Goal: Task Accomplishment & Management: Manage account settings

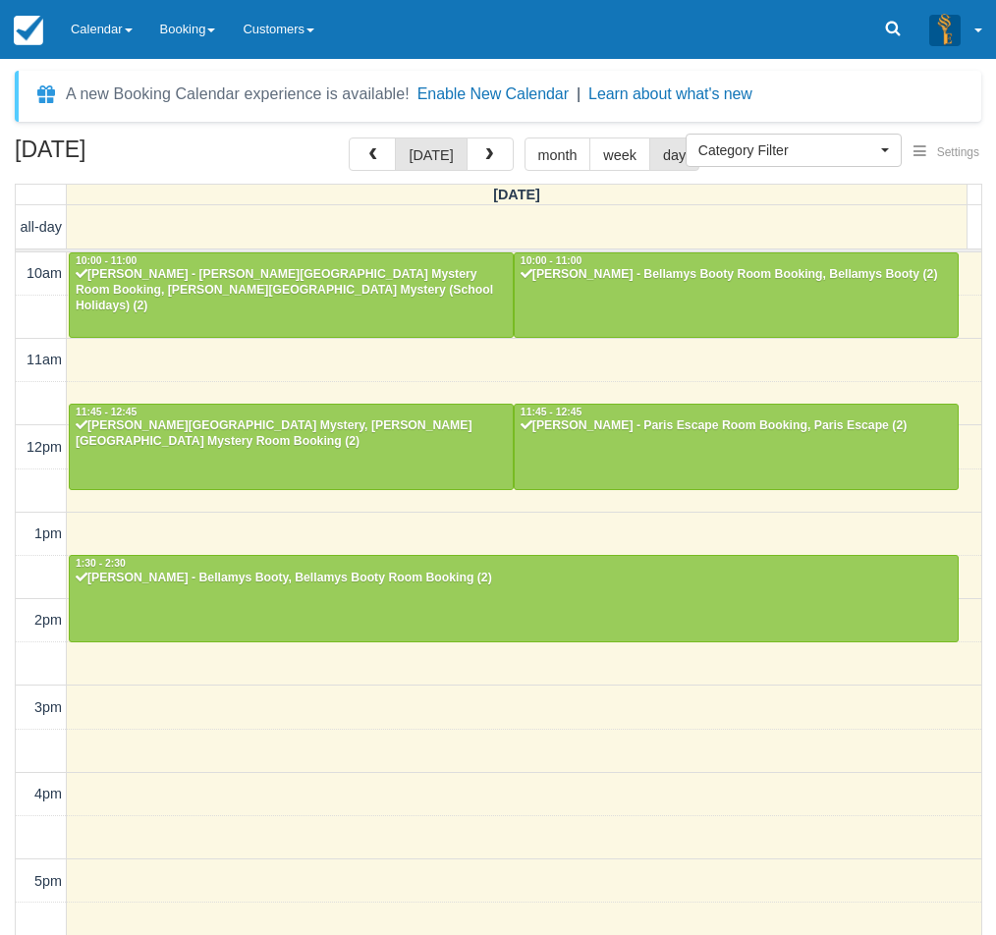
select select
click at [111, 28] on link "Calendar" at bounding box center [101, 29] width 89 height 59
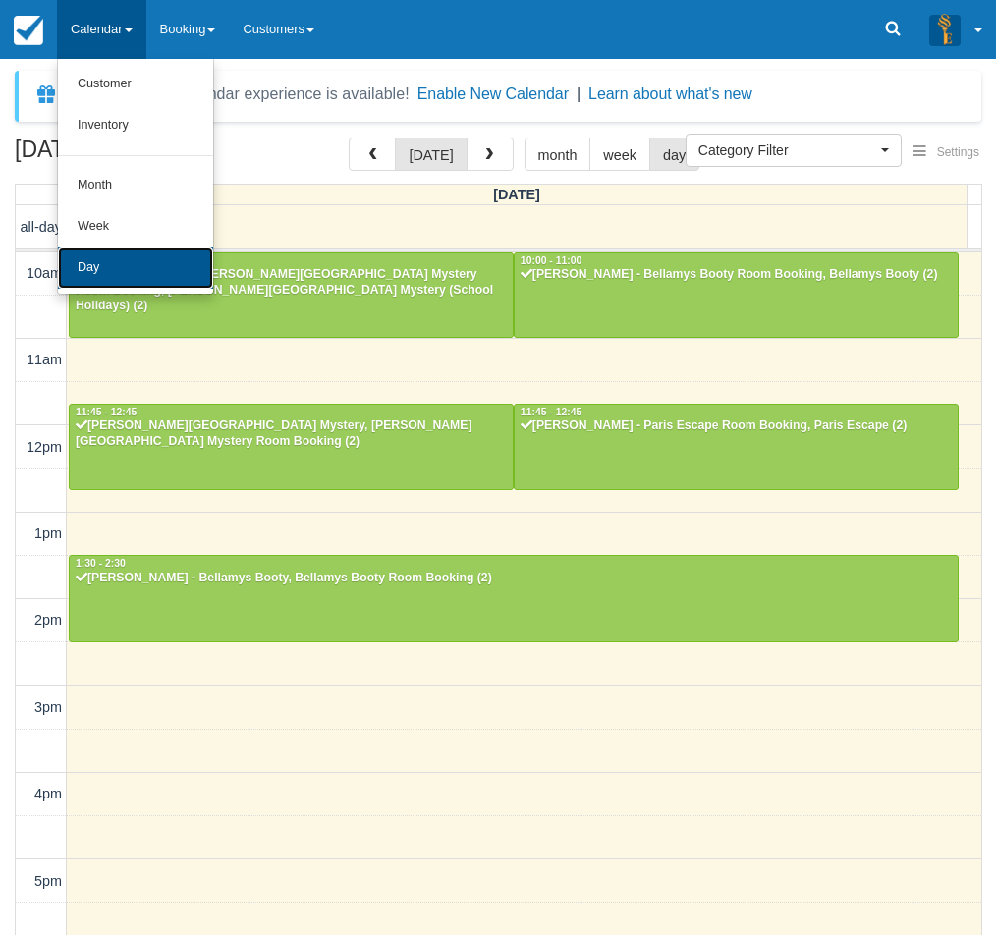
click at [139, 254] on link "Day" at bounding box center [135, 268] width 155 height 41
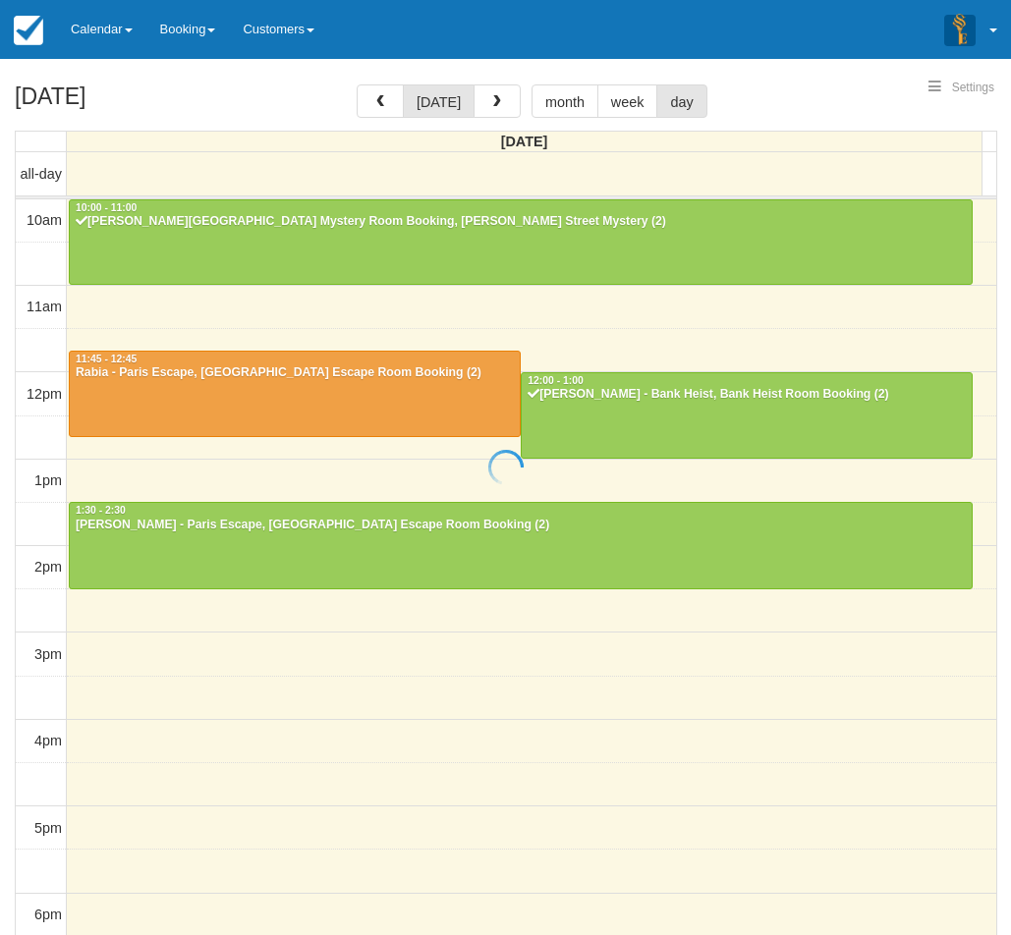
select select
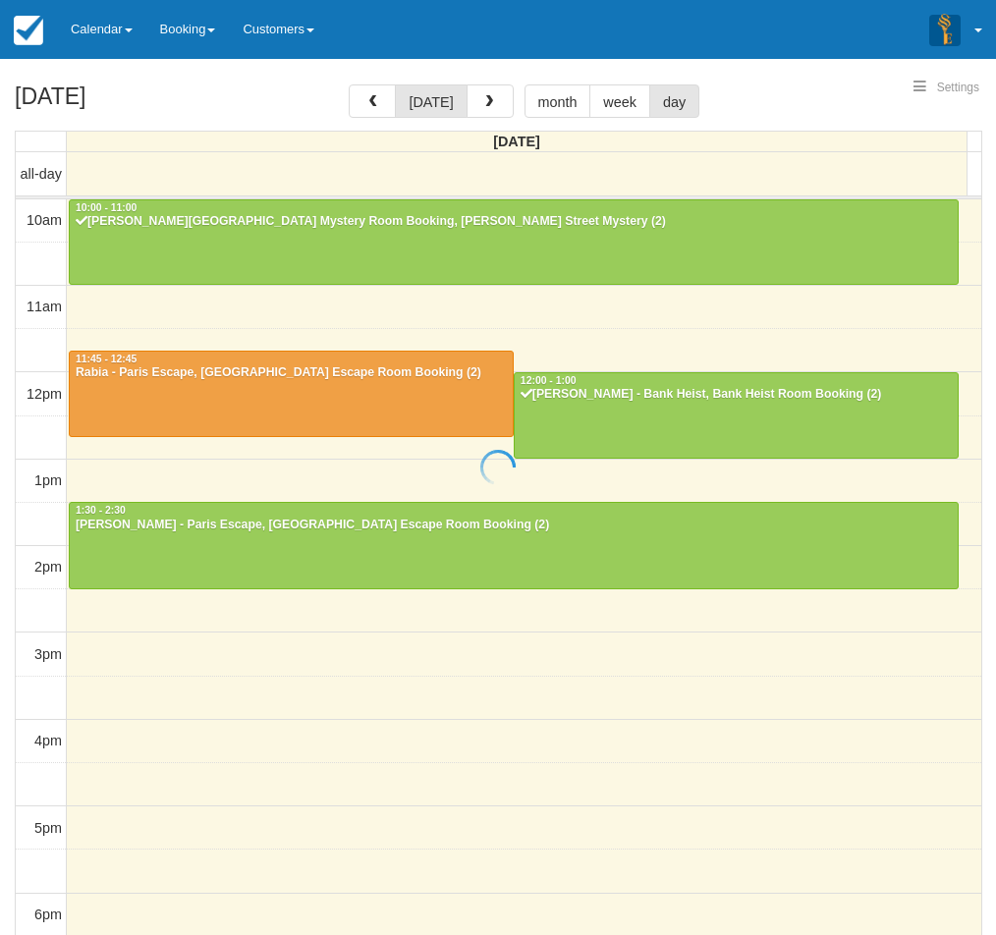
scroll to position [175, 0]
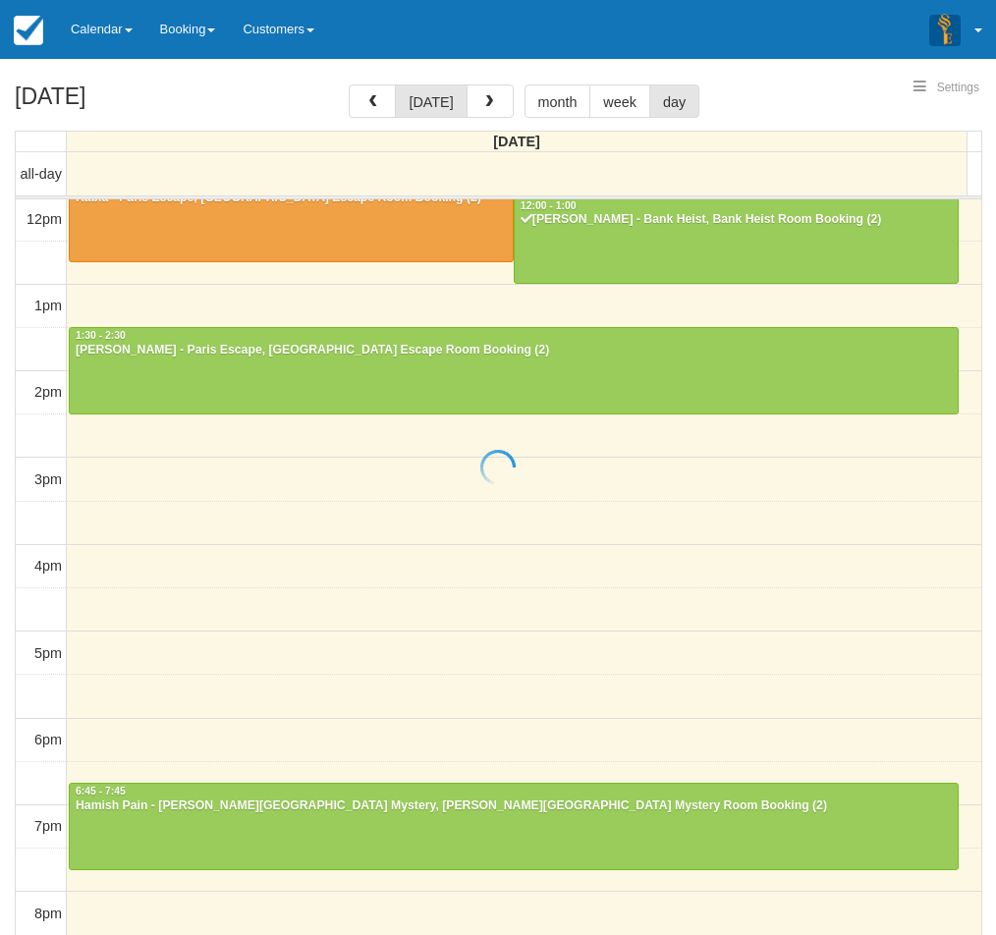
select select
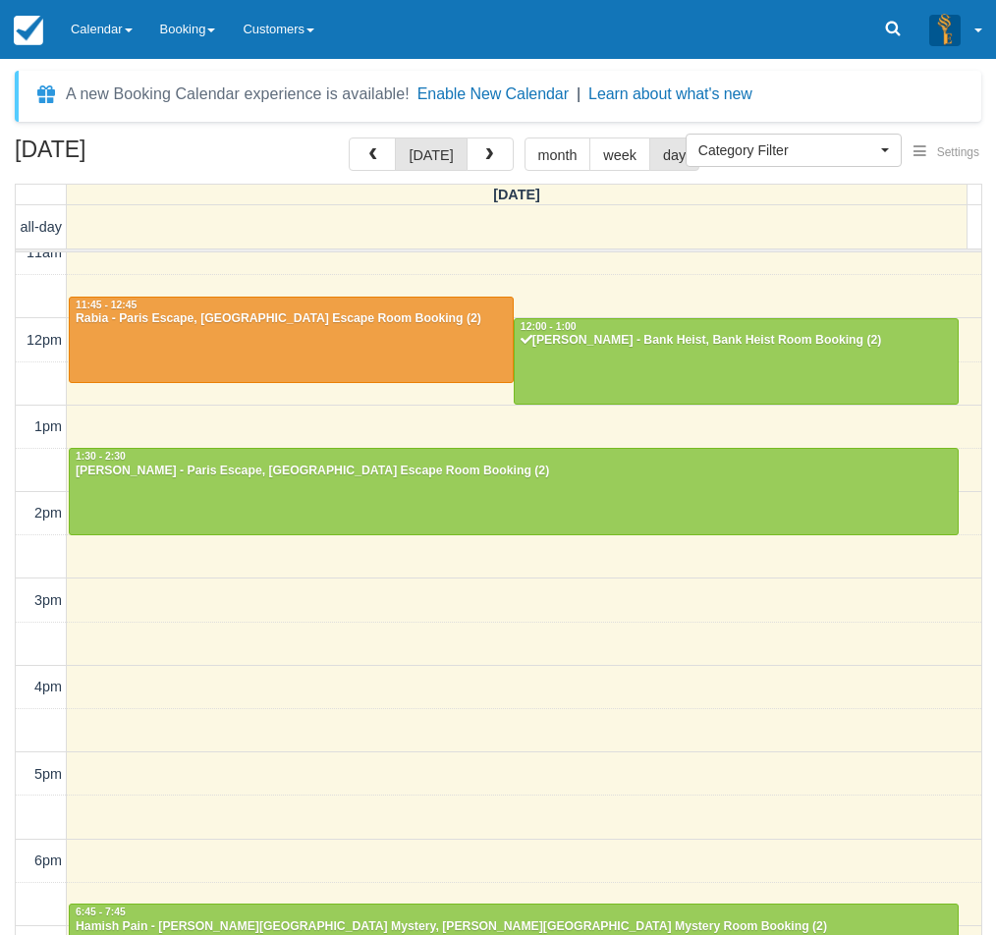
scroll to position [77, 0]
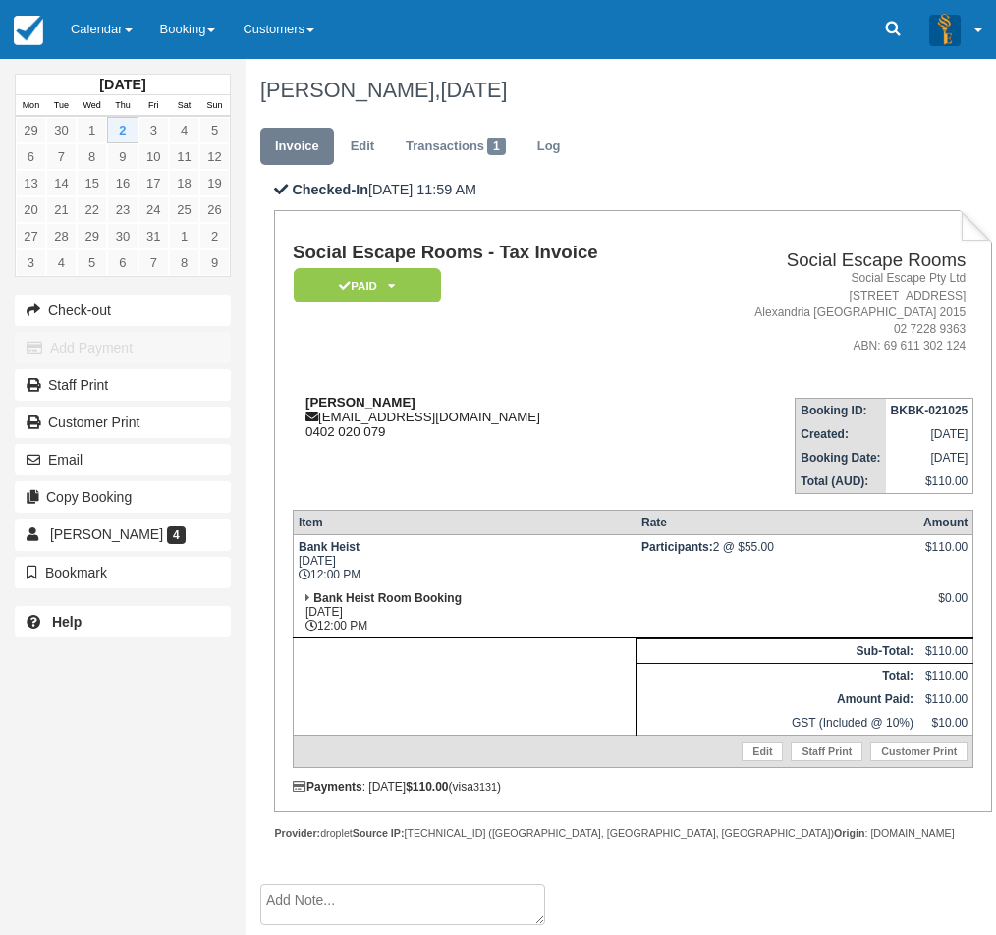
click at [341, 407] on strong "[PERSON_NAME]" at bounding box center [360, 402] width 110 height 15
drag, startPoint x: 341, startPoint y: 407, endPoint x: 371, endPoint y: 407, distance: 30.4
click at [371, 407] on strong "[PERSON_NAME]" at bounding box center [360, 402] width 110 height 15
copy strong "[PERSON_NAME]"
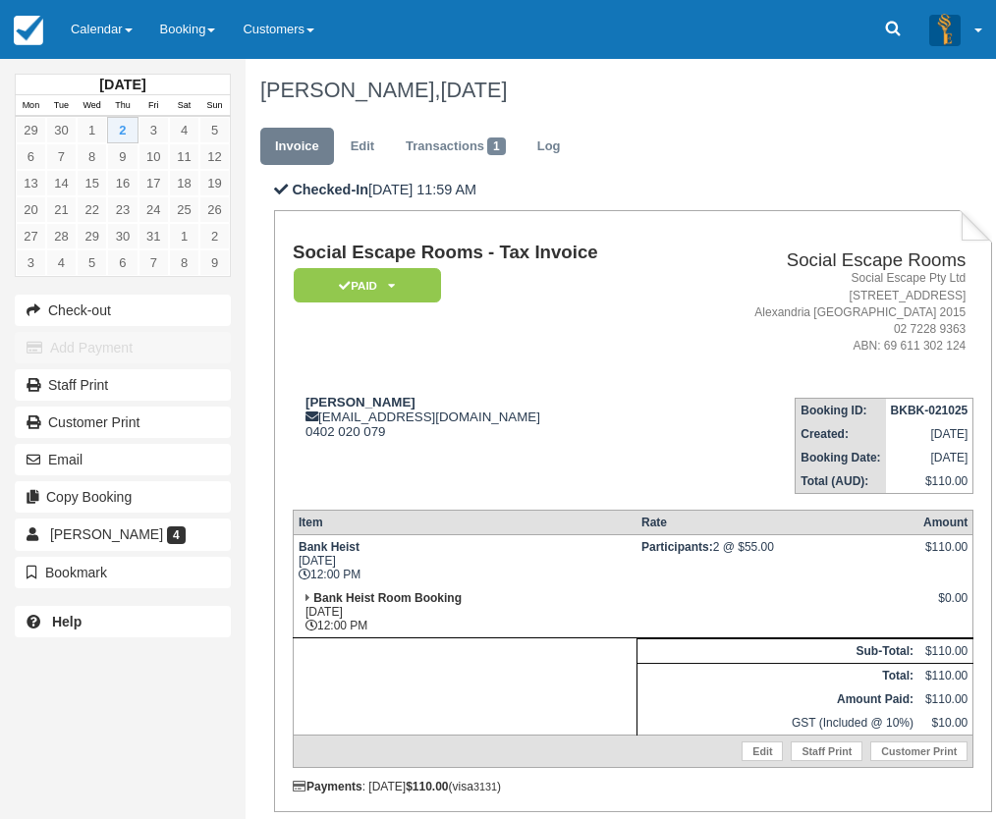
drag, startPoint x: 108, startPoint y: 765, endPoint x: 112, endPoint y: 753, distance: 12.4
click at [108, 765] on div "October 2025 Mon Tue Wed Thu Fri Sat Sun 29 30 1 2 3 4 5 6 7 8 9 10 11 12 13 14…" at bounding box center [123, 409] width 246 height 819
click at [133, 531] on span "Vivienne Durell" at bounding box center [106, 534] width 113 height 16
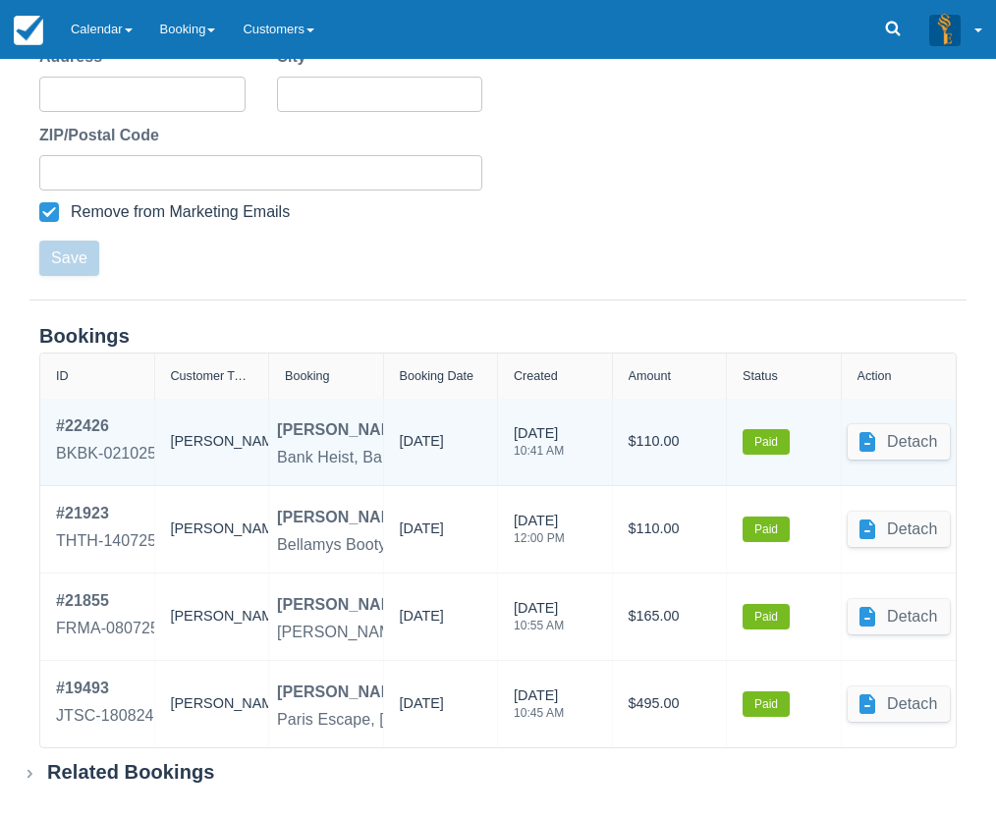
scroll to position [612, 0]
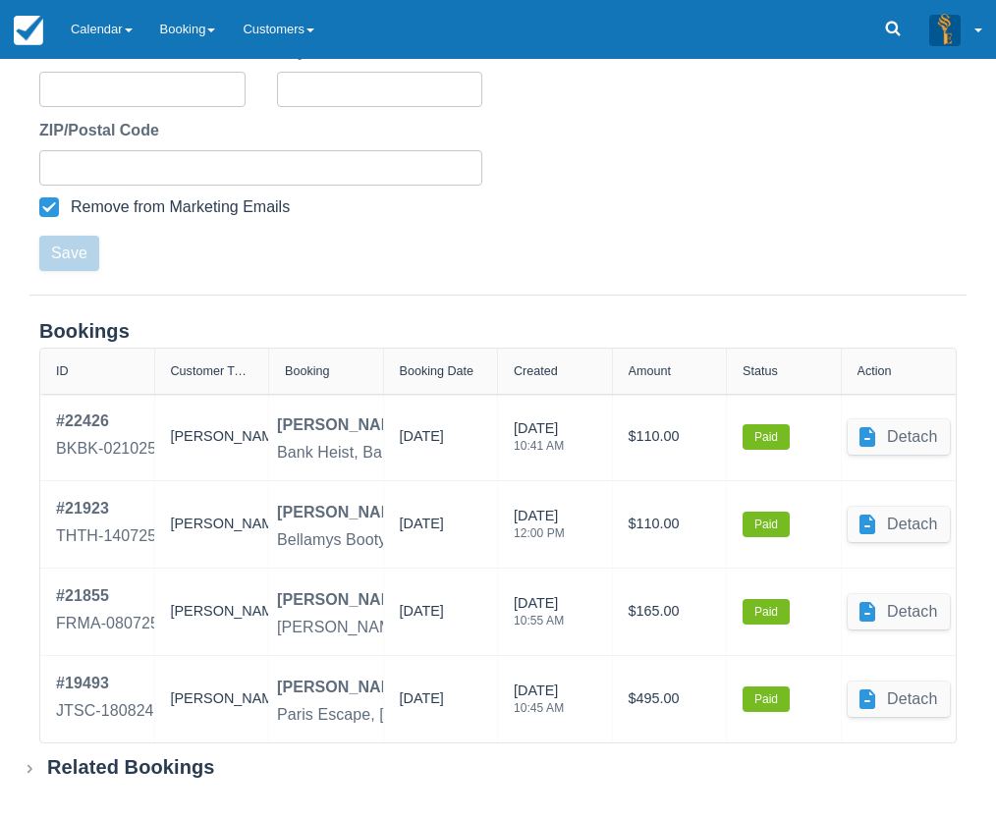
click at [69, 765] on div "Related Bookings" at bounding box center [131, 767] width 168 height 25
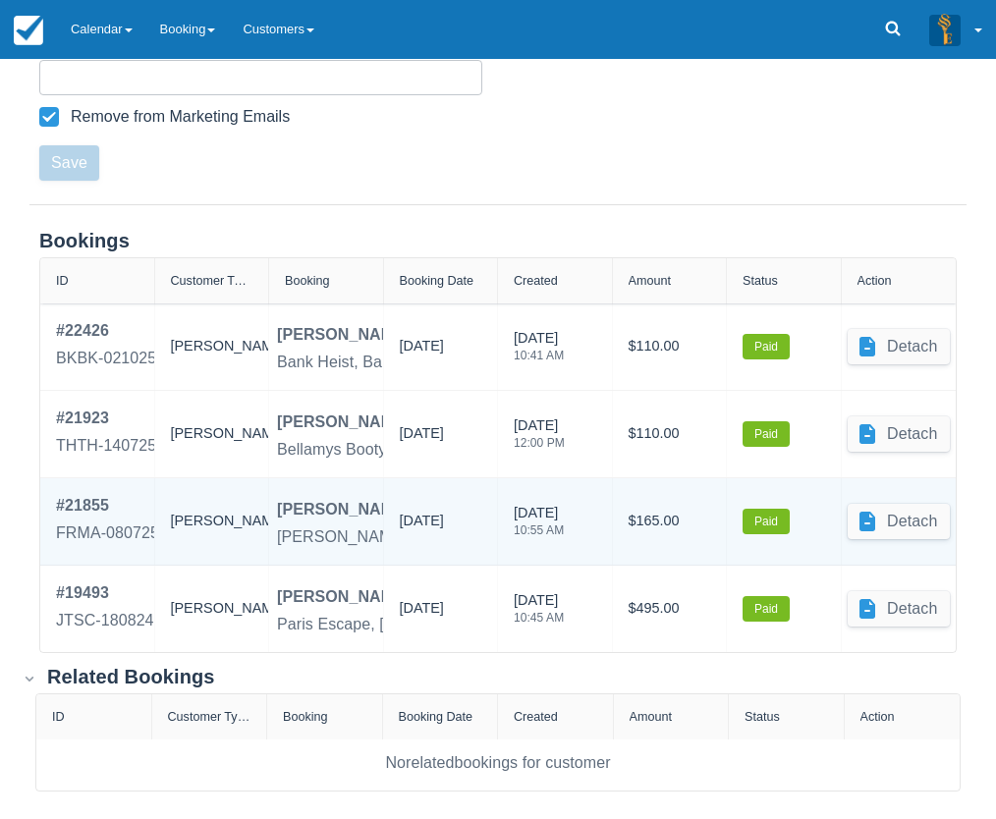
scroll to position [710, 0]
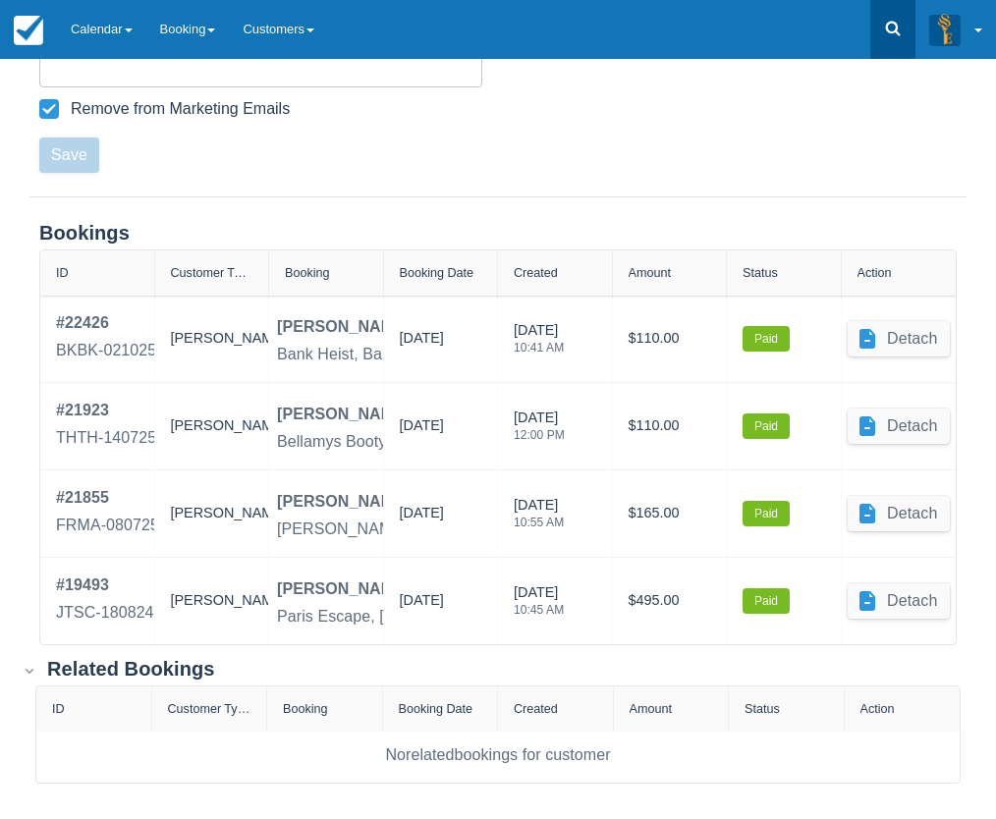
click at [895, 35] on icon at bounding box center [893, 29] width 20 height 20
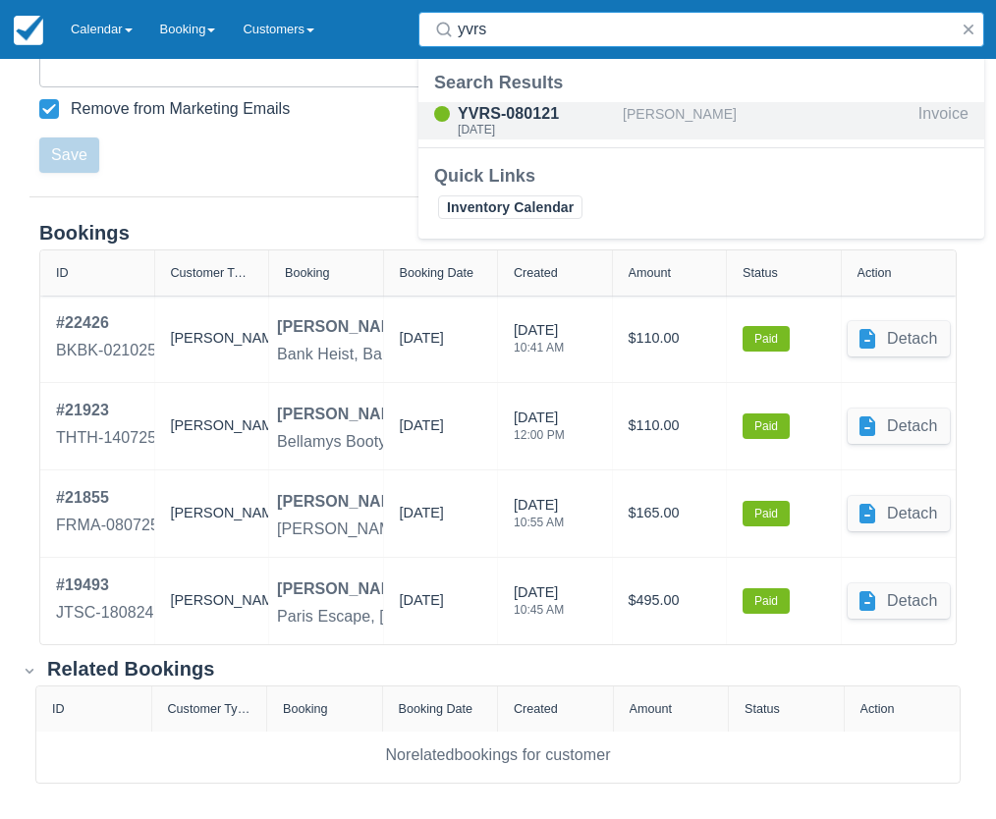
type input "yvrs"
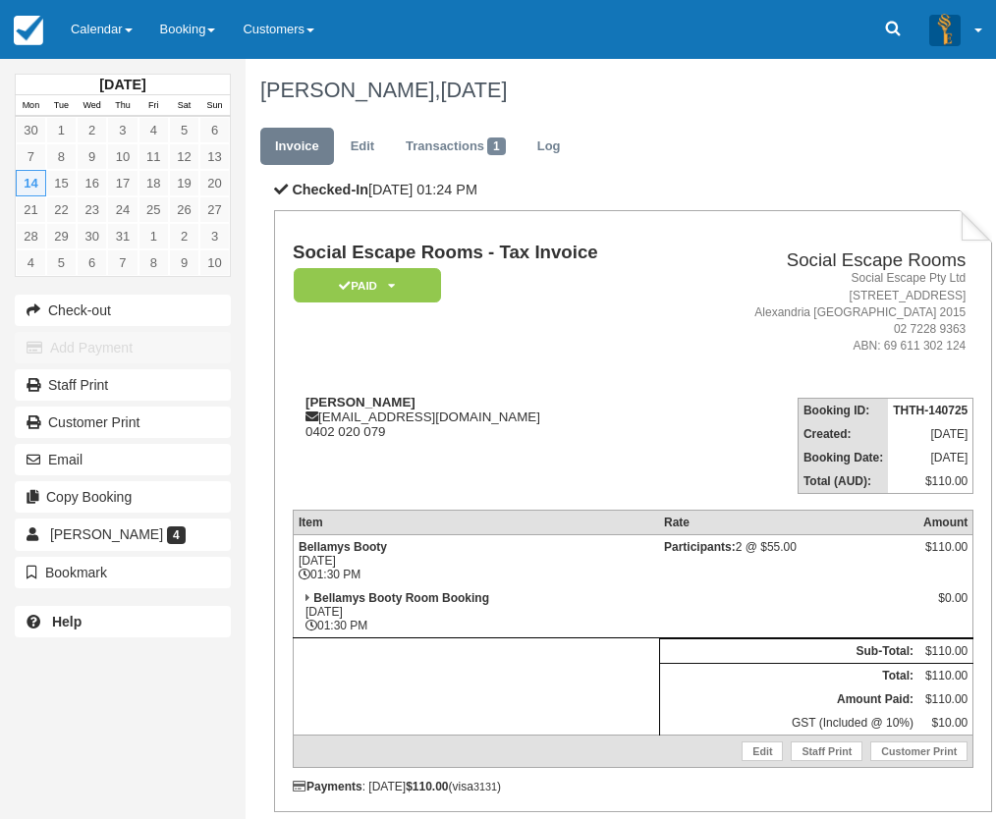
scroll to position [208, 0]
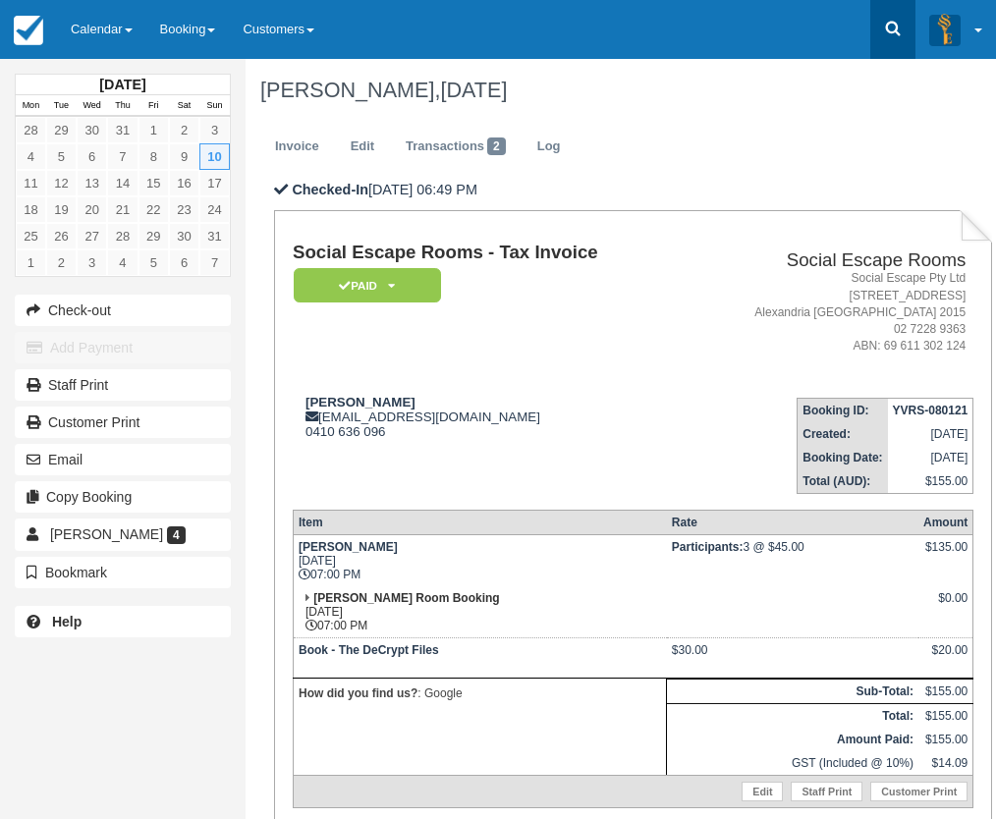
click at [898, 35] on icon at bounding box center [893, 29] width 20 height 20
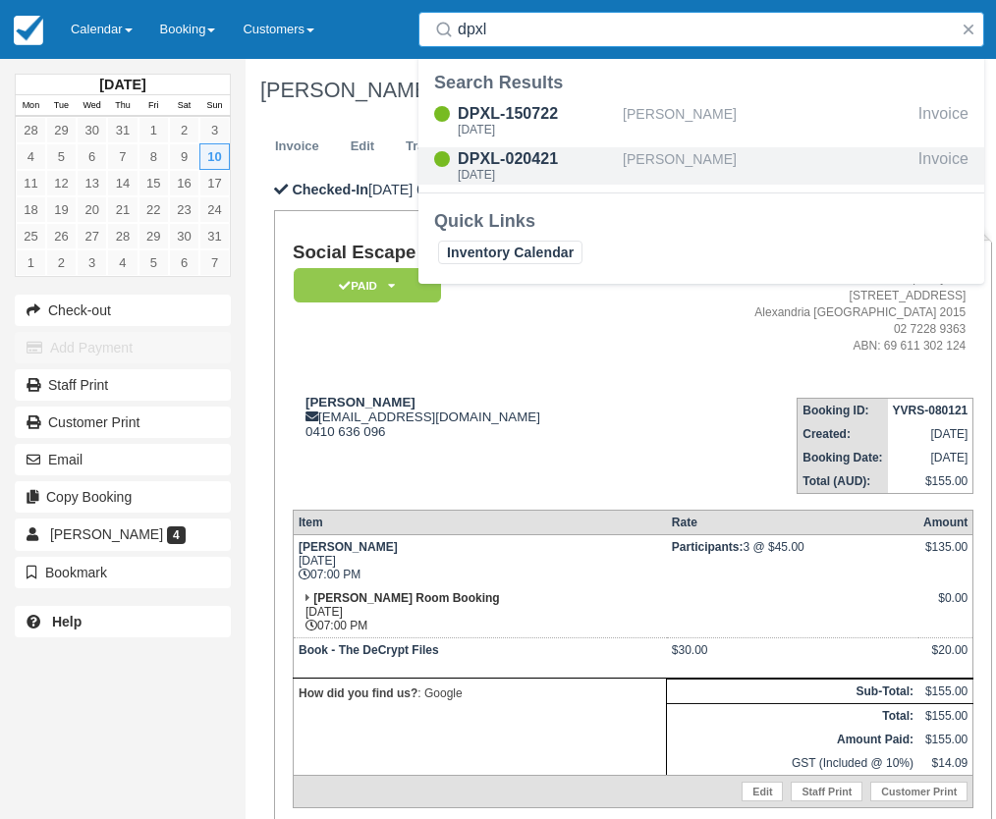
type input "dpxl"
click at [668, 166] on div "[PERSON_NAME]" at bounding box center [767, 165] width 288 height 37
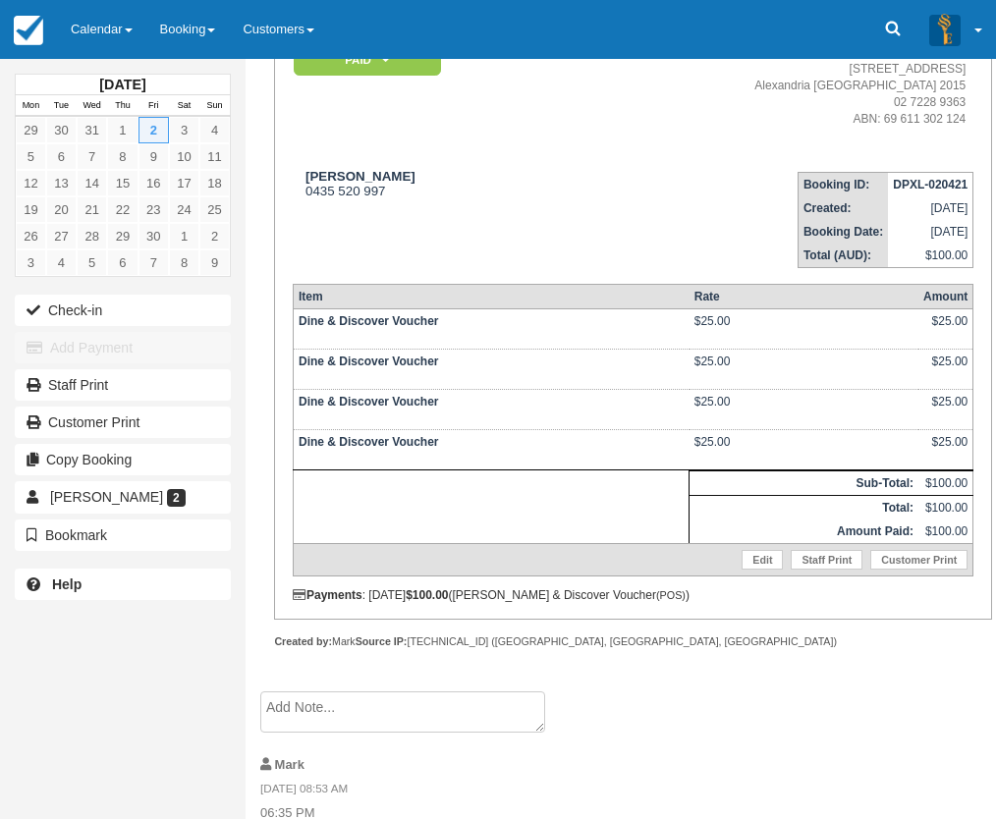
scroll to position [98, 0]
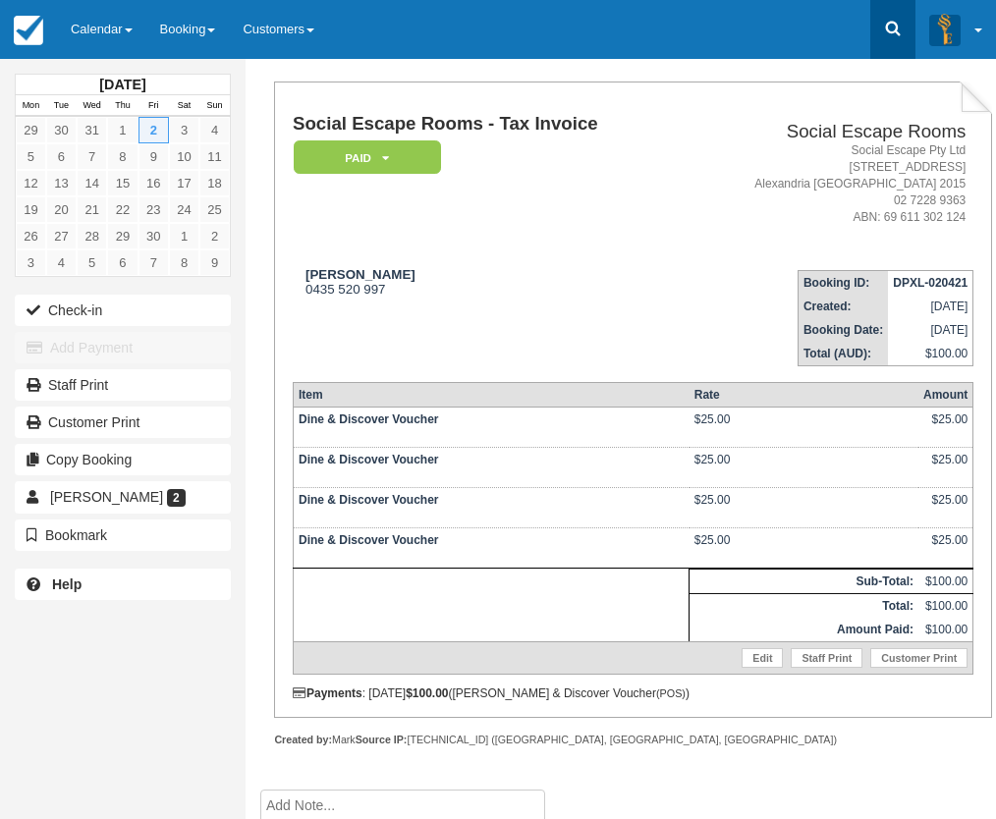
click at [901, 34] on icon at bounding box center [893, 29] width 20 height 20
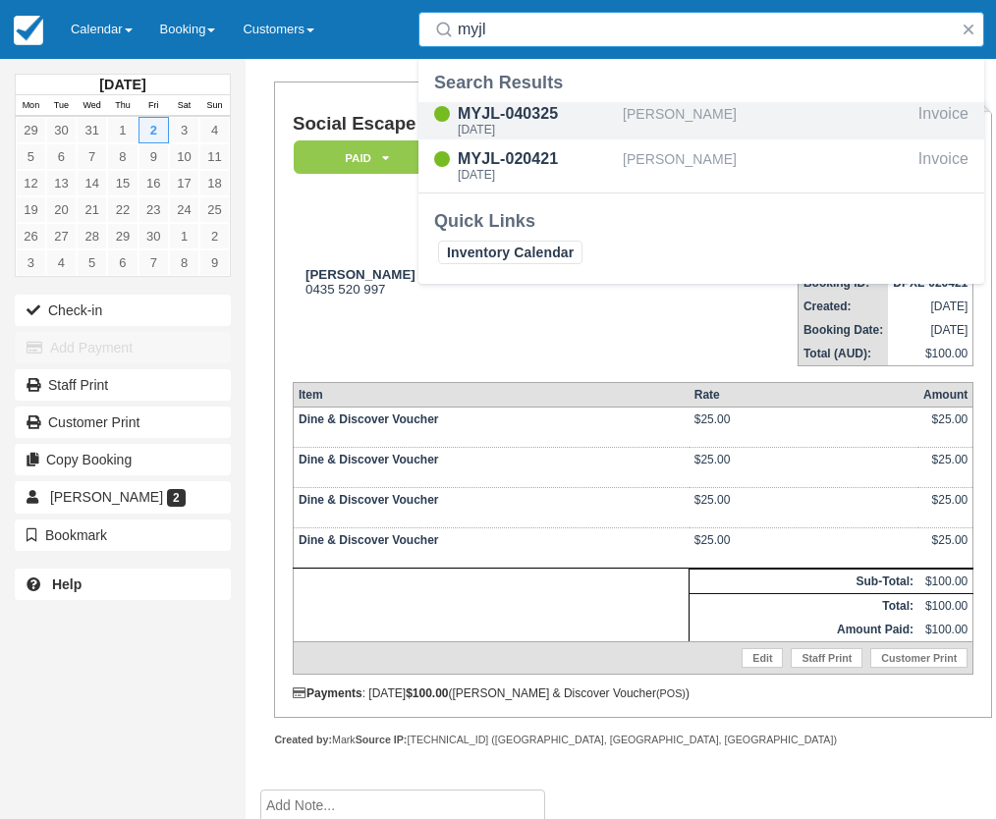
type input "myjl"
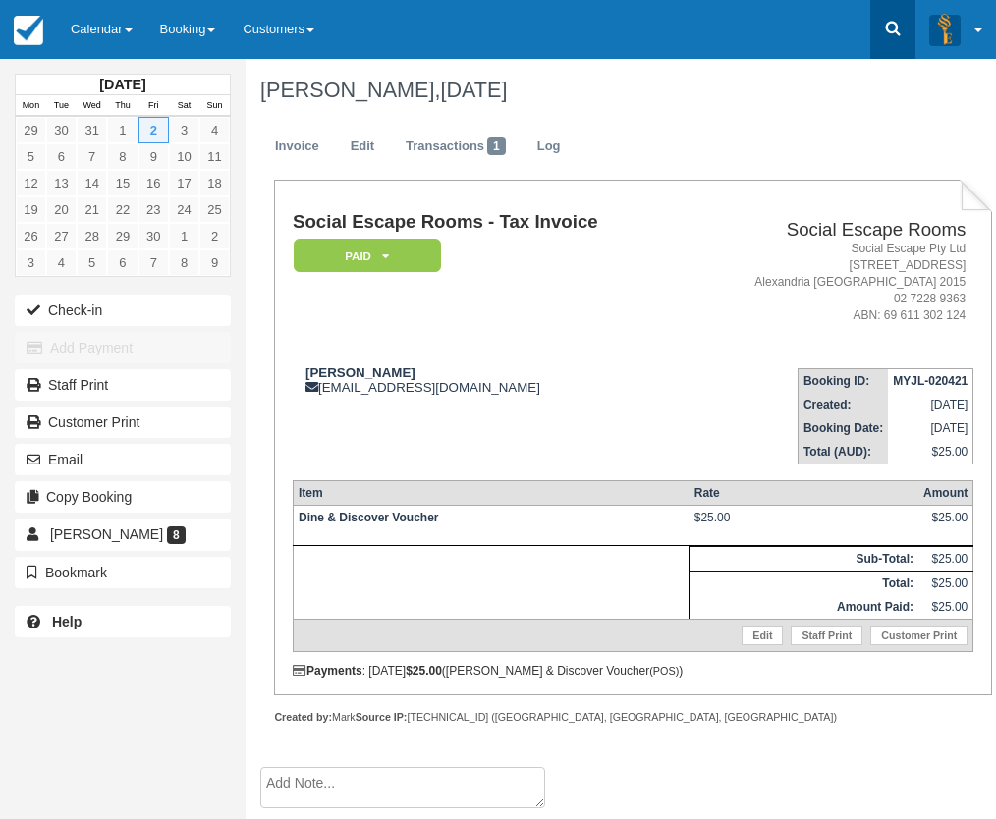
click at [883, 29] on icon at bounding box center [893, 29] width 20 height 20
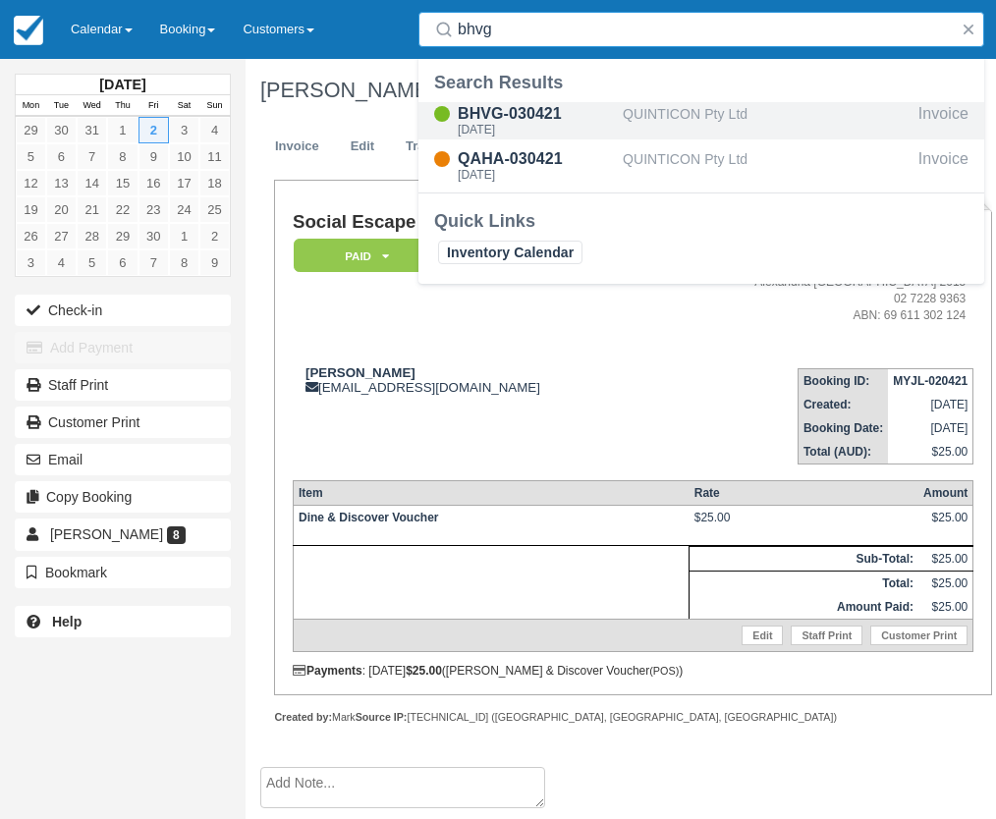
type input "bhvg"
click at [591, 125] on div "[DATE]" at bounding box center [536, 130] width 157 height 12
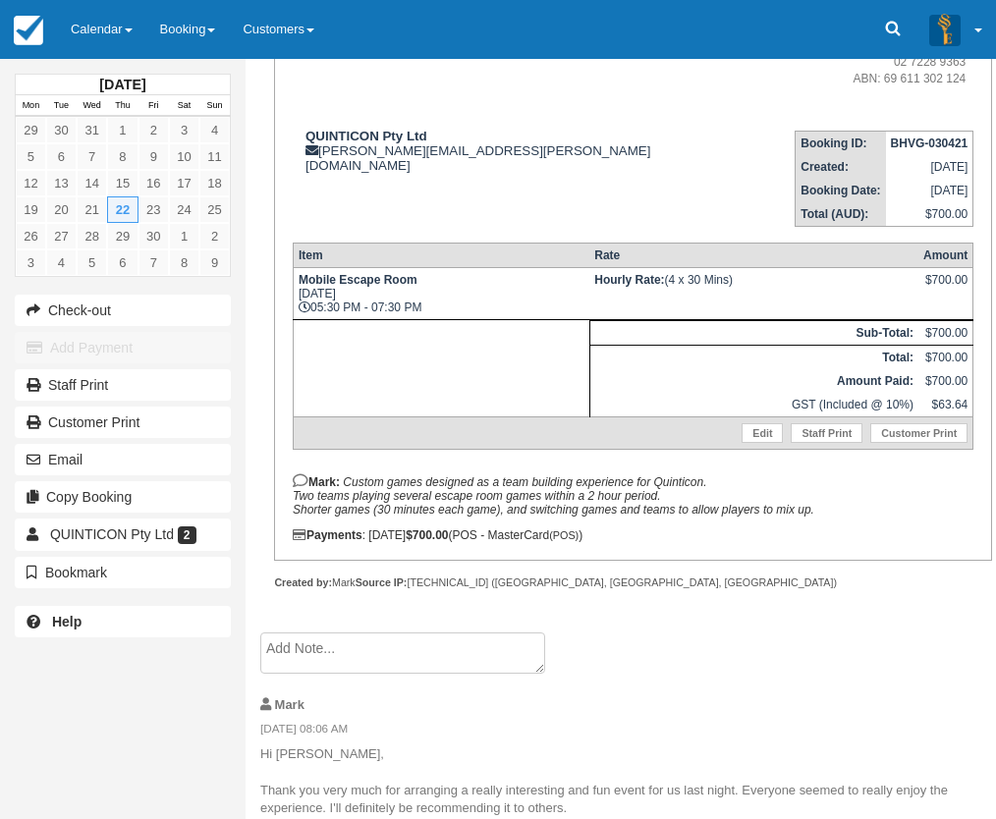
scroll to position [295, 0]
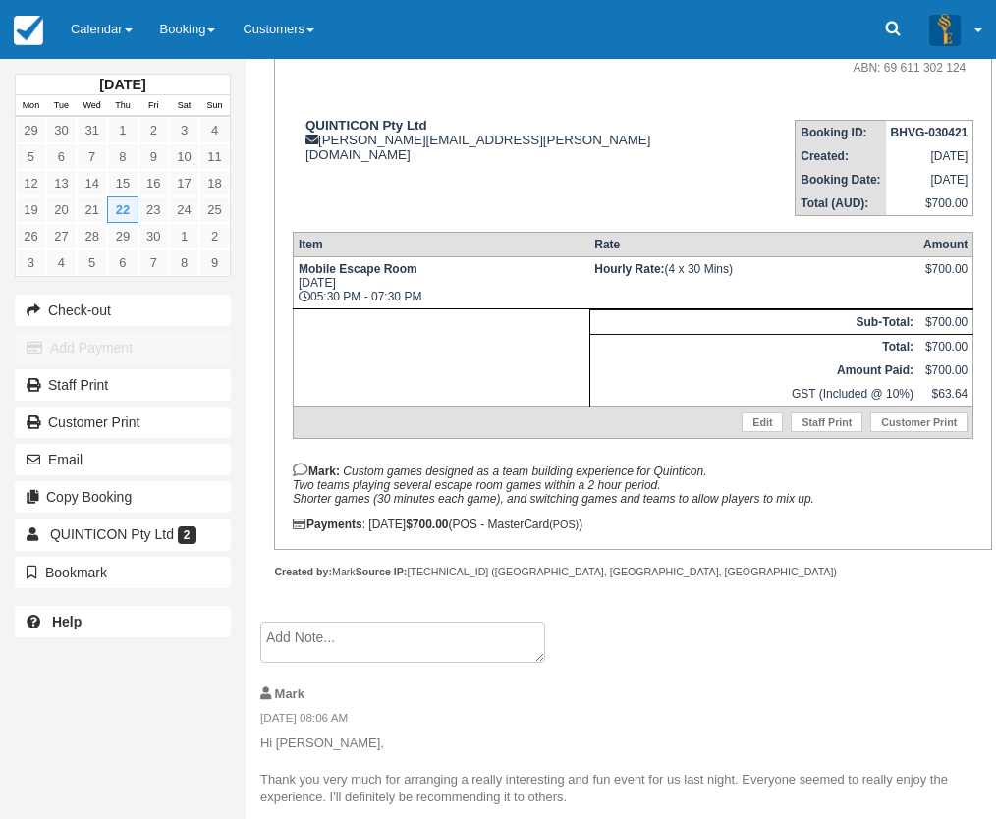
click at [110, 699] on div "[DATE] Mon Tue Wed Thu Fri Sat Sun 29 30 31 1 2 3 4 5 6 7 8 9 10 11 12 13 14 15…" at bounding box center [123, 409] width 246 height 819
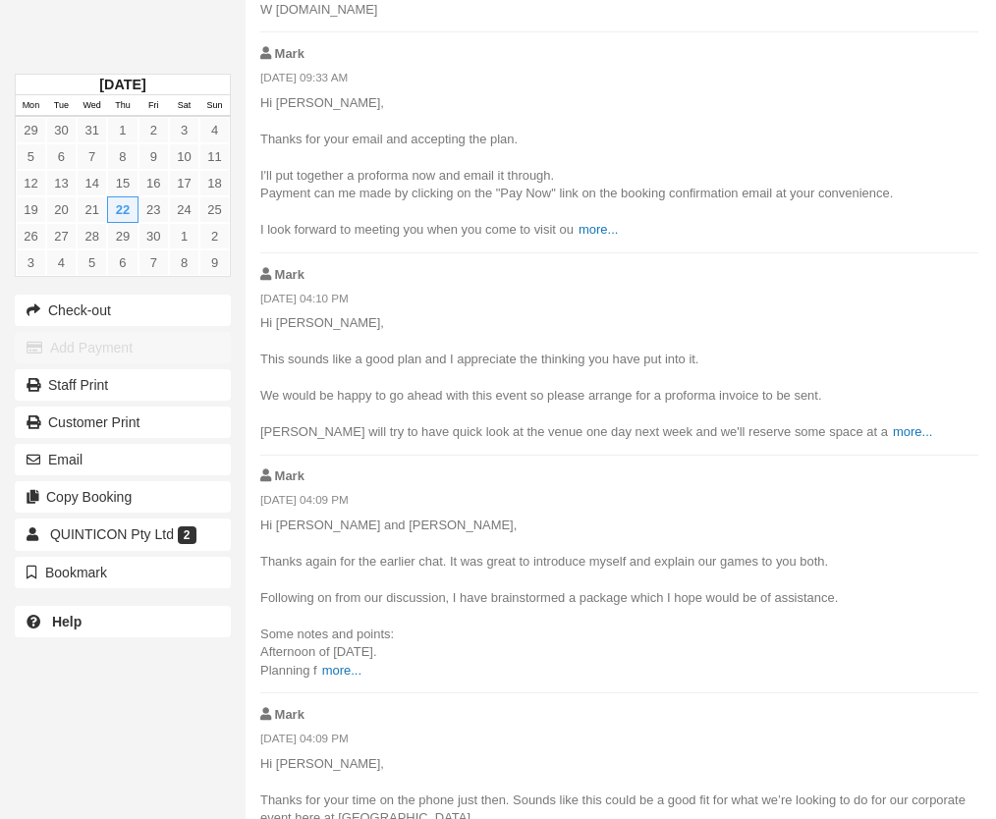
scroll to position [3202, 0]
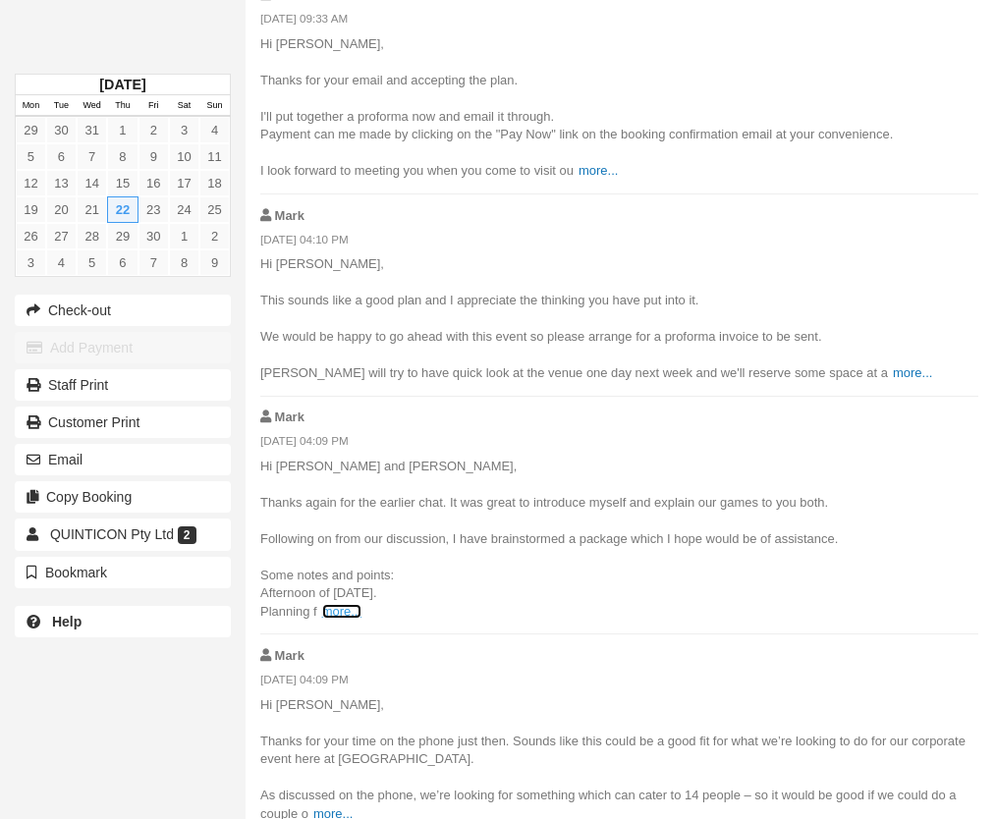
click at [341, 604] on link "more..." at bounding box center [341, 611] width 39 height 15
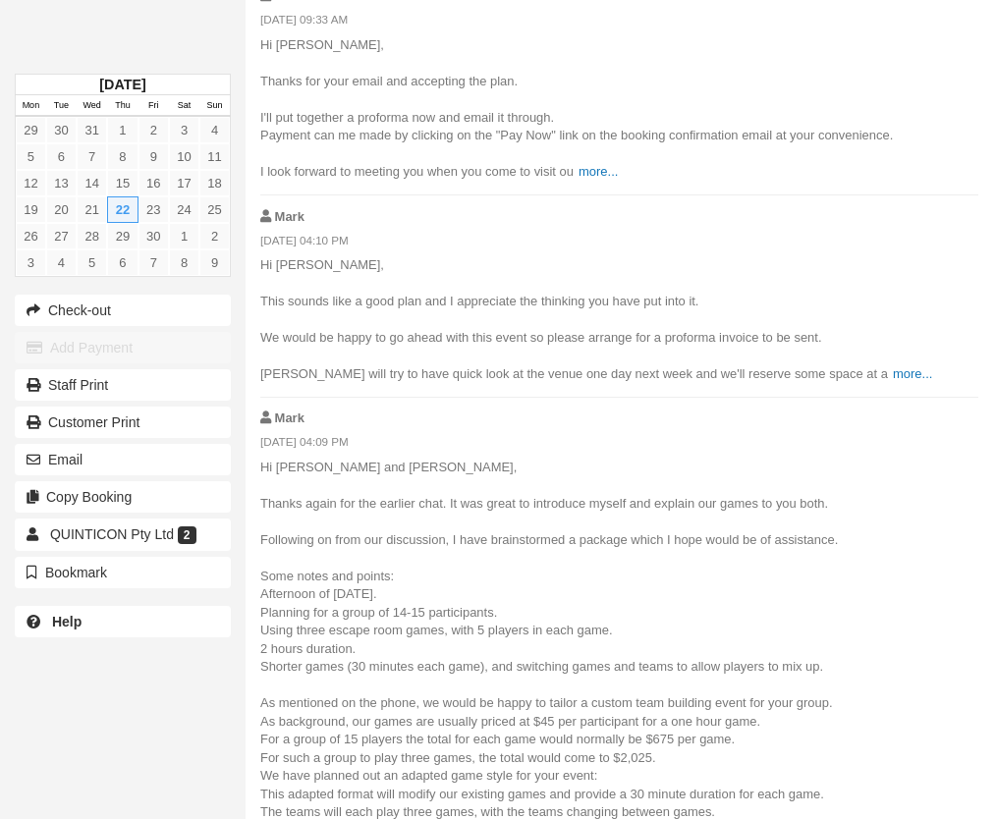
scroll to position [3104, 0]
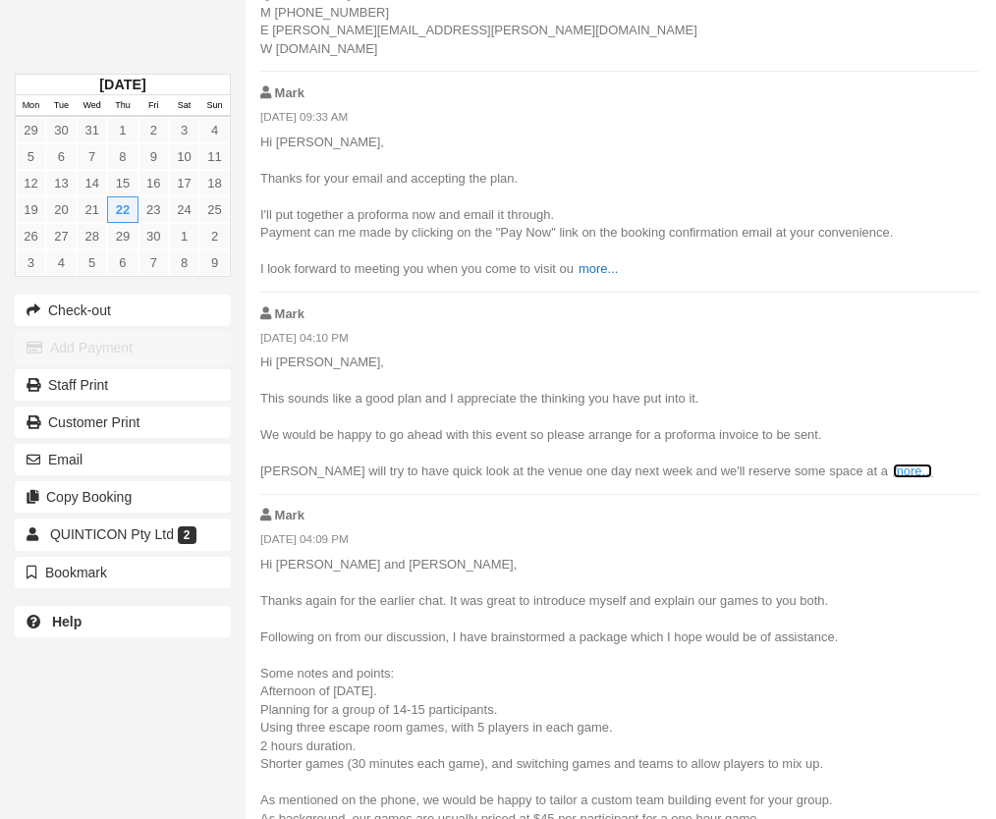
click at [893, 464] on link "more..." at bounding box center [912, 471] width 39 height 15
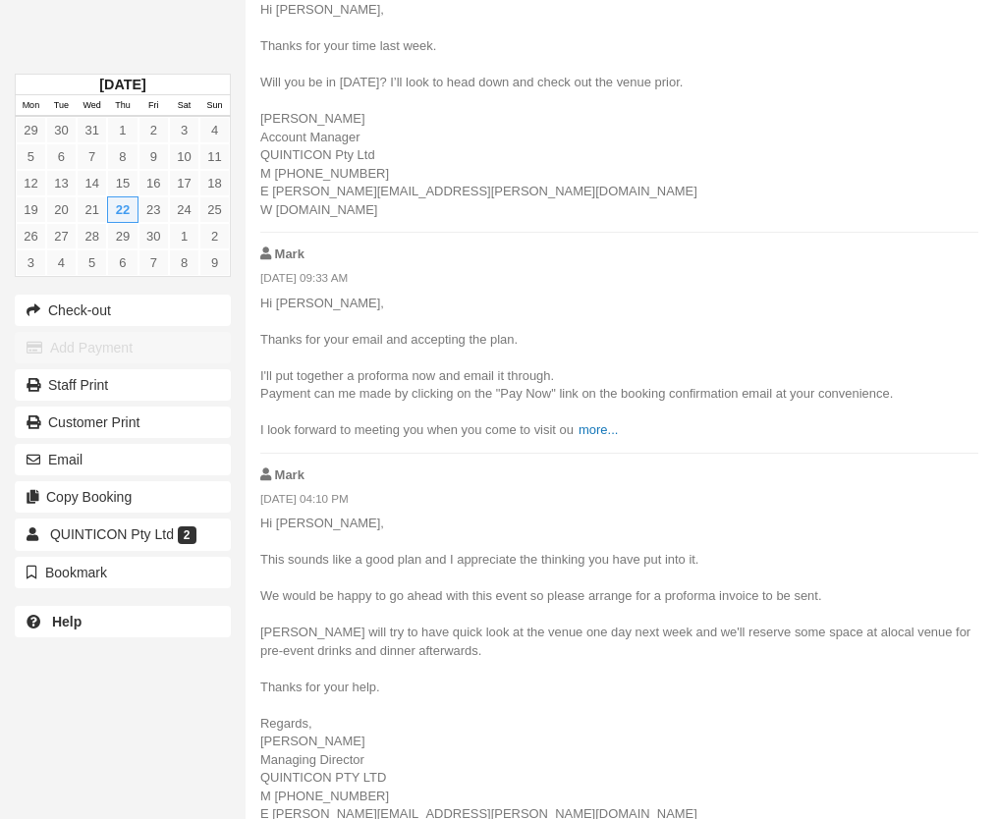
scroll to position [2907, 0]
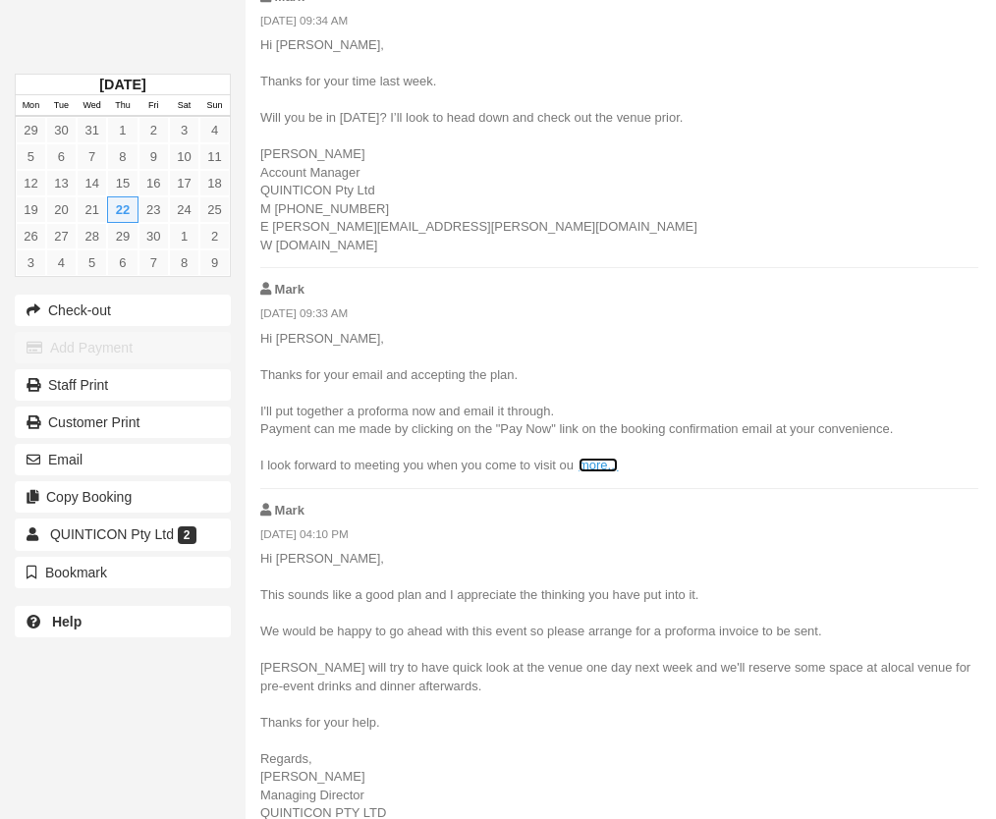
click at [583, 458] on link "more..." at bounding box center [598, 465] width 39 height 15
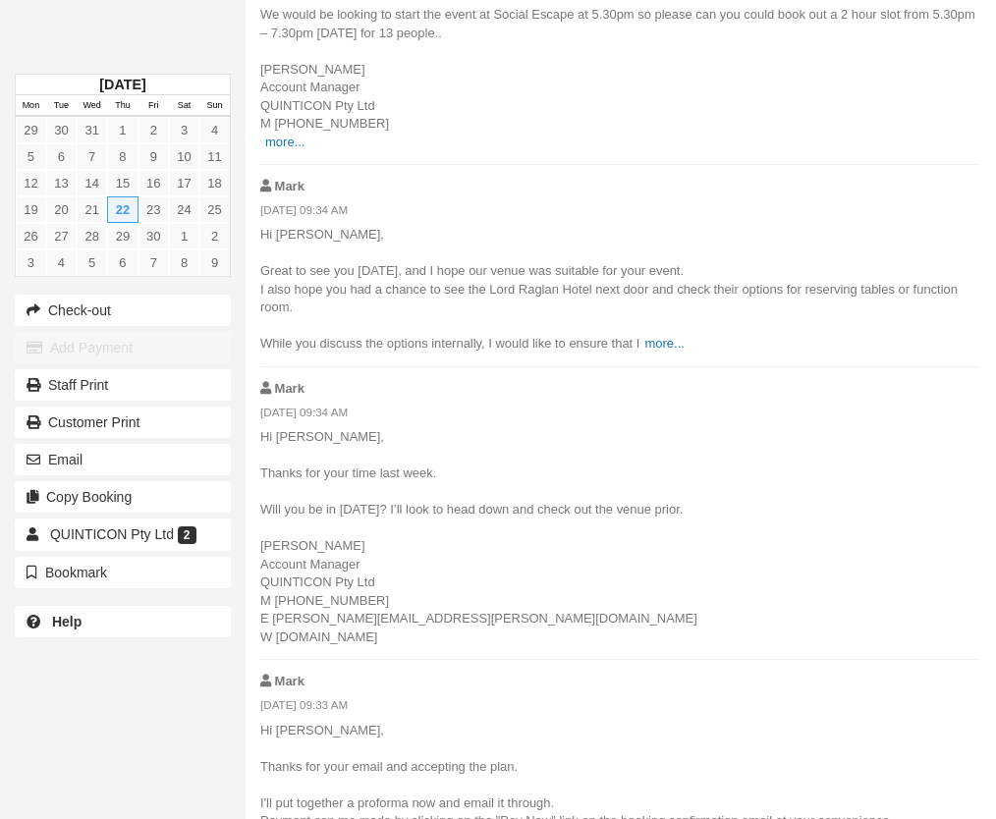
scroll to position [2514, 0]
click at [672, 337] on link "more..." at bounding box center [663, 344] width 39 height 15
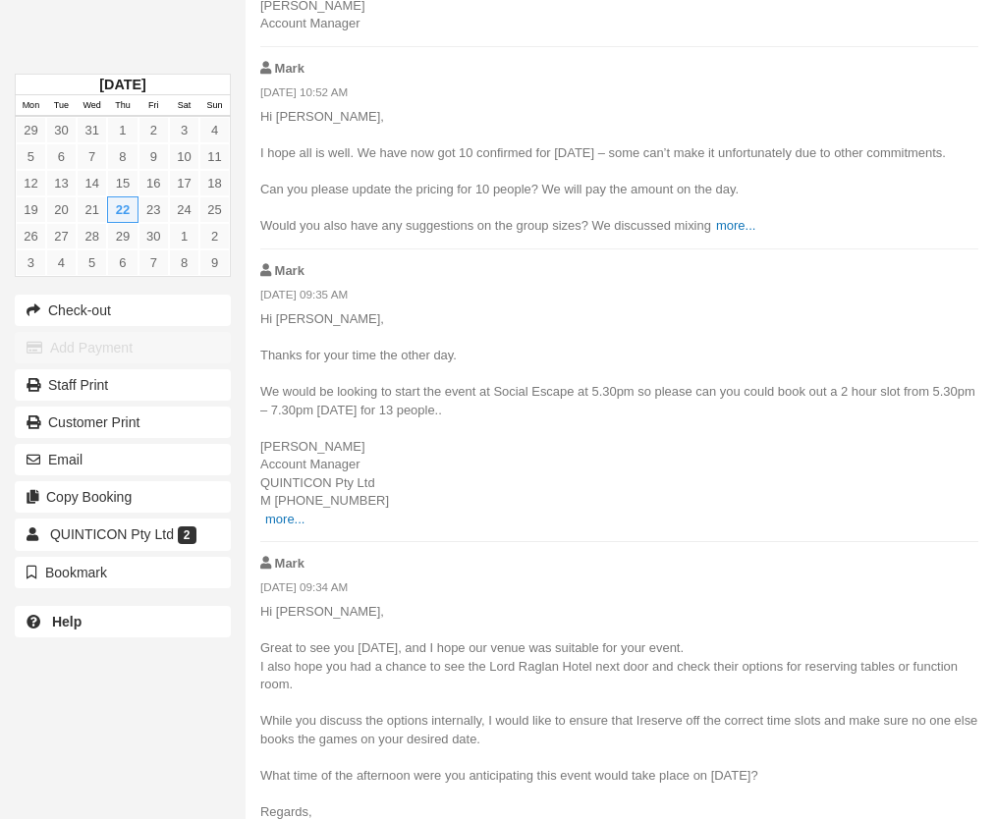
scroll to position [2122, 0]
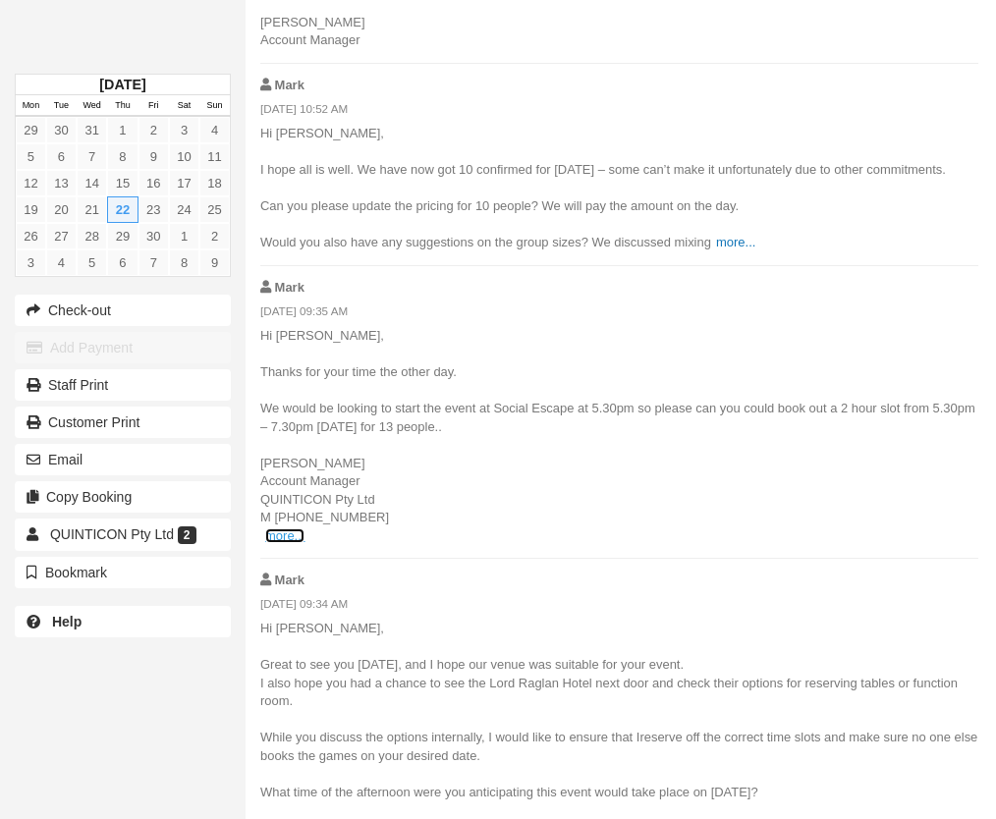
click at [275, 528] on link "more..." at bounding box center [284, 535] width 39 height 15
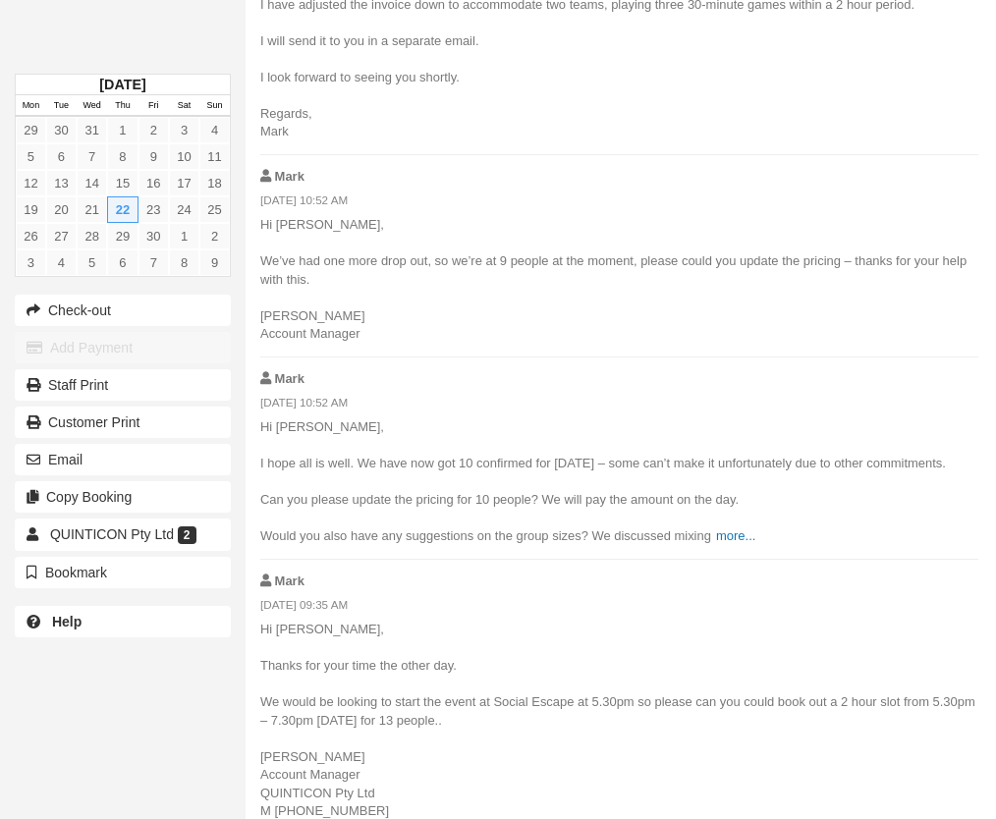
scroll to position [1827, 0]
click at [723, 529] on link "more..." at bounding box center [735, 536] width 39 height 15
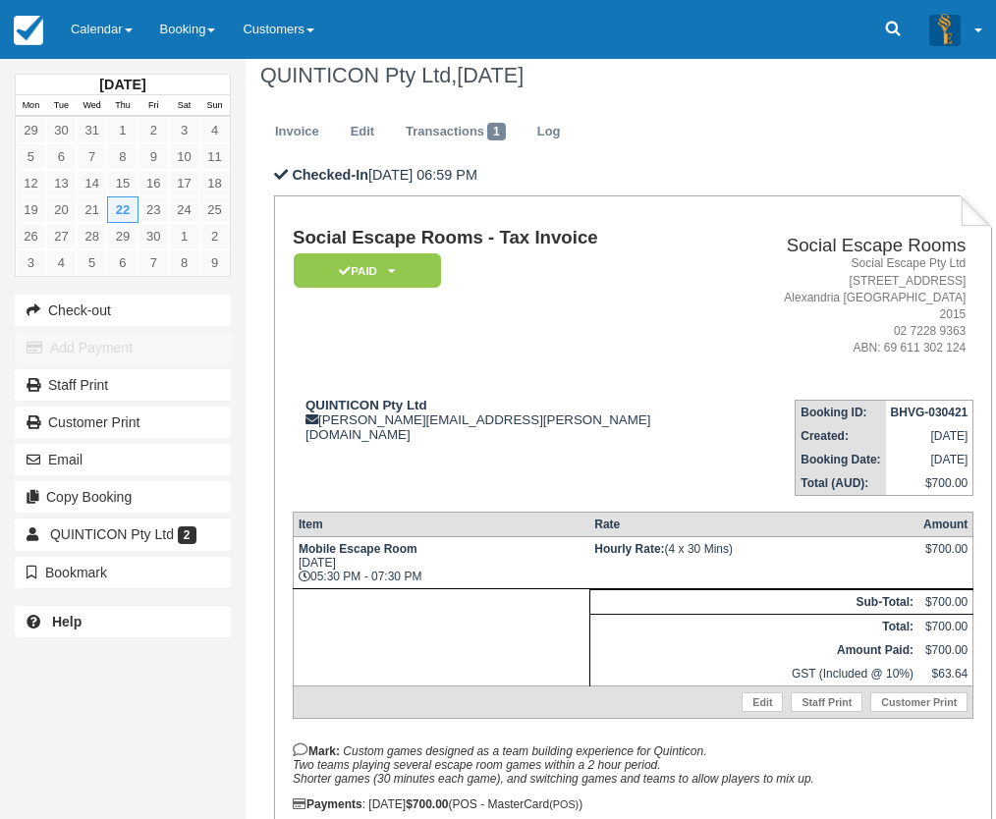
scroll to position [0, 0]
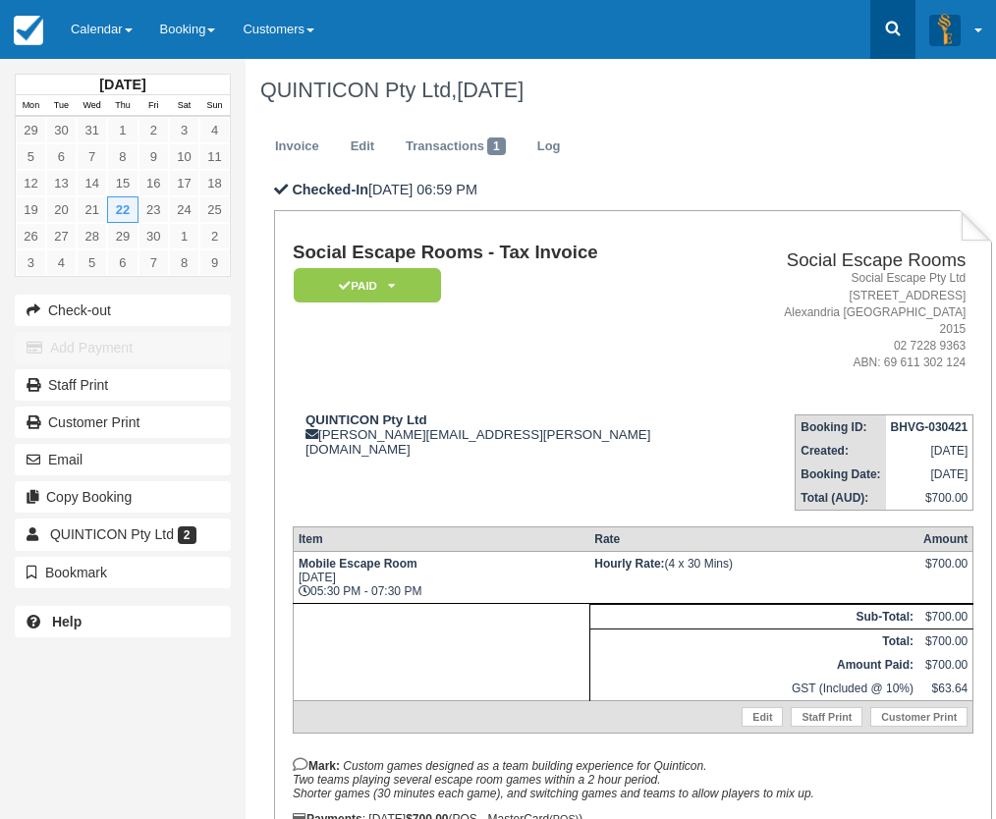
click at [898, 27] on icon at bounding box center [893, 29] width 15 height 15
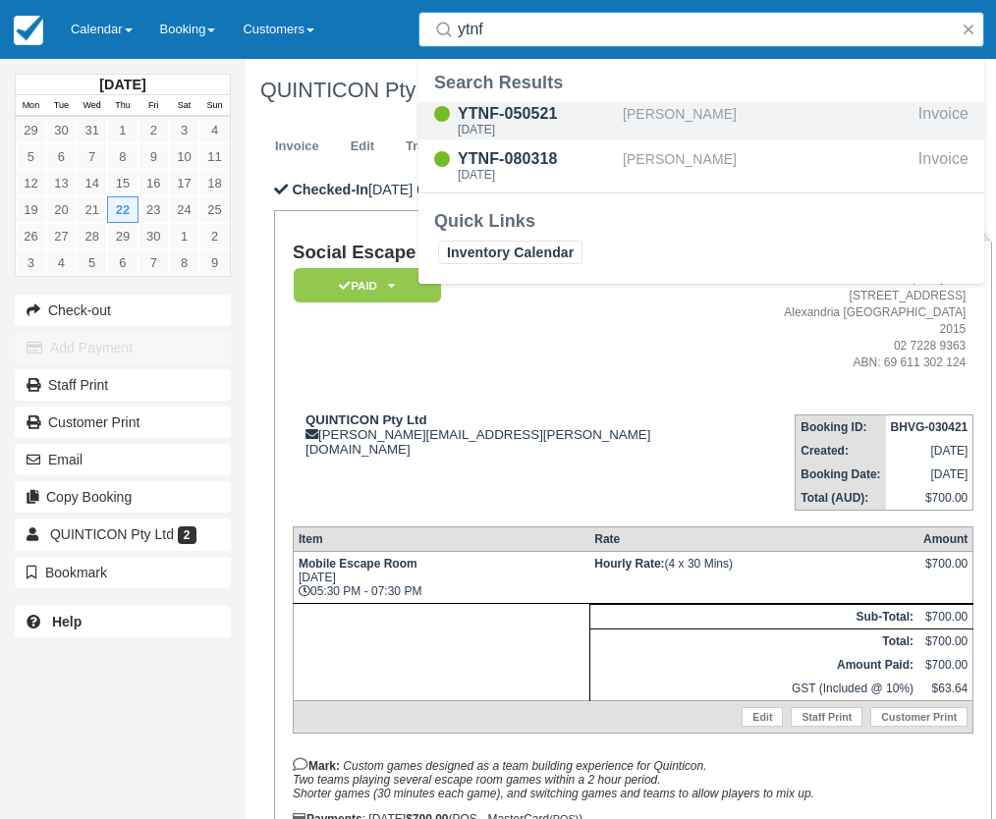
type input "ytnf"
click at [581, 119] on div "YTNF-050521" at bounding box center [536, 114] width 157 height 24
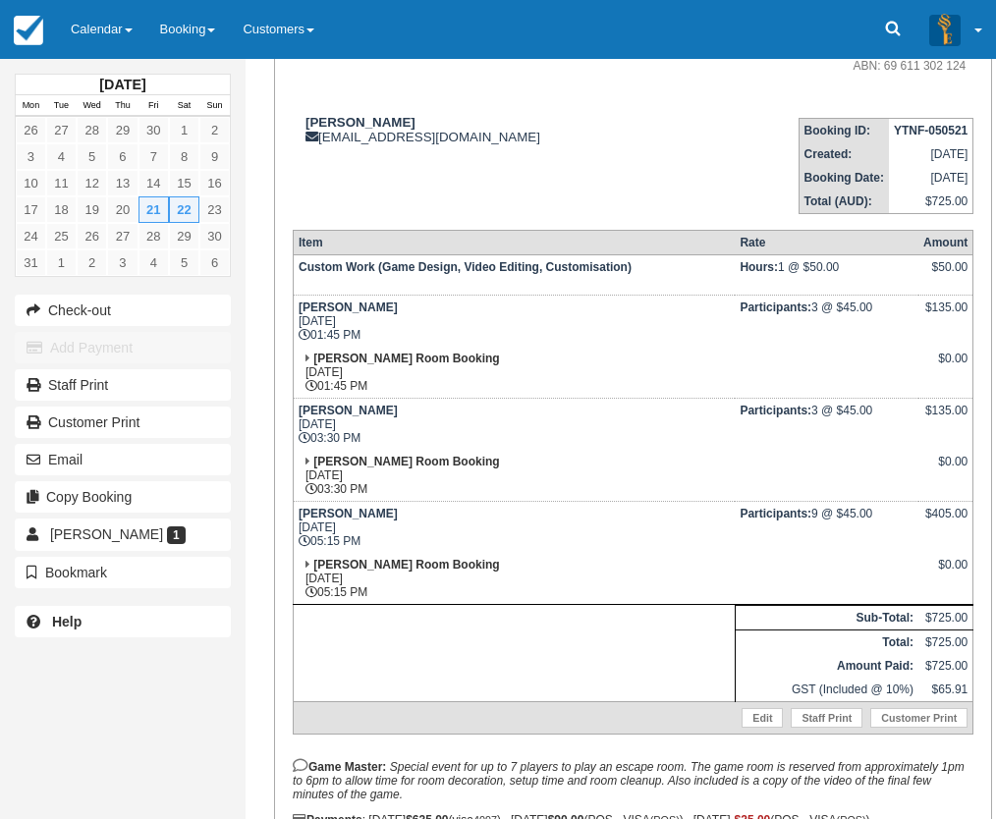
scroll to position [295, 0]
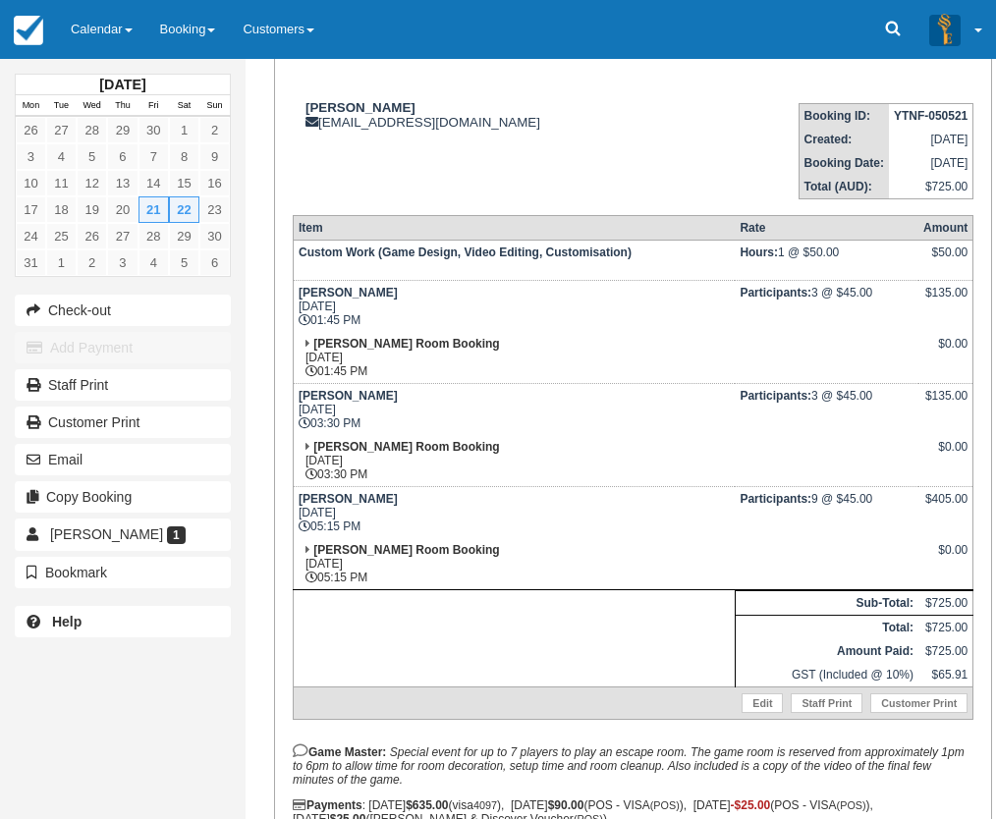
click at [501, 320] on td "Ransom Sat May 22, 2021 01:45 PM" at bounding box center [514, 307] width 442 height 52
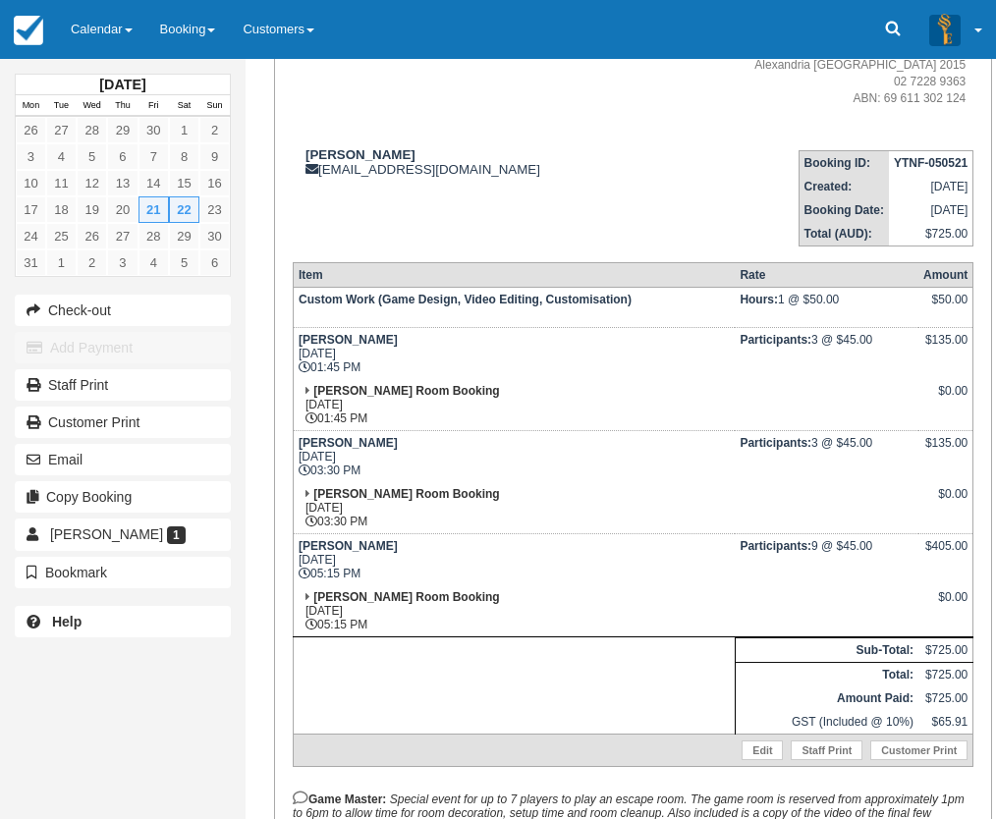
scroll to position [0, 0]
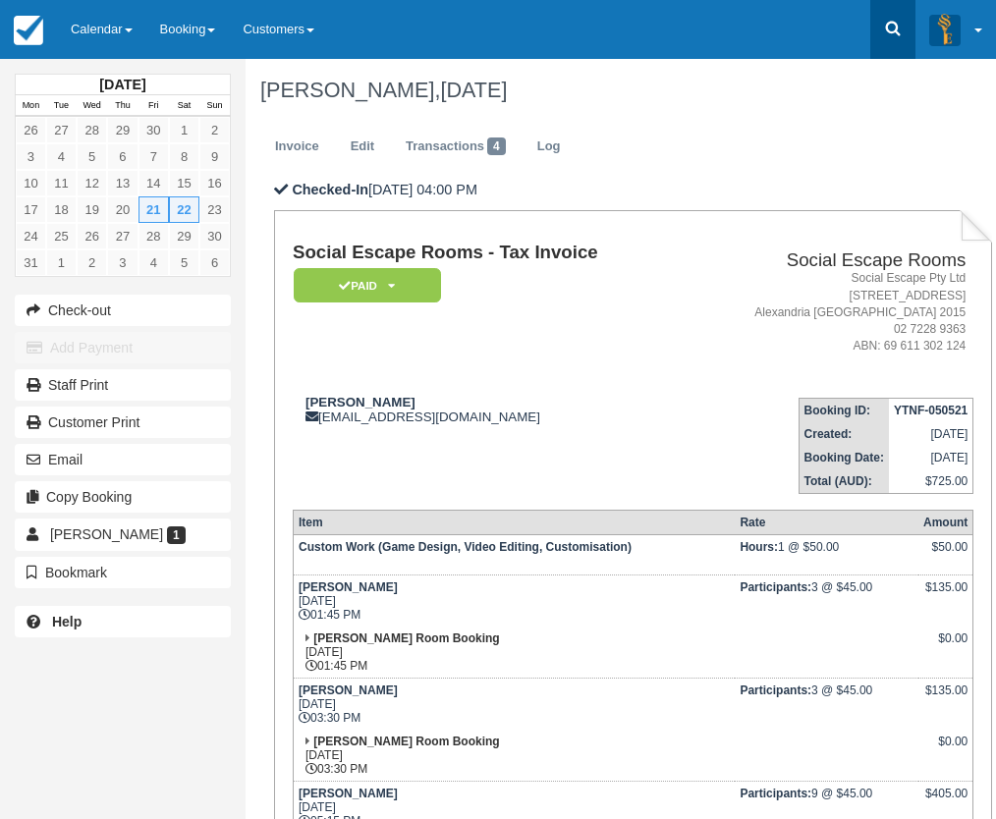
click at [886, 27] on icon at bounding box center [893, 29] width 15 height 15
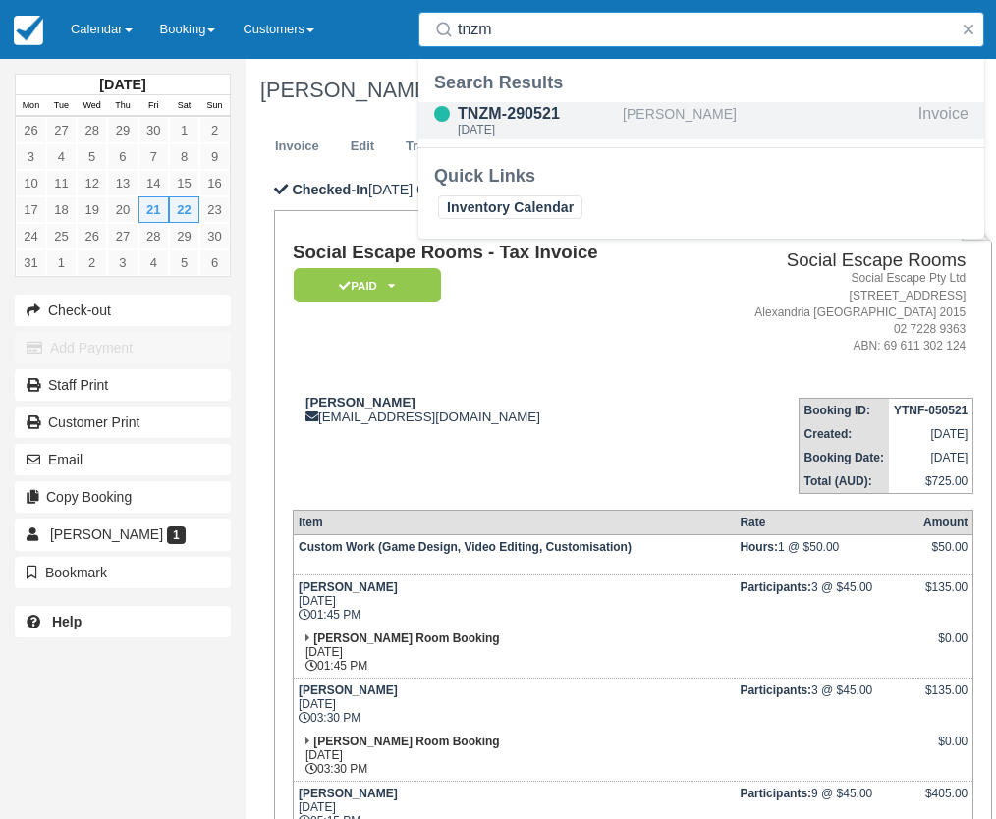
type input "tnzm"
click at [659, 117] on div "[PERSON_NAME]" at bounding box center [767, 120] width 288 height 37
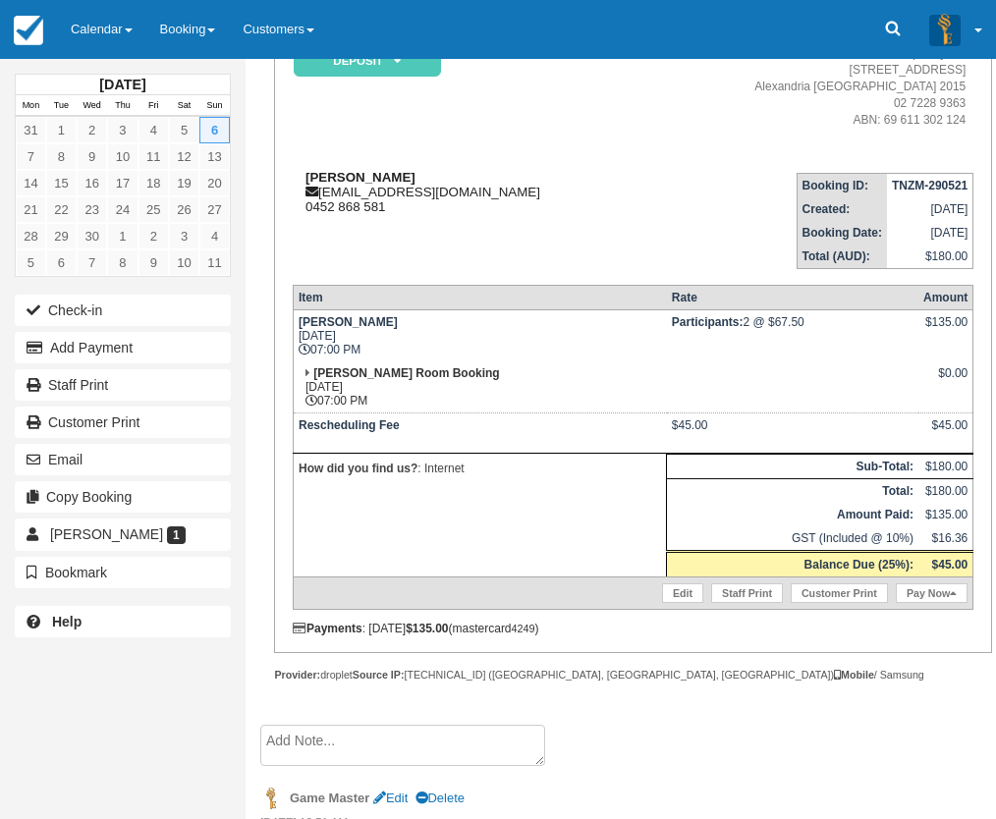
scroll to position [246, 0]
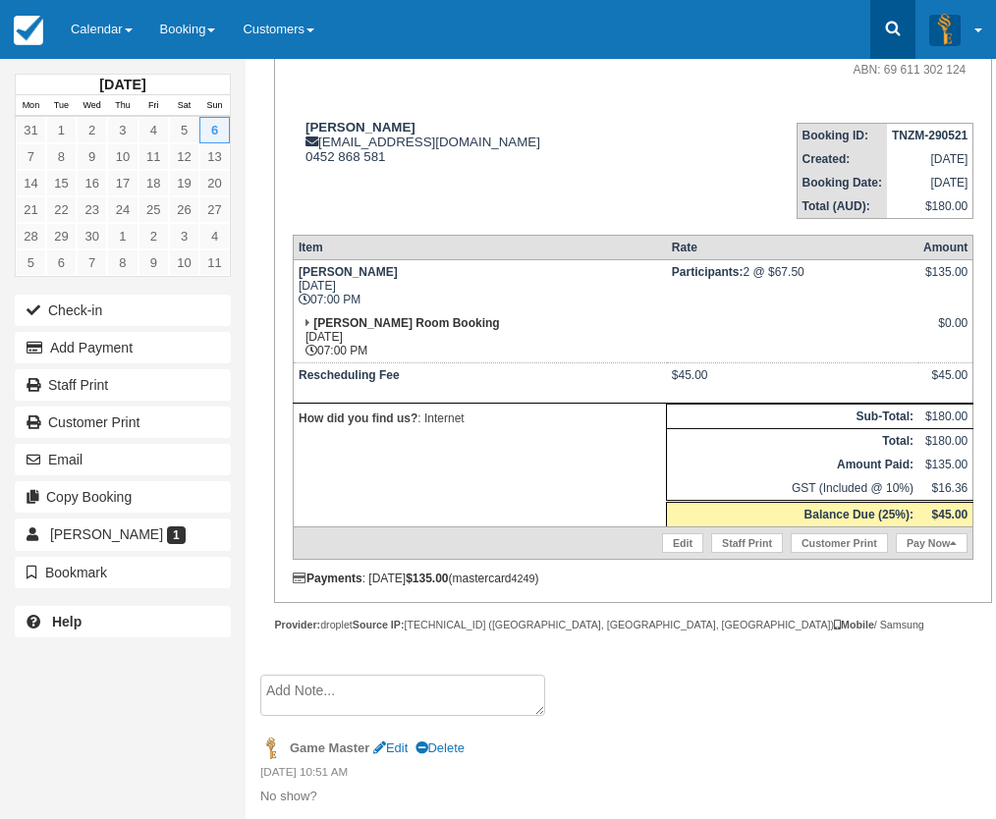
click at [883, 25] on icon at bounding box center [893, 29] width 20 height 20
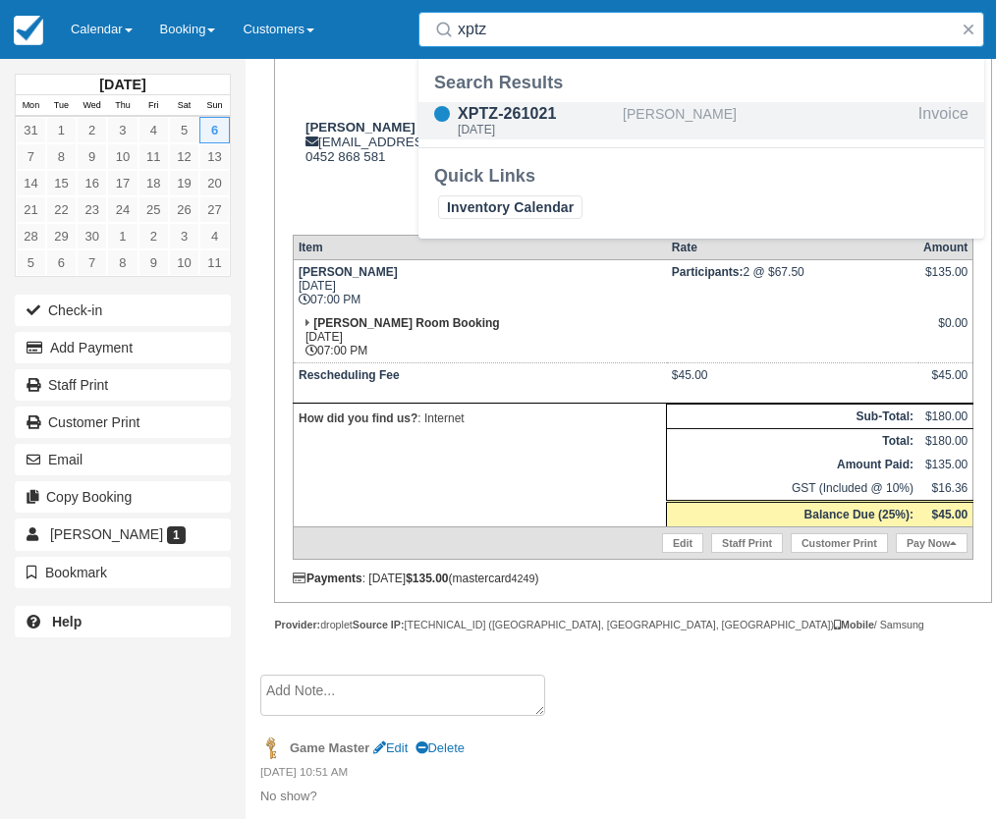
type input "xptz"
click at [614, 125] on div "[DATE]" at bounding box center [536, 130] width 157 height 12
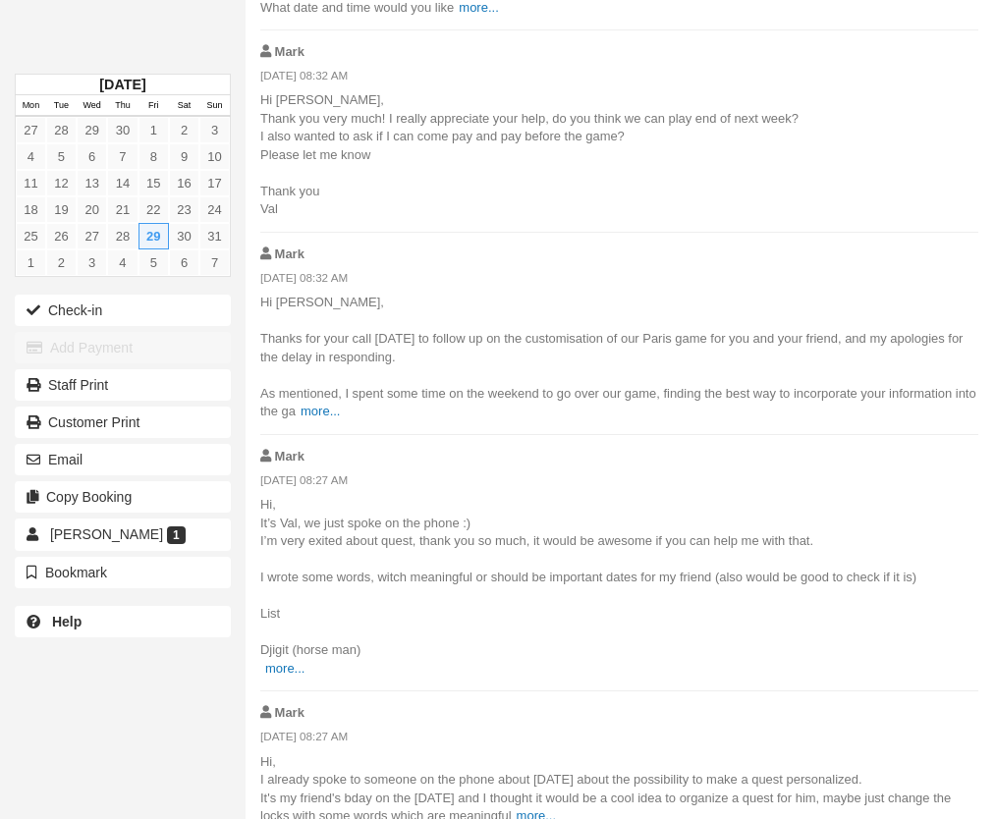
scroll to position [1634, 0]
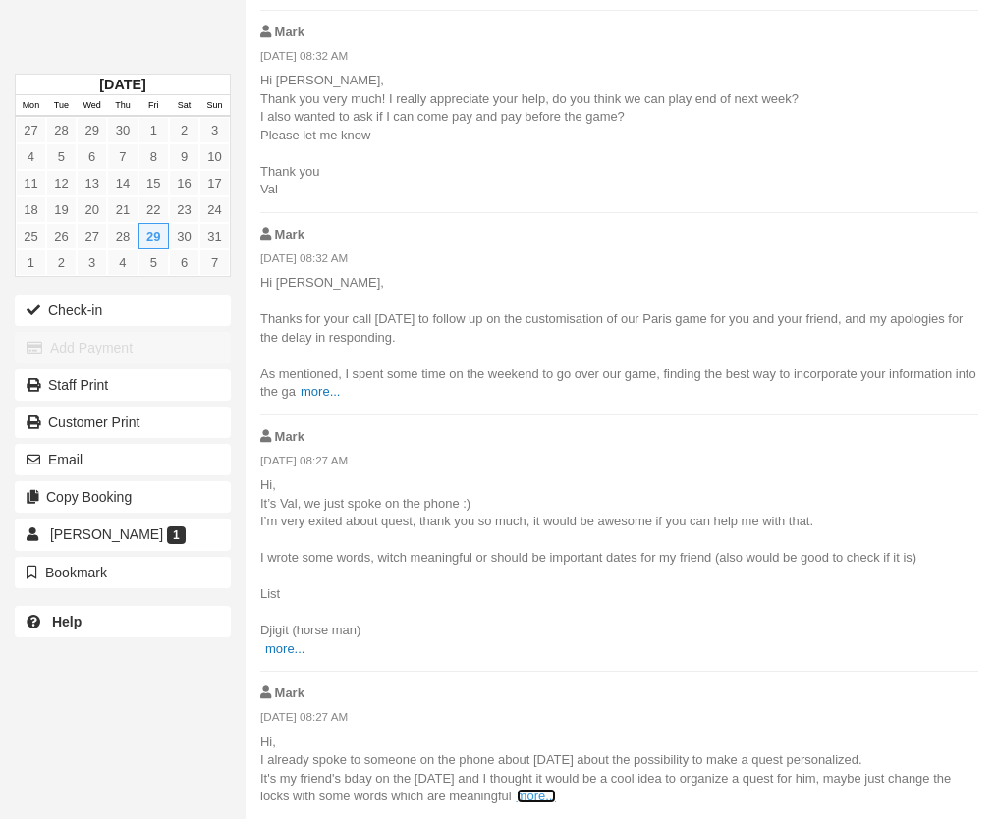
click at [556, 799] on link "more..." at bounding box center [536, 796] width 39 height 15
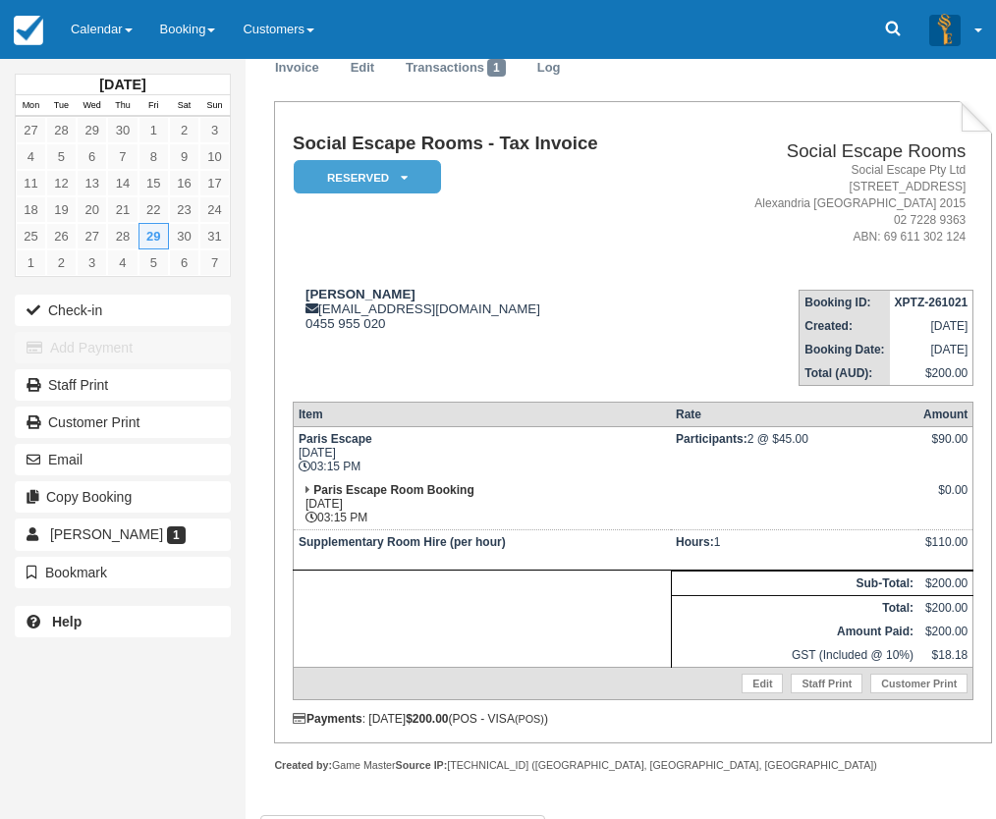
scroll to position [0, 0]
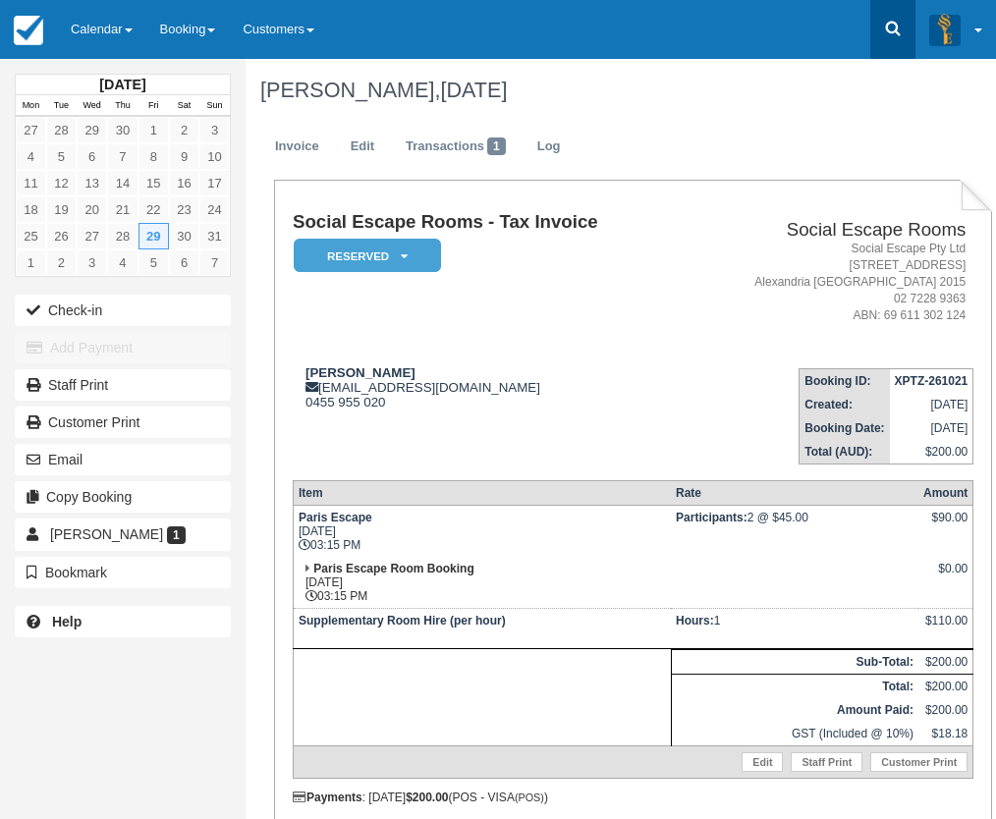
click at [889, 30] on icon at bounding box center [893, 29] width 15 height 15
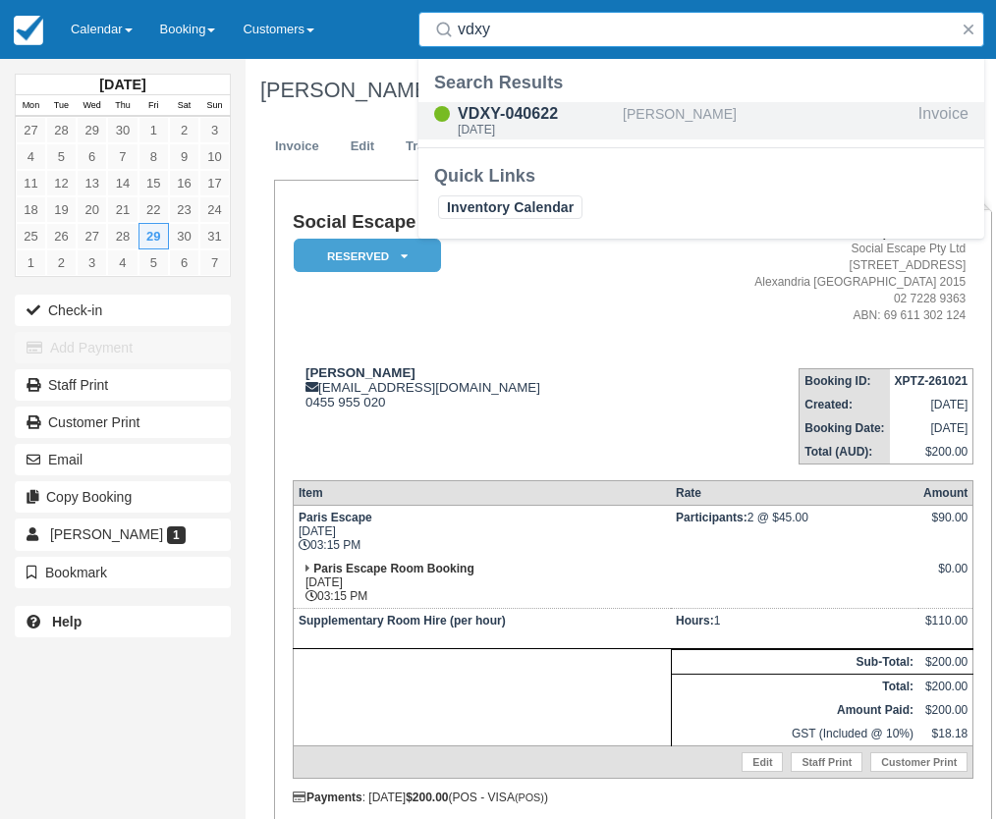
type input "vdxy"
click at [708, 107] on div "[PERSON_NAME]" at bounding box center [767, 120] width 288 height 37
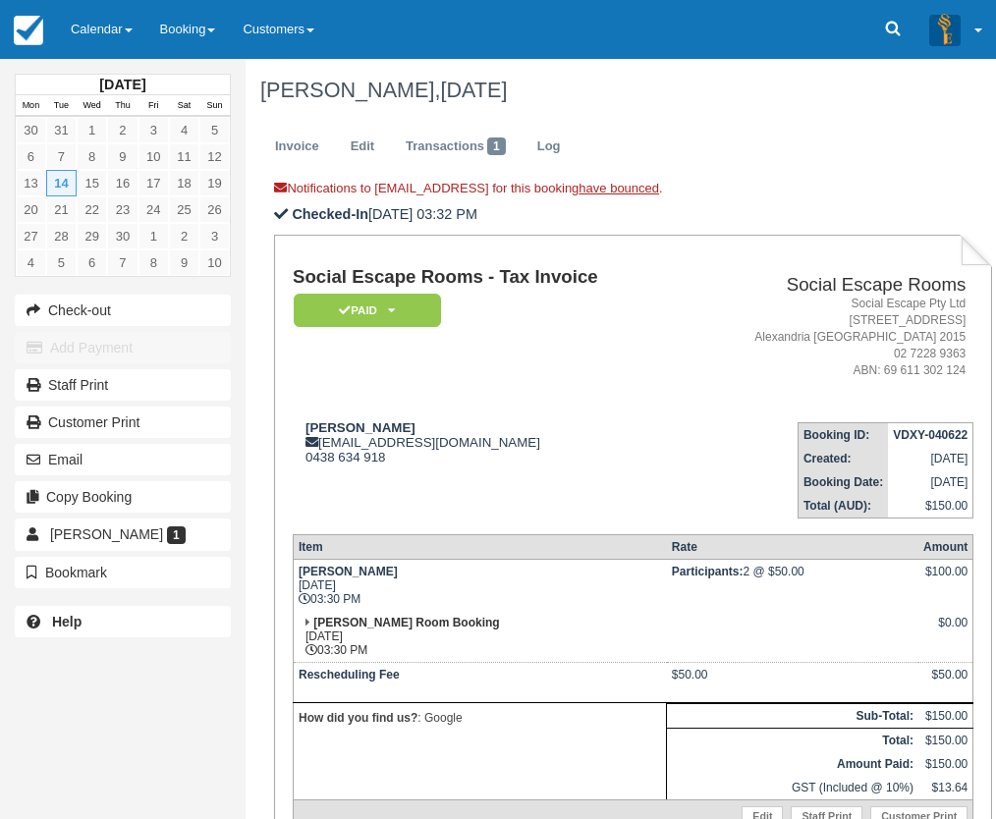
click at [172, 736] on div "June 2022 Mon Tue Wed Thu Fri Sat Sun 30 31 1 2 3 4 5 6 7 8 9 10 11 12 13 14 15…" at bounding box center [123, 409] width 246 height 819
click at [886, 28] on icon at bounding box center [893, 29] width 15 height 15
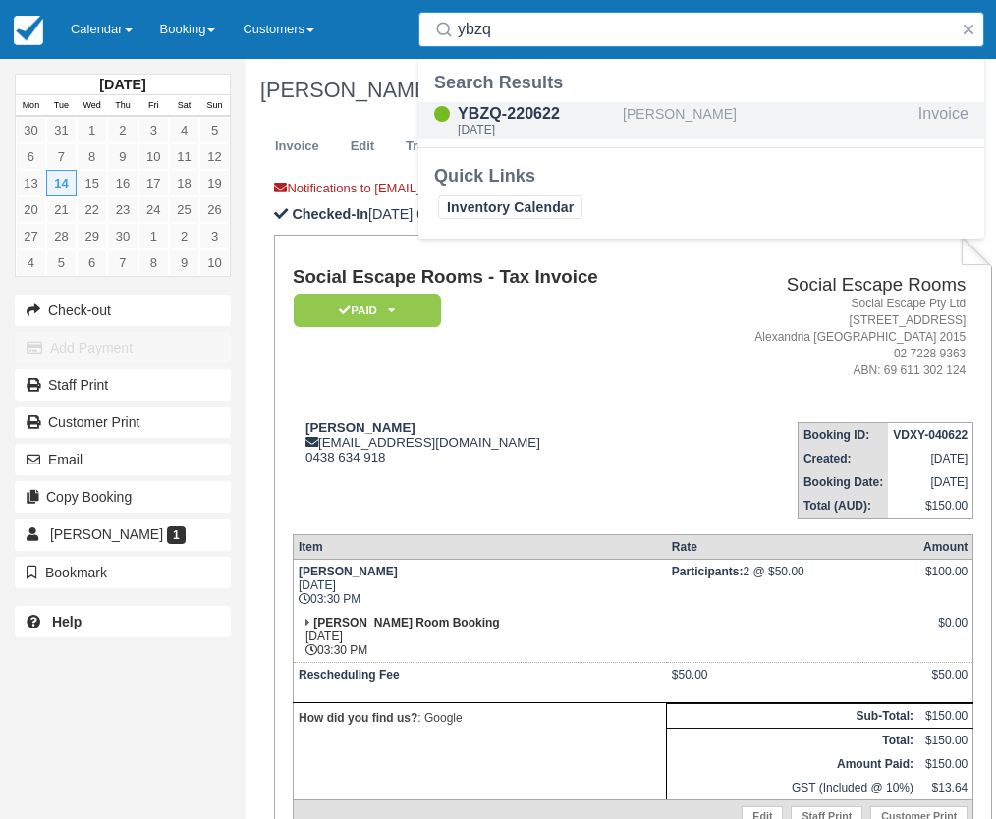
type input "ybzq"
click at [578, 109] on div "YBZQ-220622" at bounding box center [536, 114] width 157 height 24
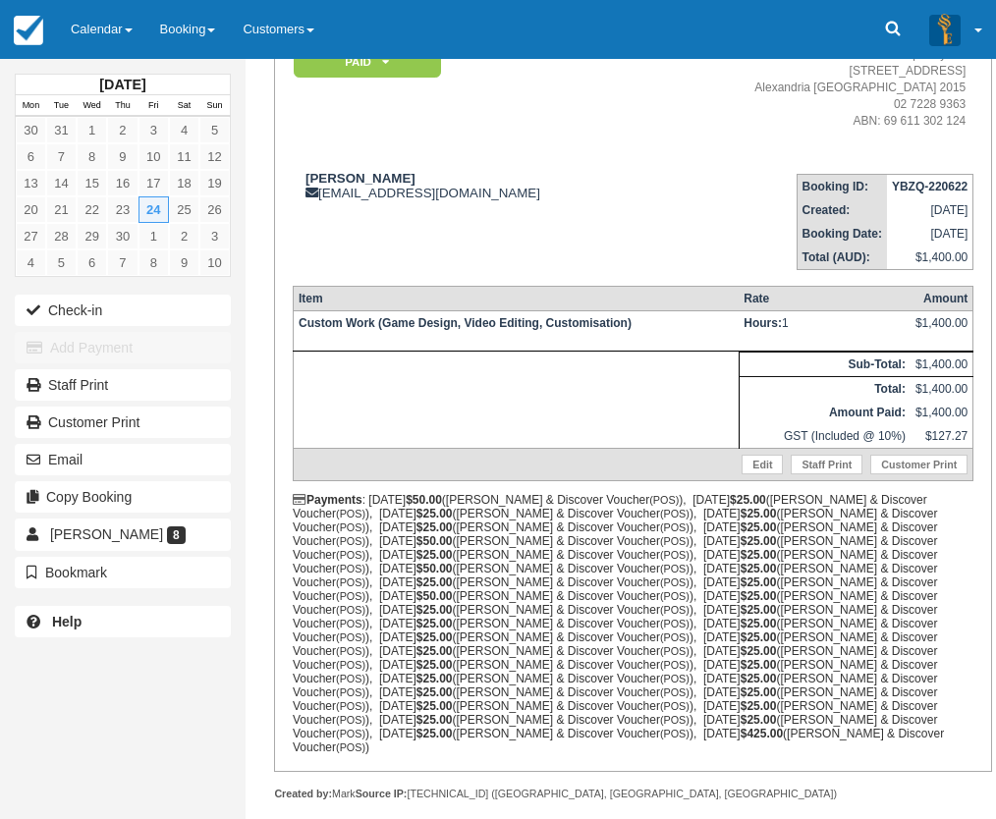
scroll to position [295, 0]
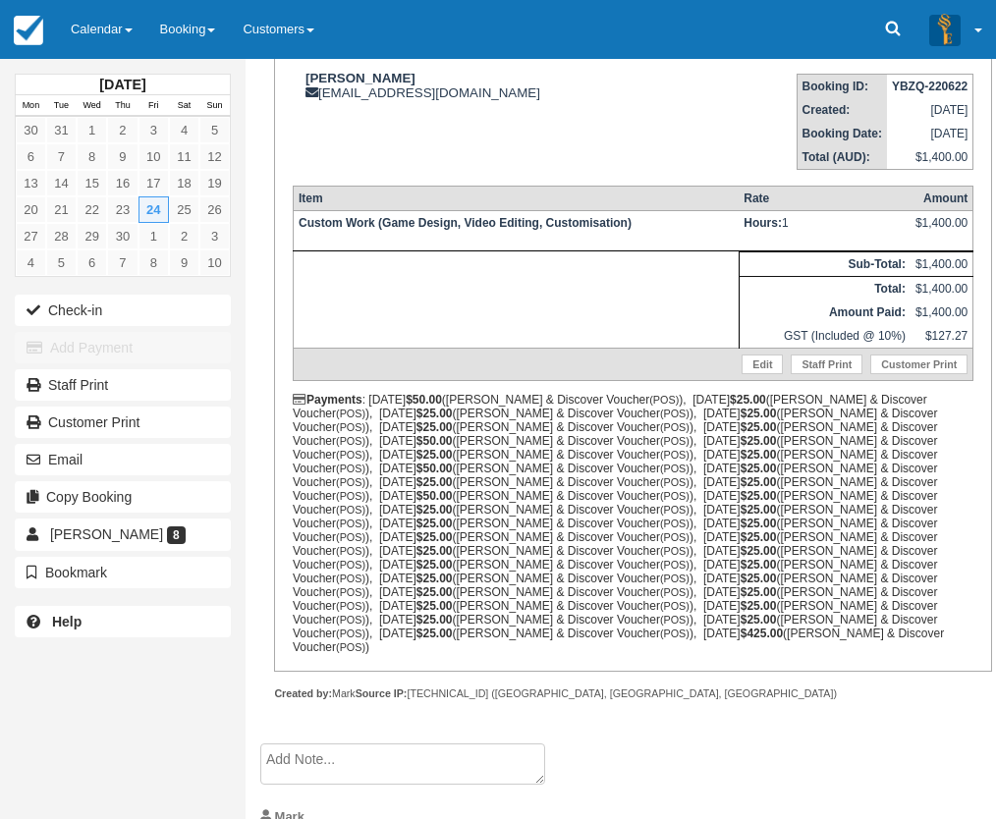
drag, startPoint x: 141, startPoint y: 745, endPoint x: 238, endPoint y: 593, distance: 180.1
click at [141, 745] on div "[DATE] Mon Tue Wed Thu Fri Sat Sun 30 31 1 2 3 4 5 6 7 8 9 10 11 12 13 14 15 16…" at bounding box center [123, 409] width 246 height 819
click at [886, 28] on icon at bounding box center [893, 29] width 15 height 15
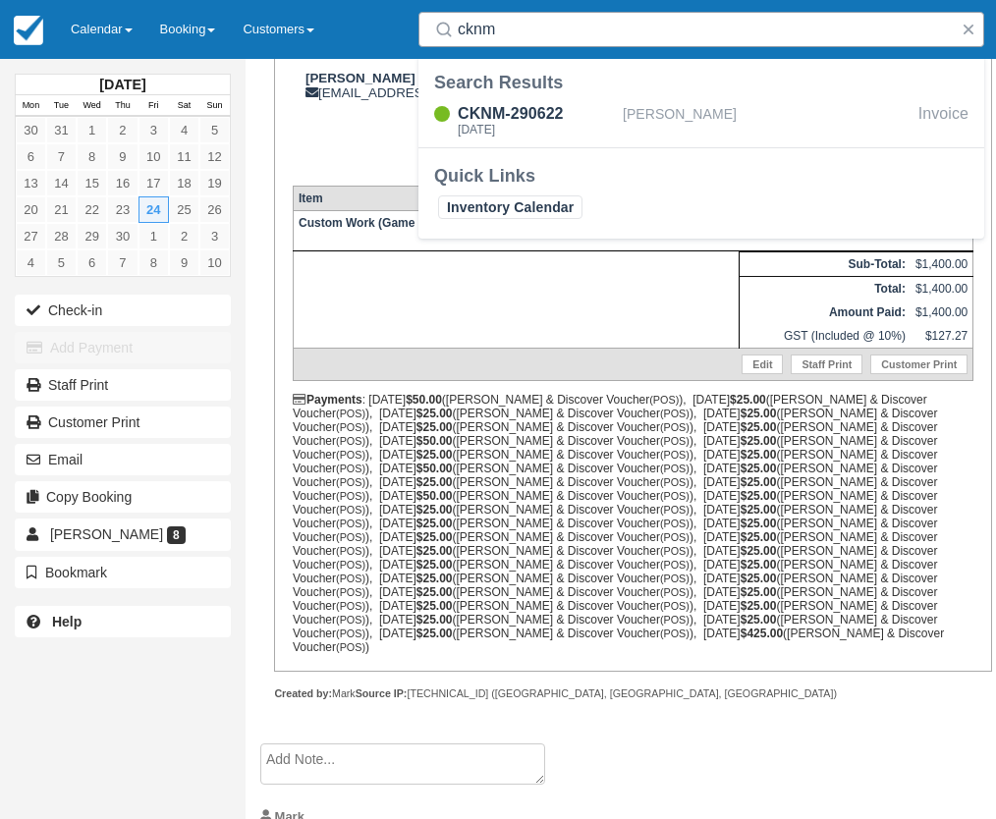
click at [493, 32] on input "cknm" at bounding box center [705, 29] width 495 height 35
drag, startPoint x: 510, startPoint y: 32, endPoint x: 405, endPoint y: 28, distance: 105.2
click at [411, 28] on div "Search lmfx" at bounding box center [701, 29] width 589 height 59
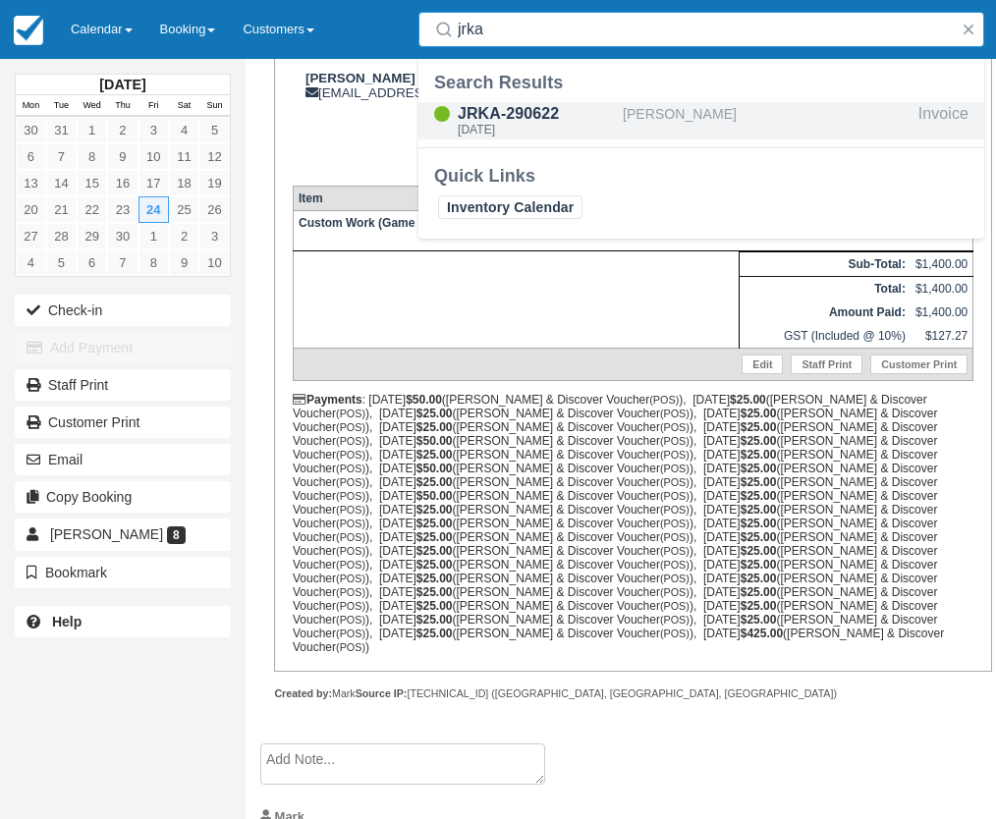
type input "jrka"
click at [515, 111] on div "JRKA-290622" at bounding box center [536, 114] width 157 height 24
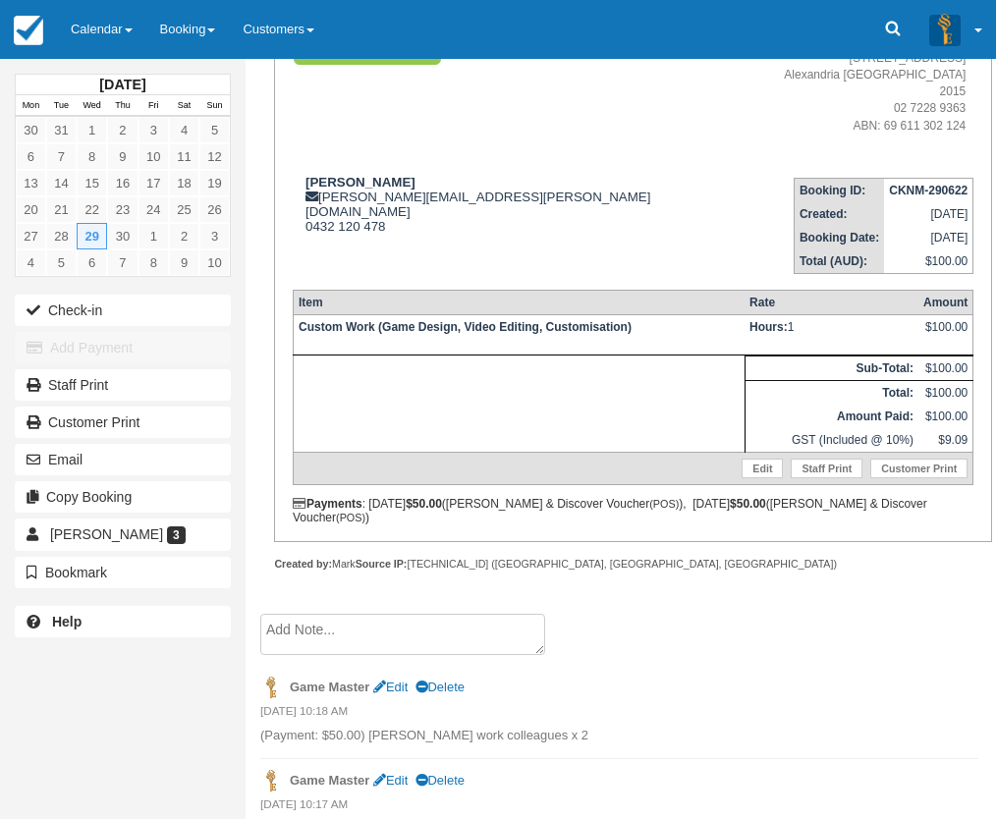
scroll to position [208, 0]
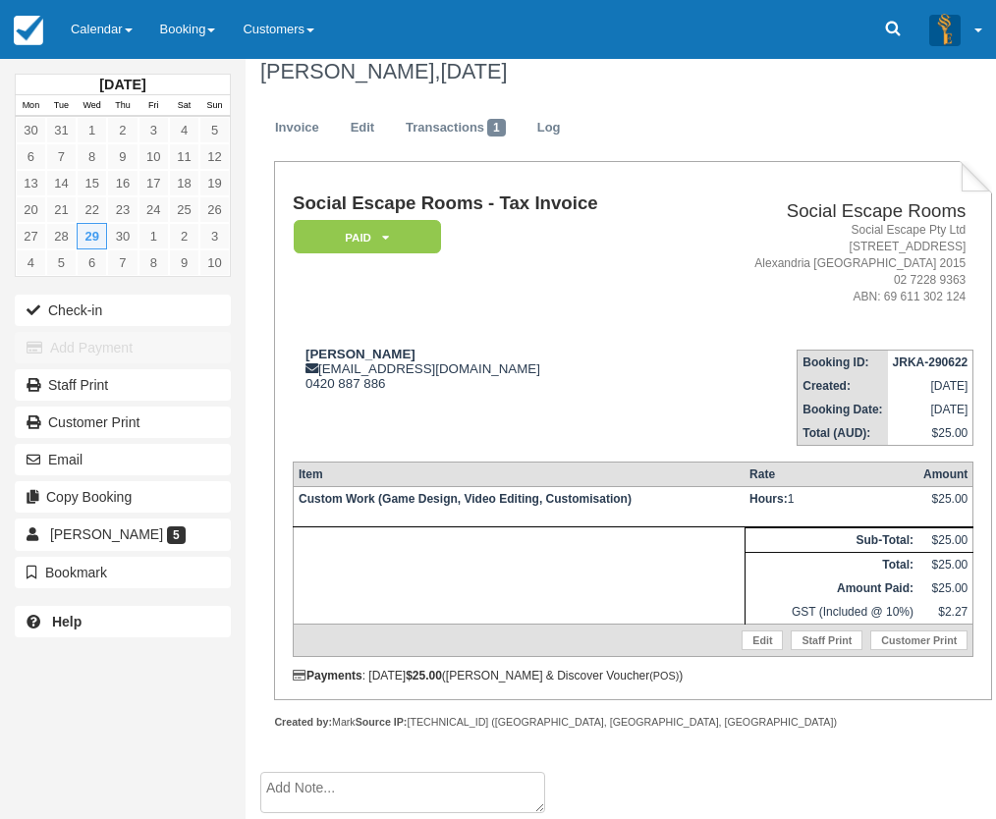
scroll to position [24, 0]
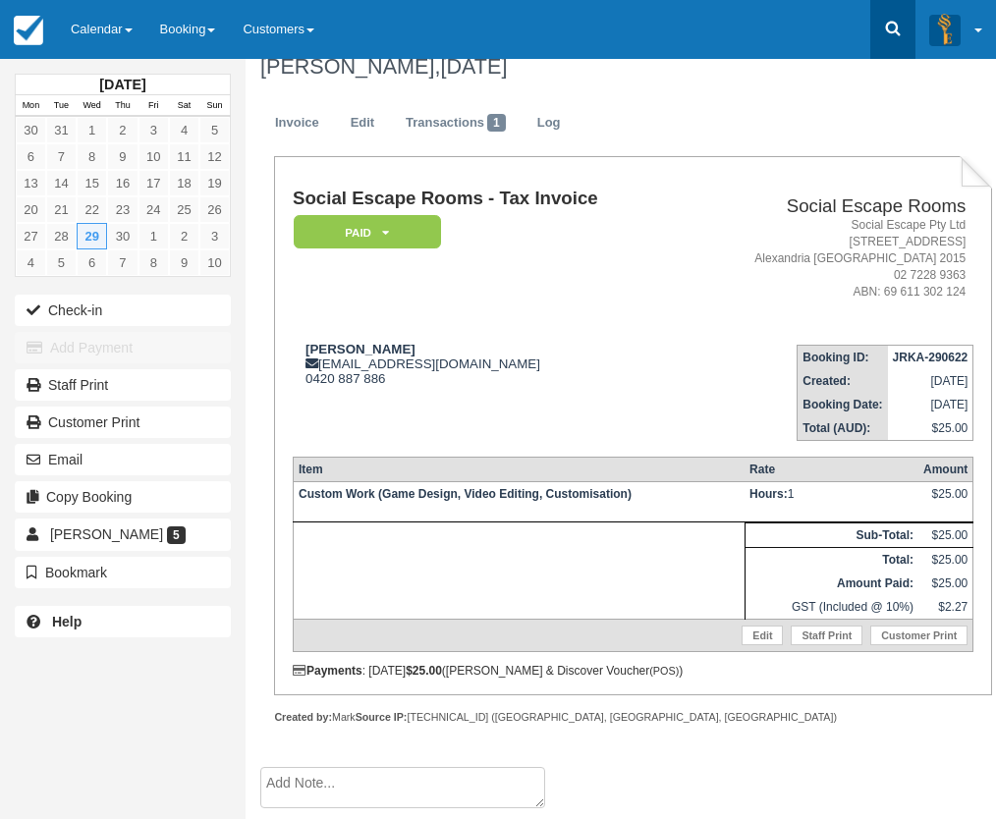
click at [883, 28] on icon at bounding box center [893, 29] width 20 height 20
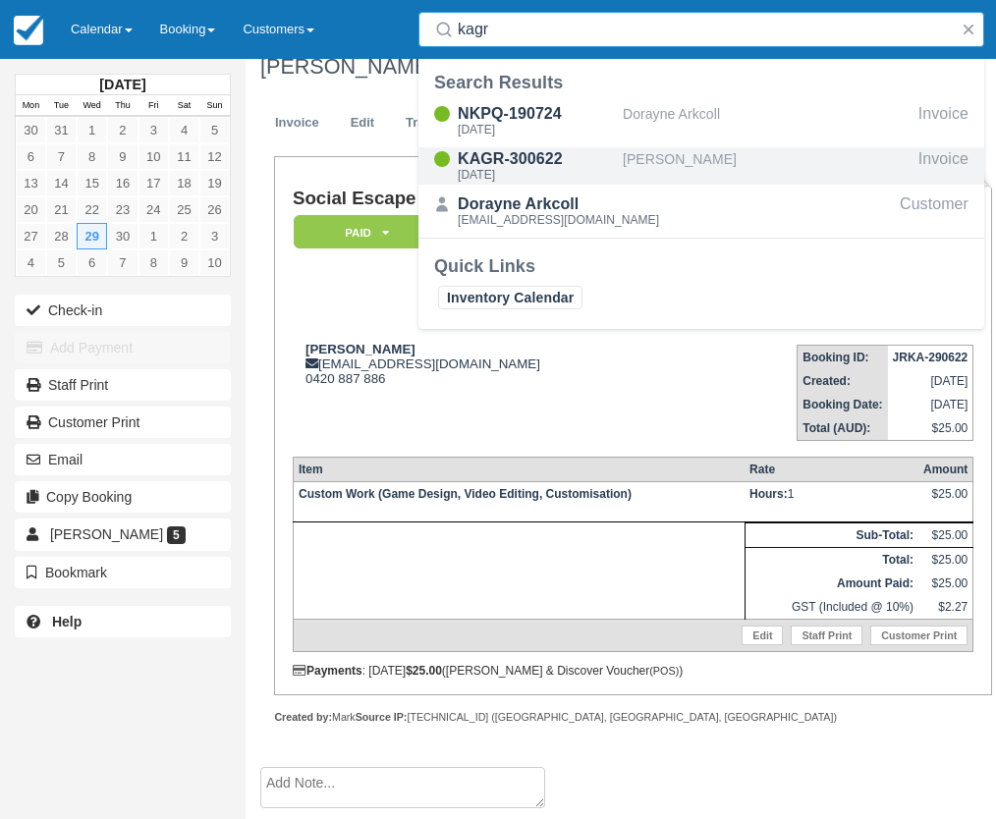
type input "kagr"
click at [593, 161] on div "KAGR-300622" at bounding box center [536, 159] width 157 height 24
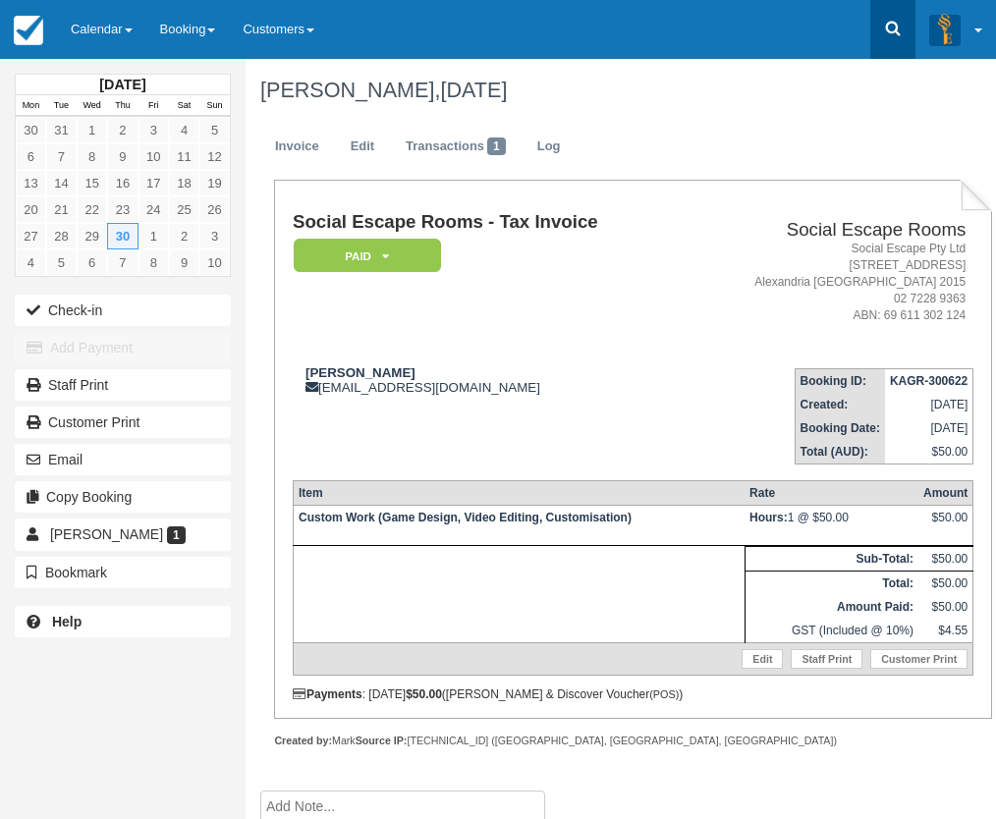
click at [882, 33] on link at bounding box center [892, 29] width 45 height 59
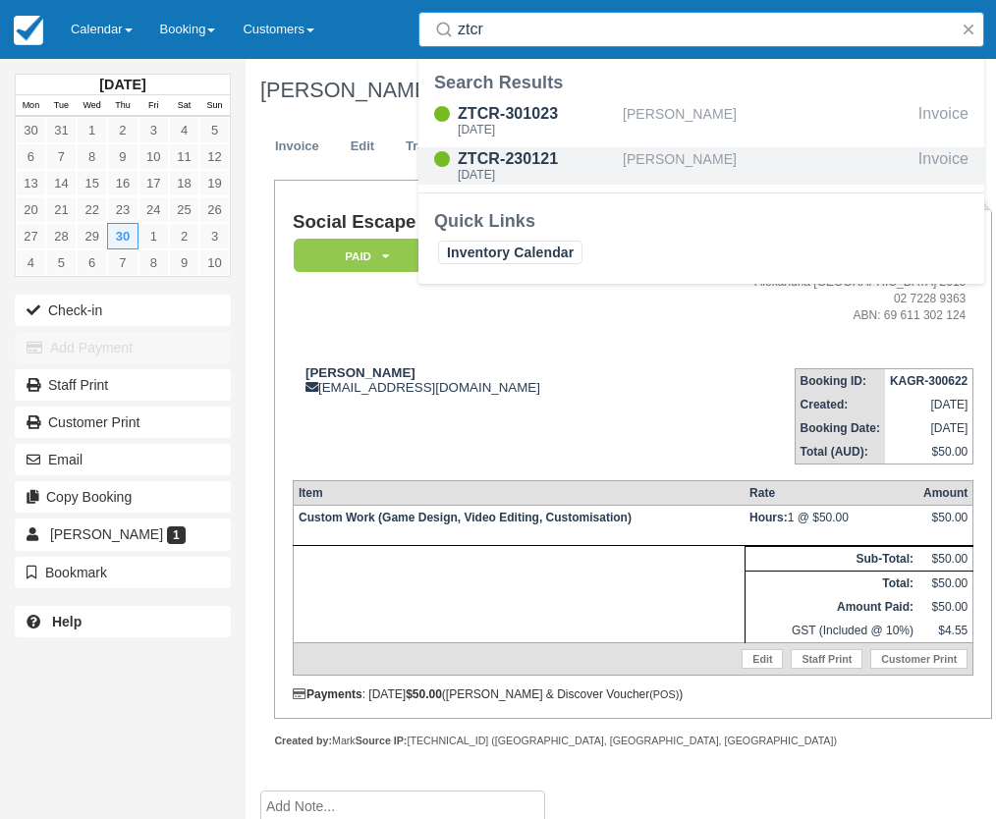
type input "ztcr"
click at [583, 165] on div "ZTCR-230121" at bounding box center [536, 159] width 157 height 24
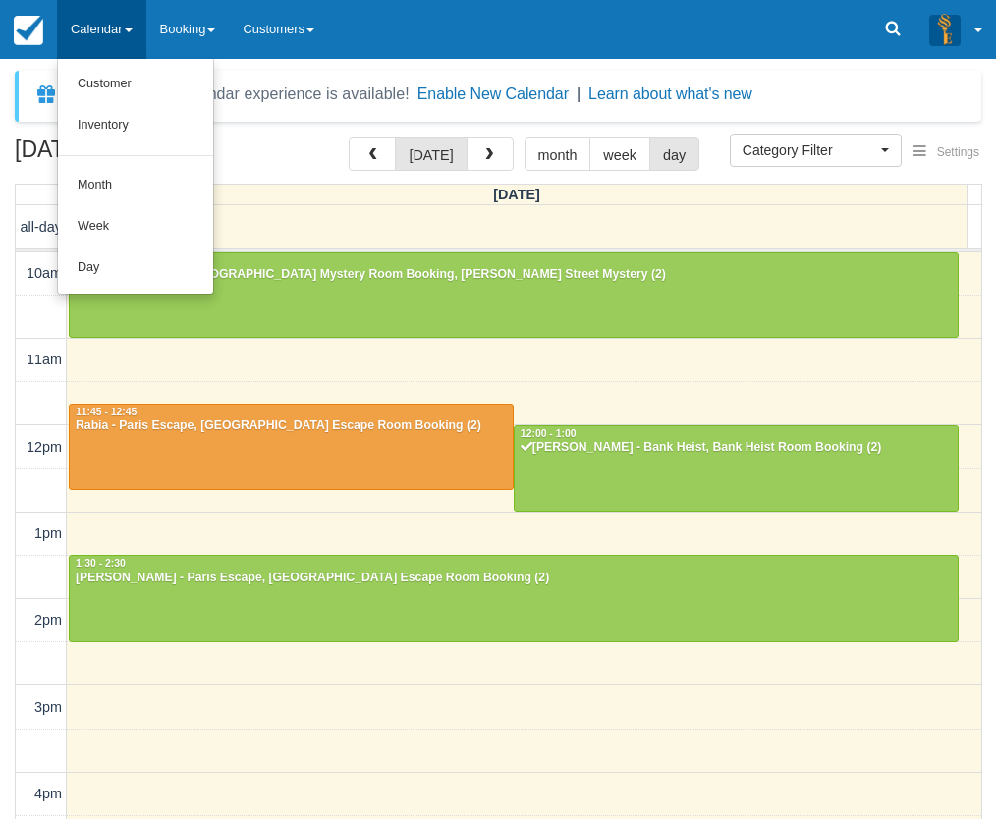
select select
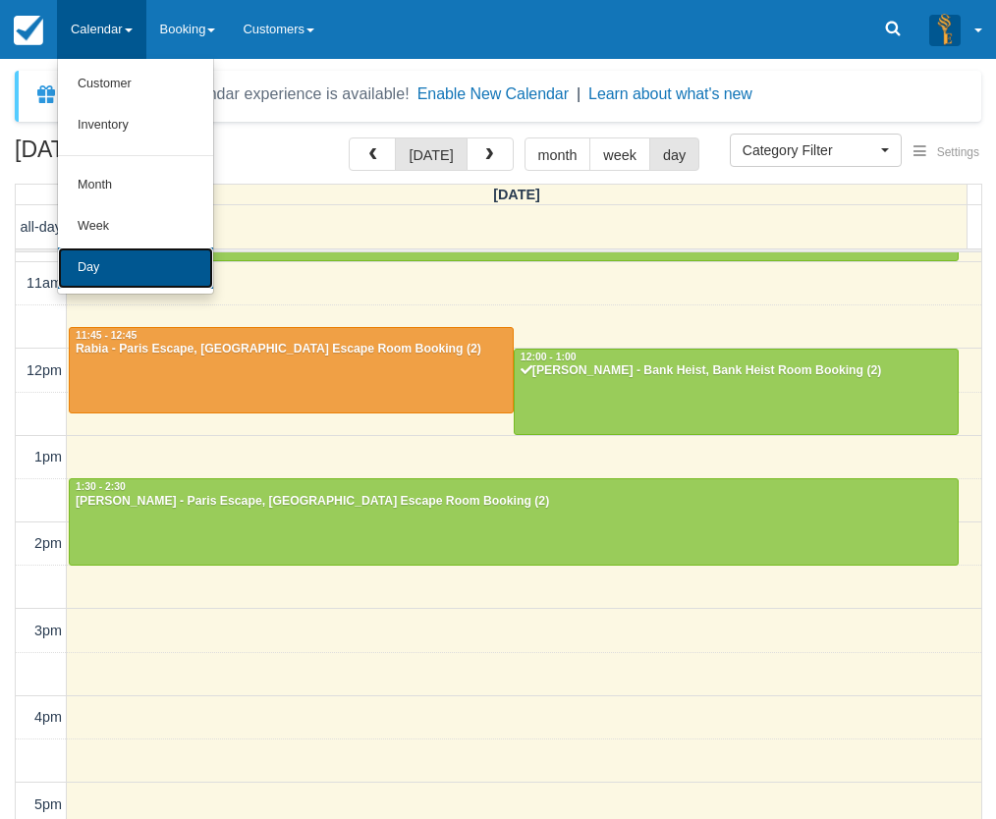
click at [102, 267] on link "Day" at bounding box center [135, 268] width 155 height 41
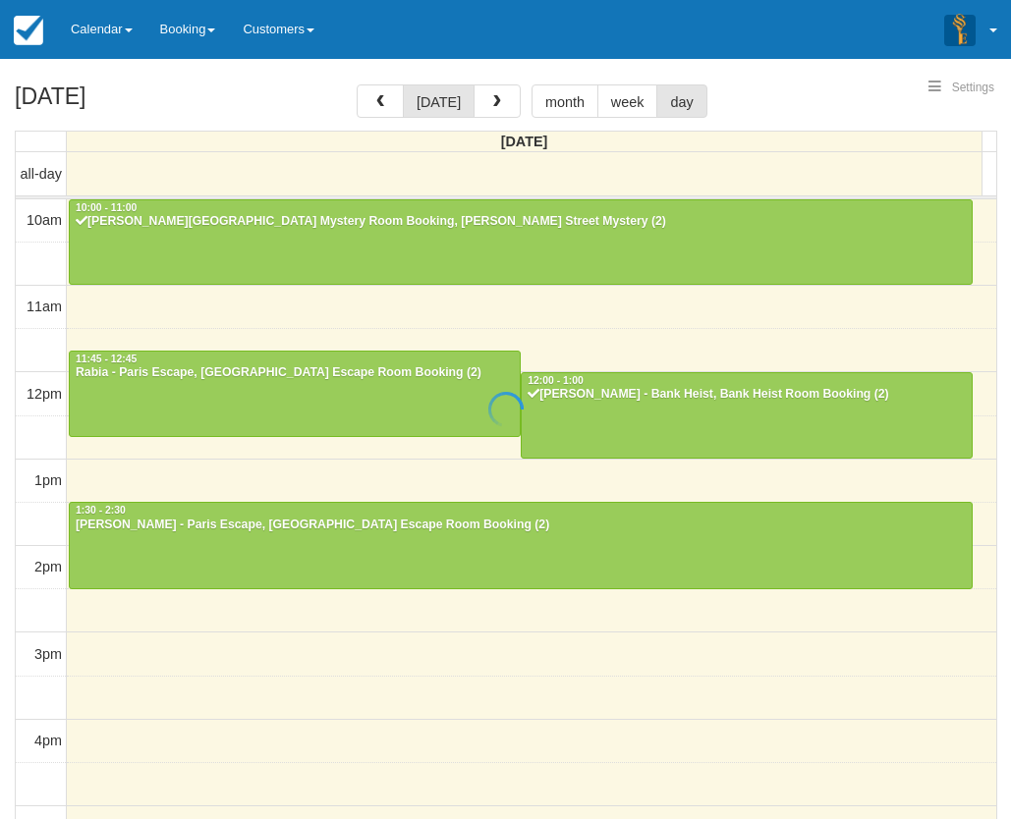
select select
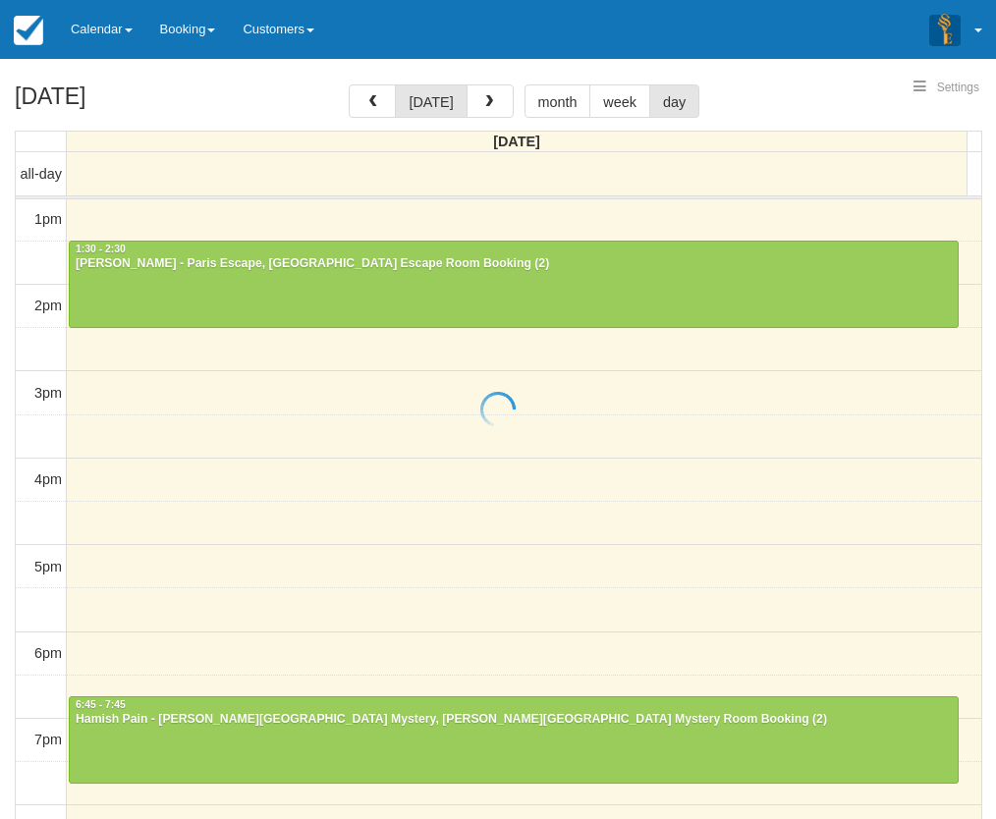
select select
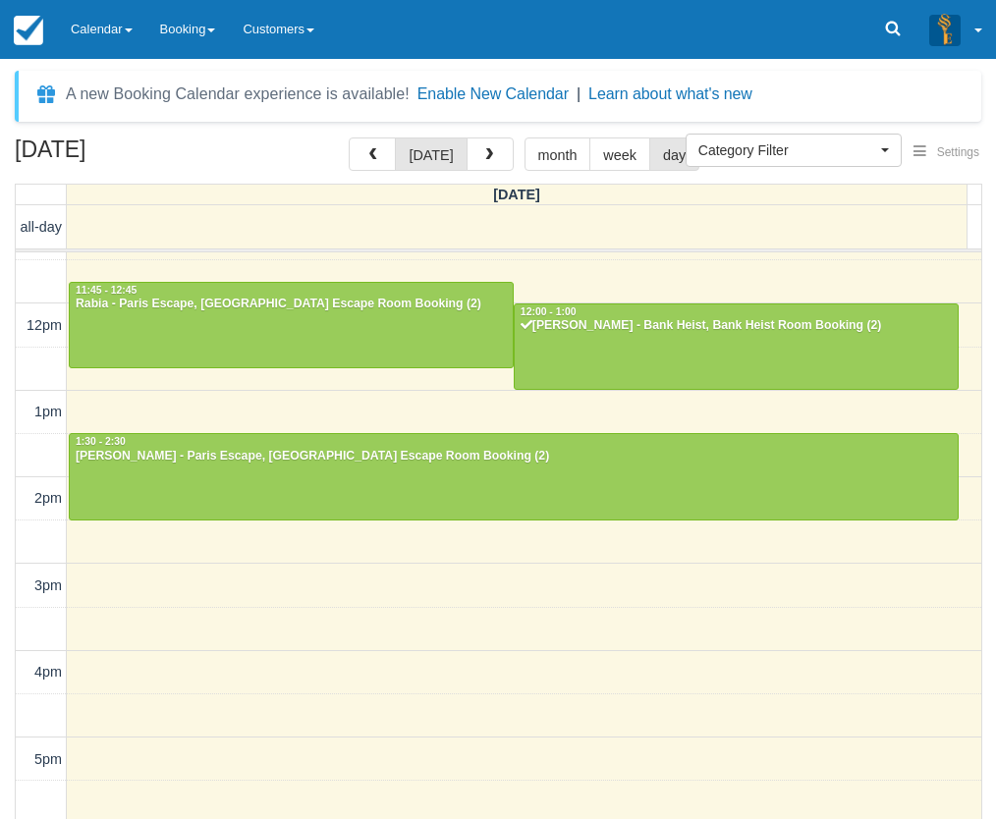
scroll to position [65, 0]
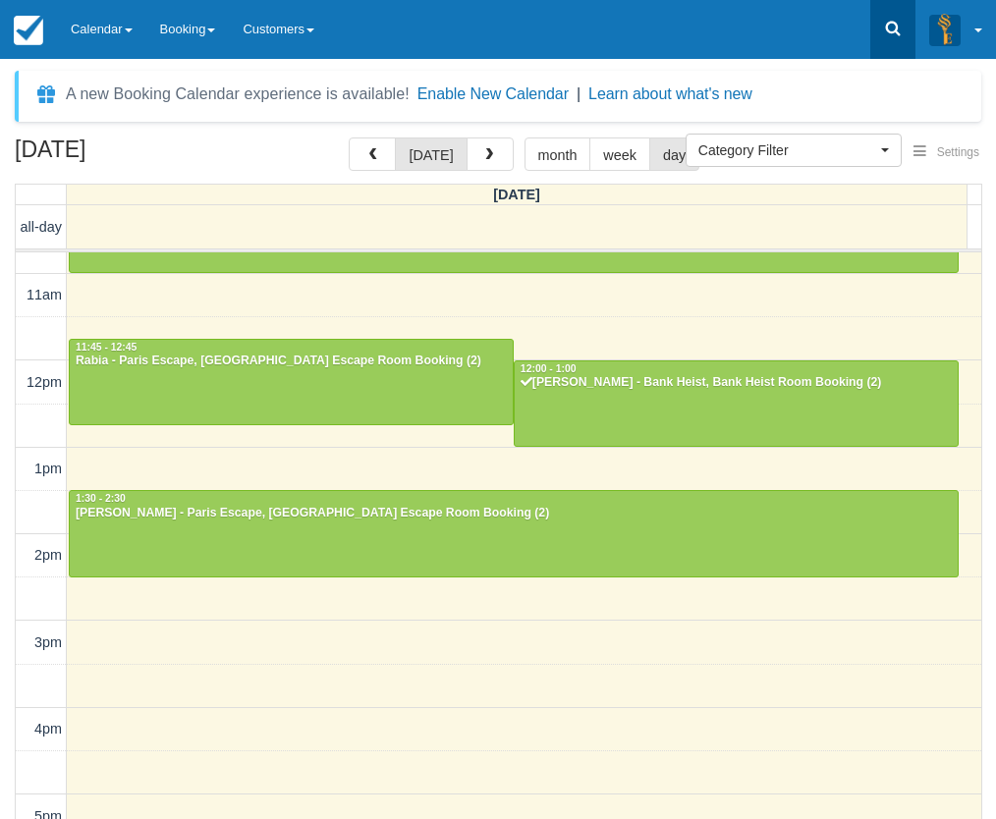
click at [874, 29] on link at bounding box center [892, 29] width 45 height 59
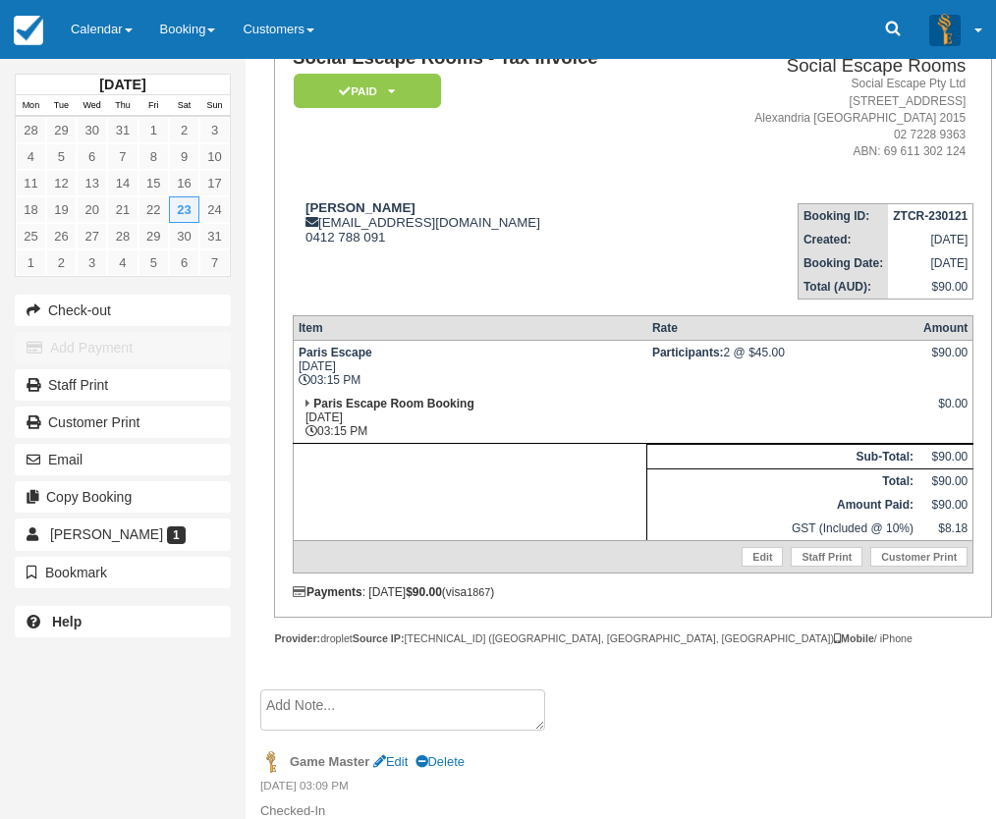
scroll to position [196, 0]
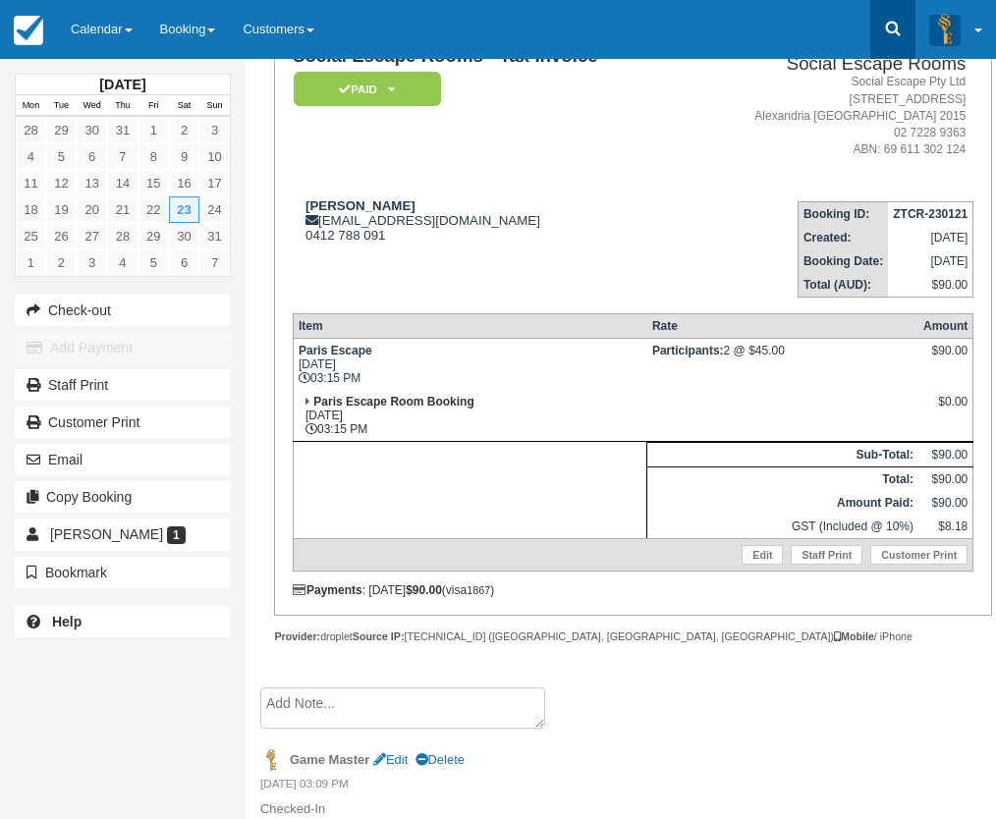
click at [895, 38] on link at bounding box center [892, 29] width 45 height 59
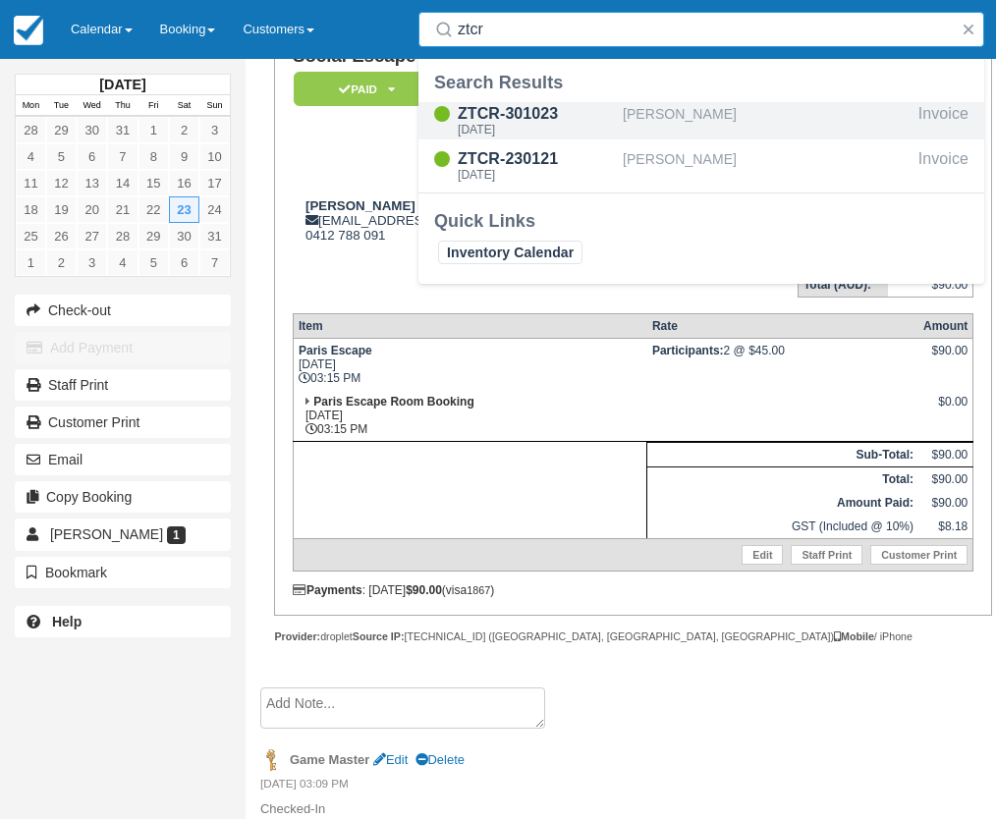
type input "ztcr"
click at [662, 122] on div "[PERSON_NAME]" at bounding box center [767, 120] width 288 height 37
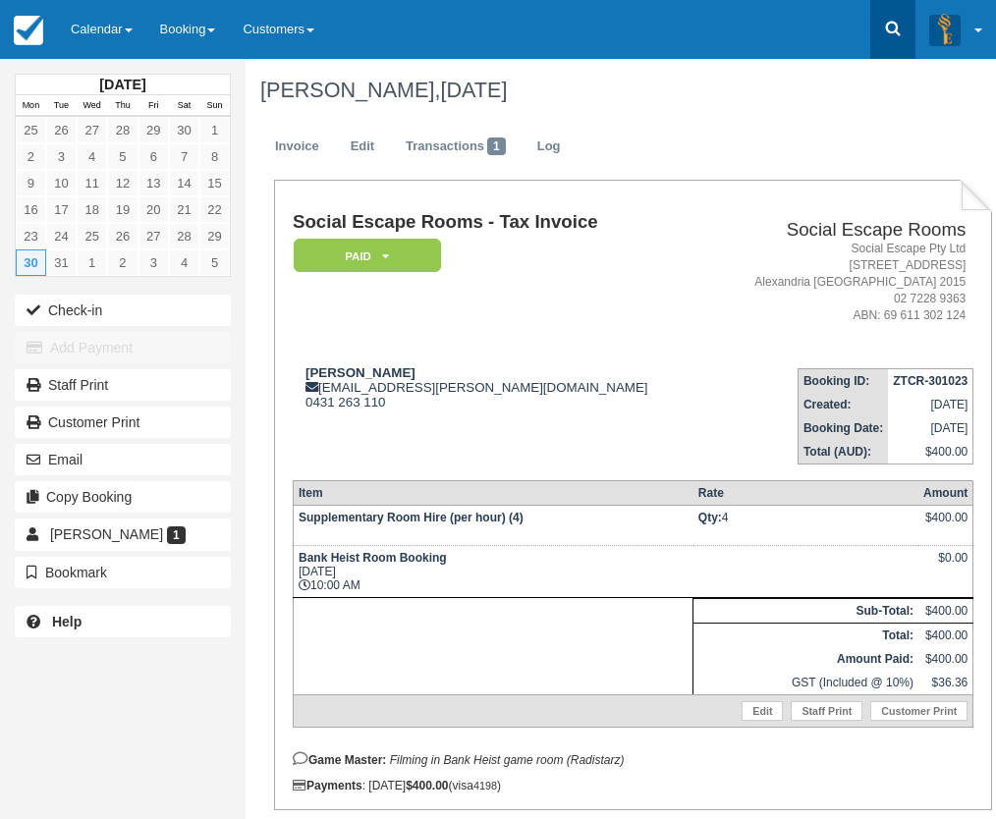
click at [878, 31] on link at bounding box center [892, 29] width 45 height 59
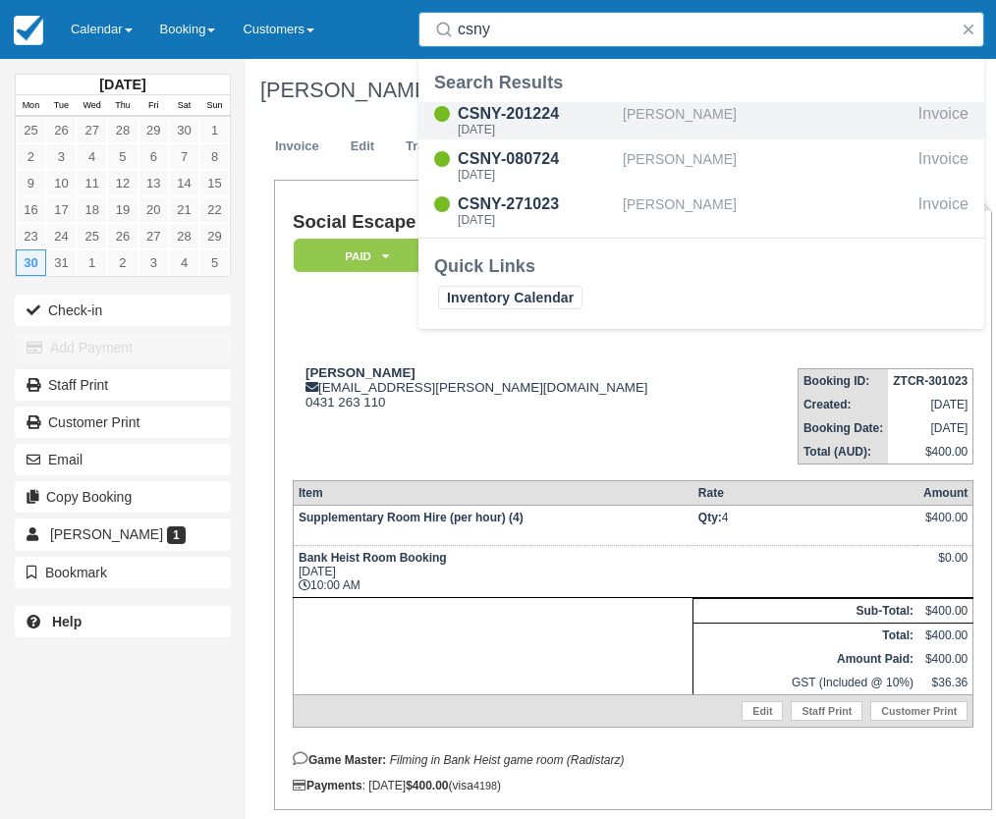
type input "csny"
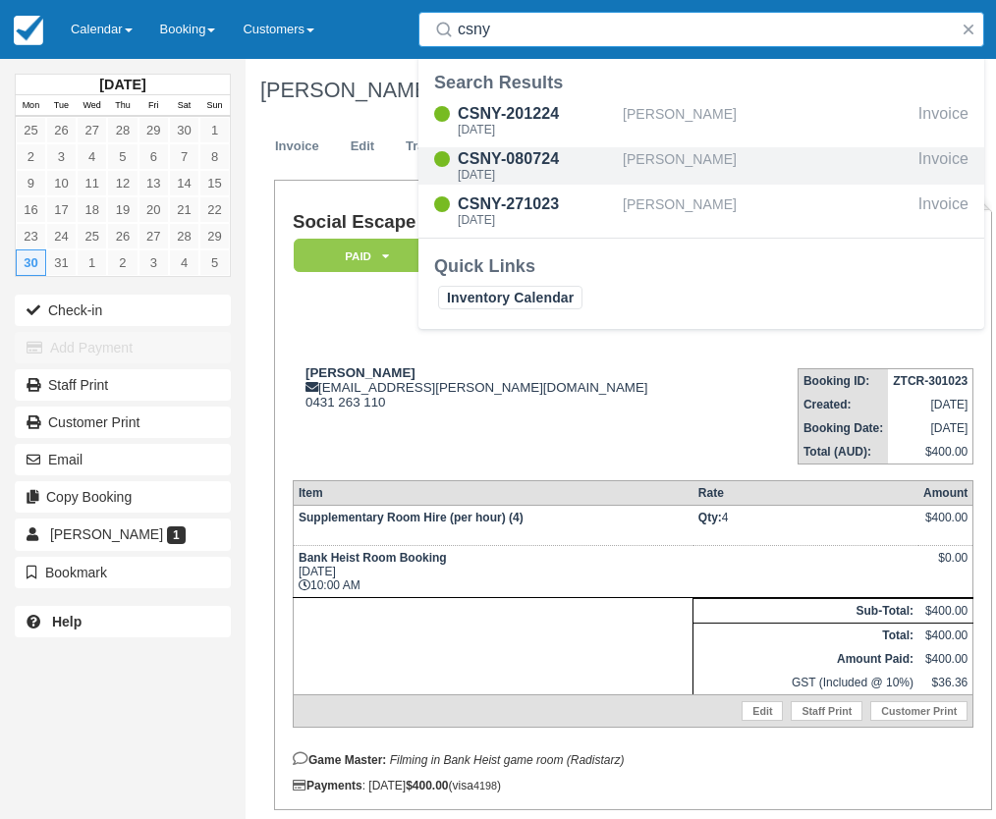
click at [593, 162] on div "CSNY-080724" at bounding box center [536, 159] width 157 height 24
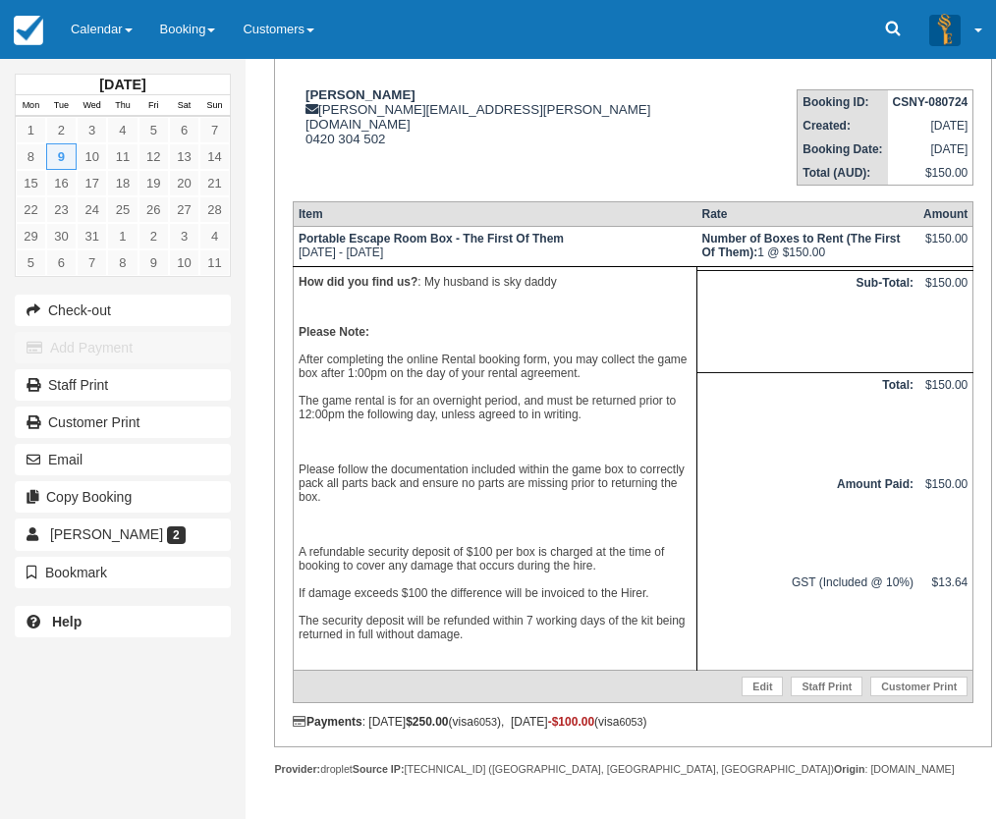
scroll to position [393, 0]
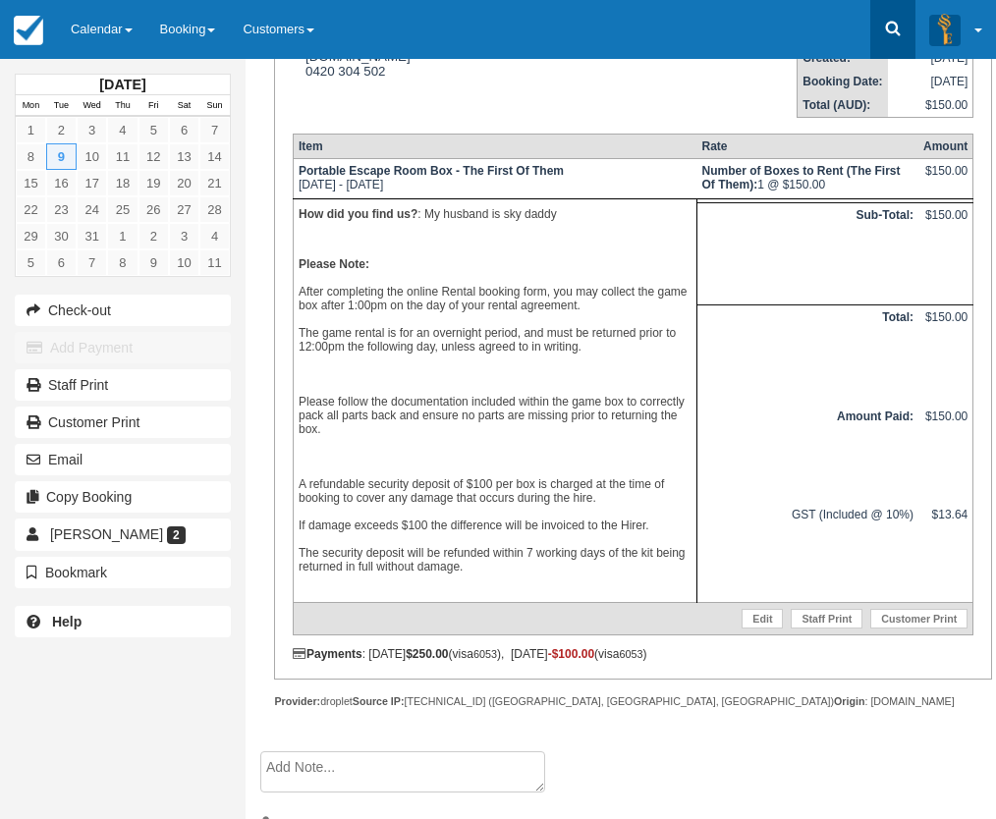
click at [887, 23] on icon at bounding box center [893, 29] width 20 height 20
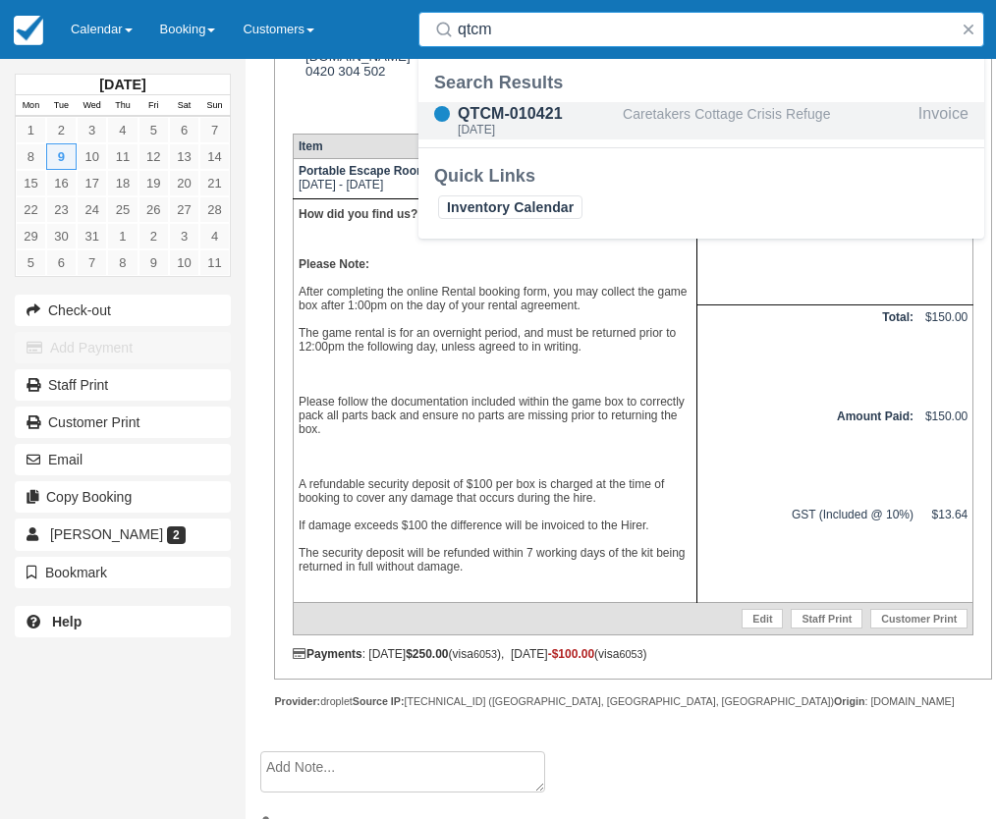
type input "qtcm"
click at [692, 125] on div "Caretakers Cottage Crisis Refuge" at bounding box center [767, 120] width 288 height 37
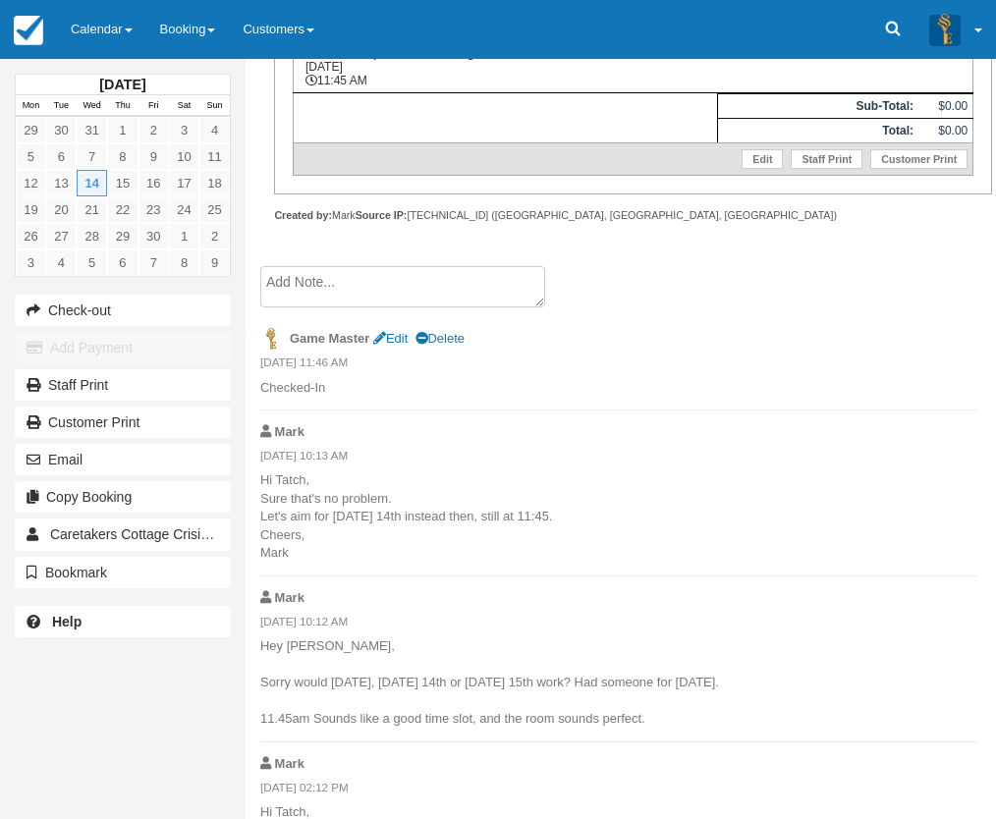
scroll to position [589, 0]
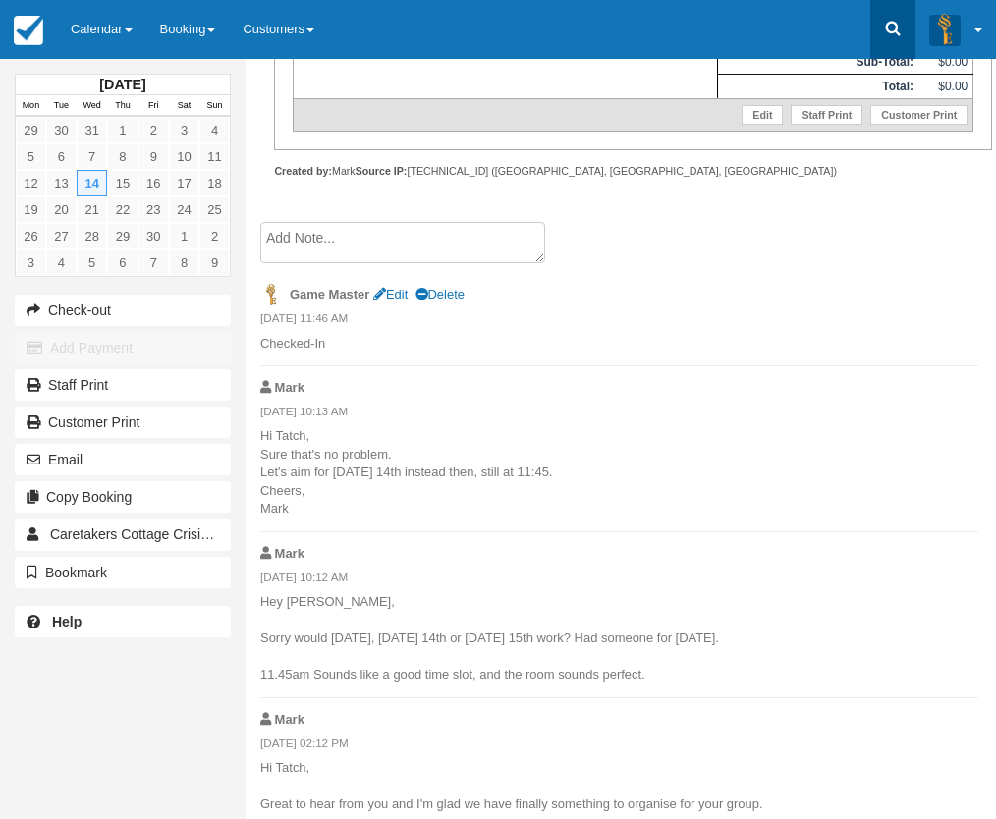
click at [883, 26] on link at bounding box center [892, 29] width 45 height 59
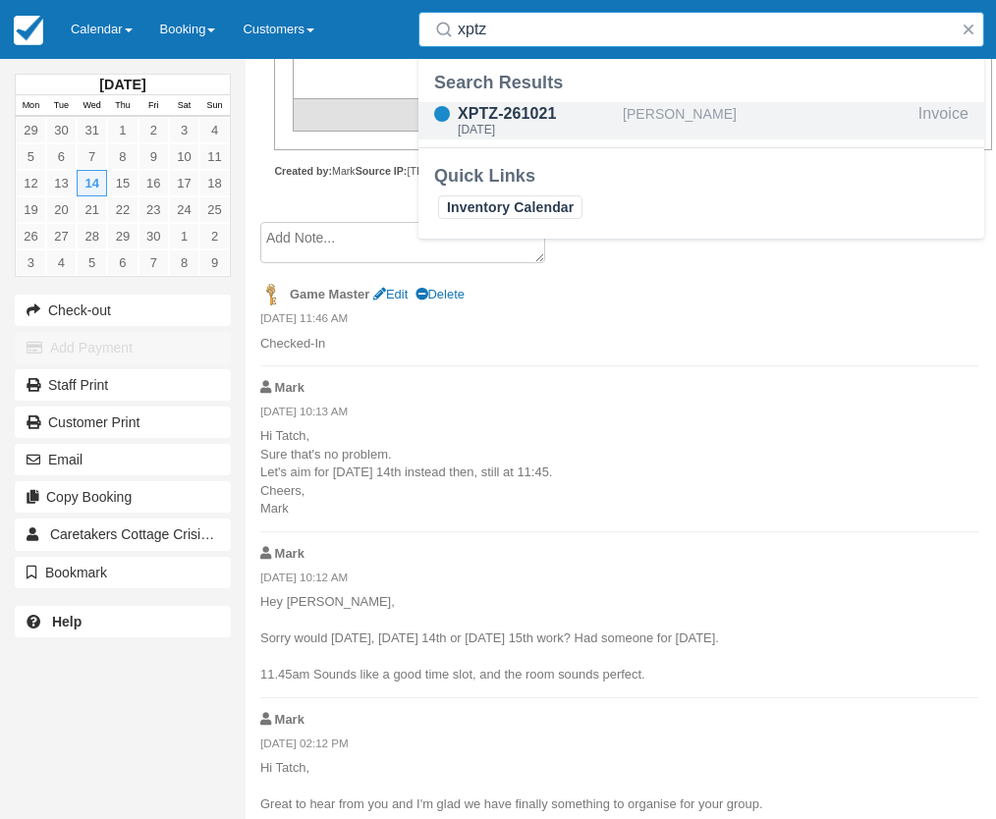
type input "xptz"
click at [725, 109] on div "[PERSON_NAME]" at bounding box center [767, 120] width 288 height 37
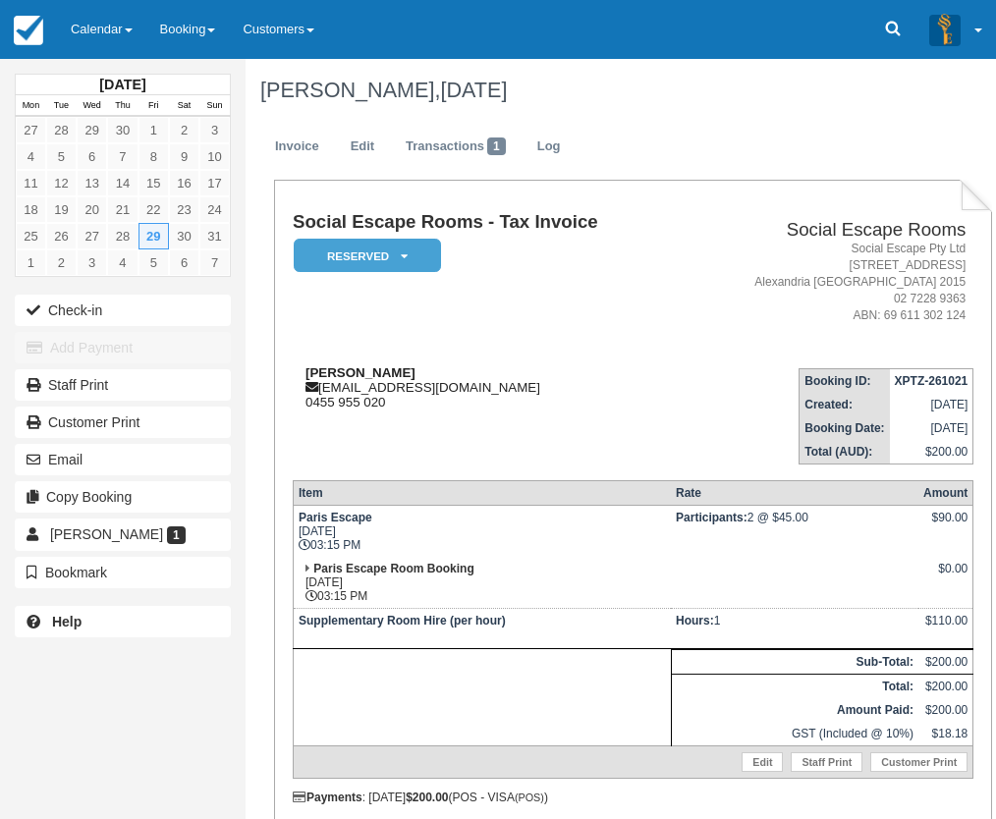
click at [339, 370] on strong "Valeriya Braams-Bowron" at bounding box center [360, 372] width 110 height 15
drag, startPoint x: 339, startPoint y: 370, endPoint x: 426, endPoint y: 376, distance: 87.6
click at [415, 376] on strong "Valeriya Braams-Bowron" at bounding box center [360, 372] width 110 height 15
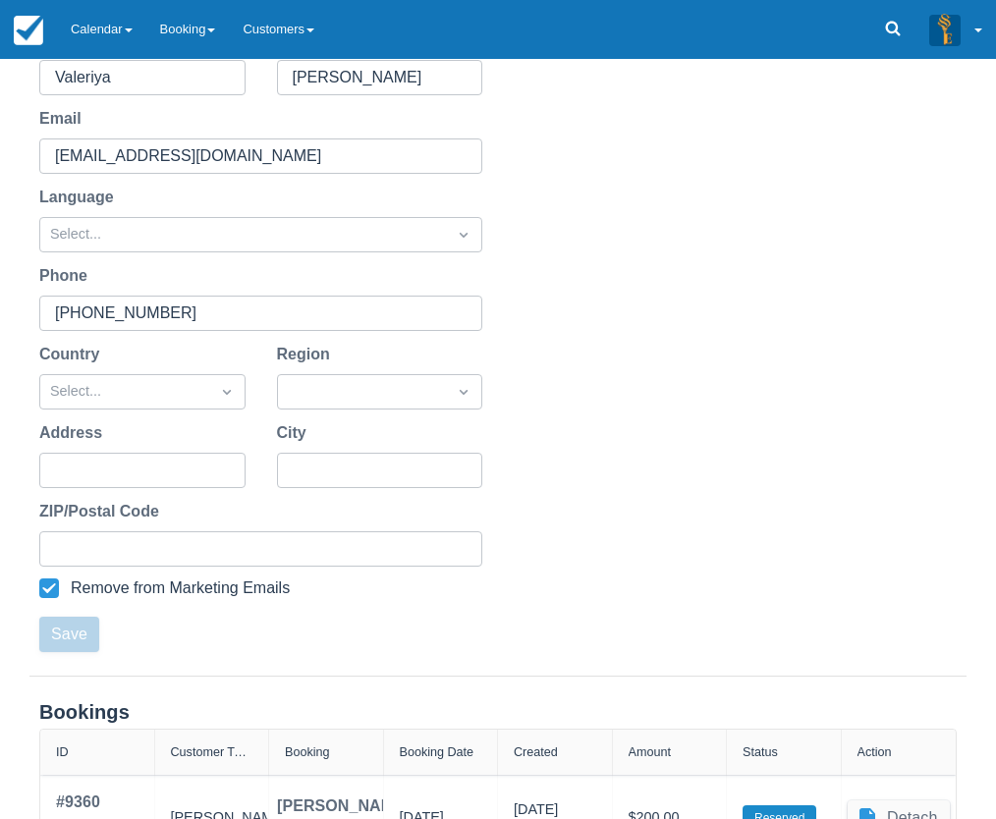
scroll to position [350, 0]
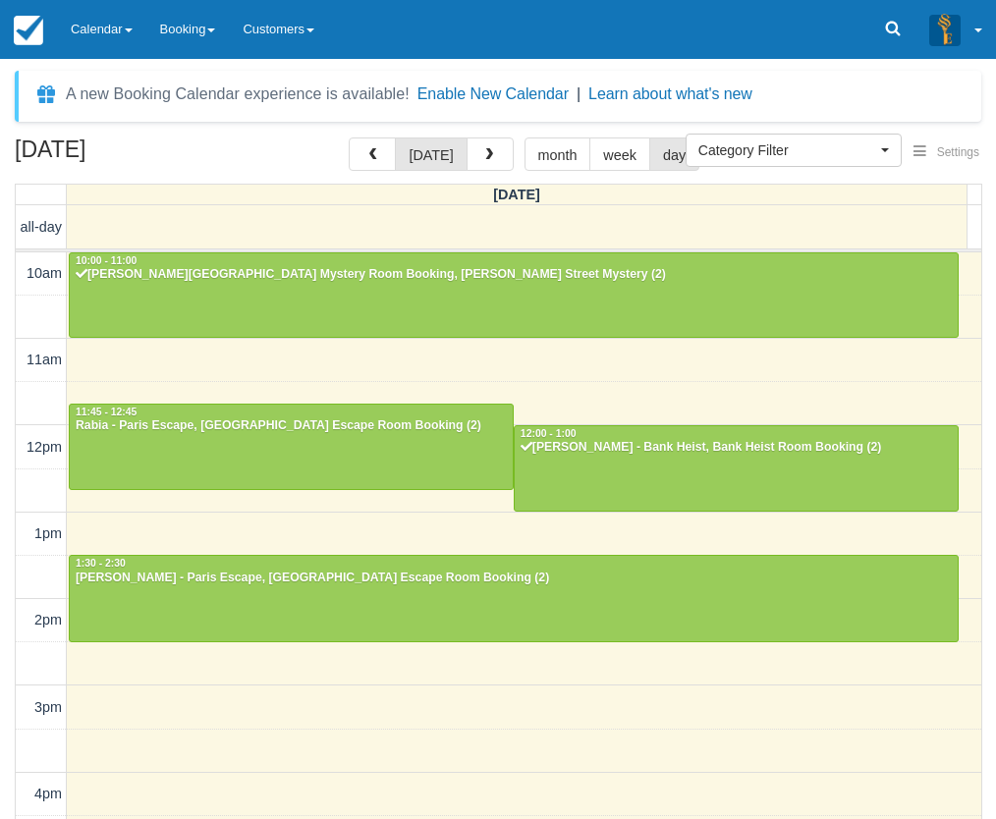
select select
click at [93, 38] on link "Calendar" at bounding box center [101, 29] width 89 height 59
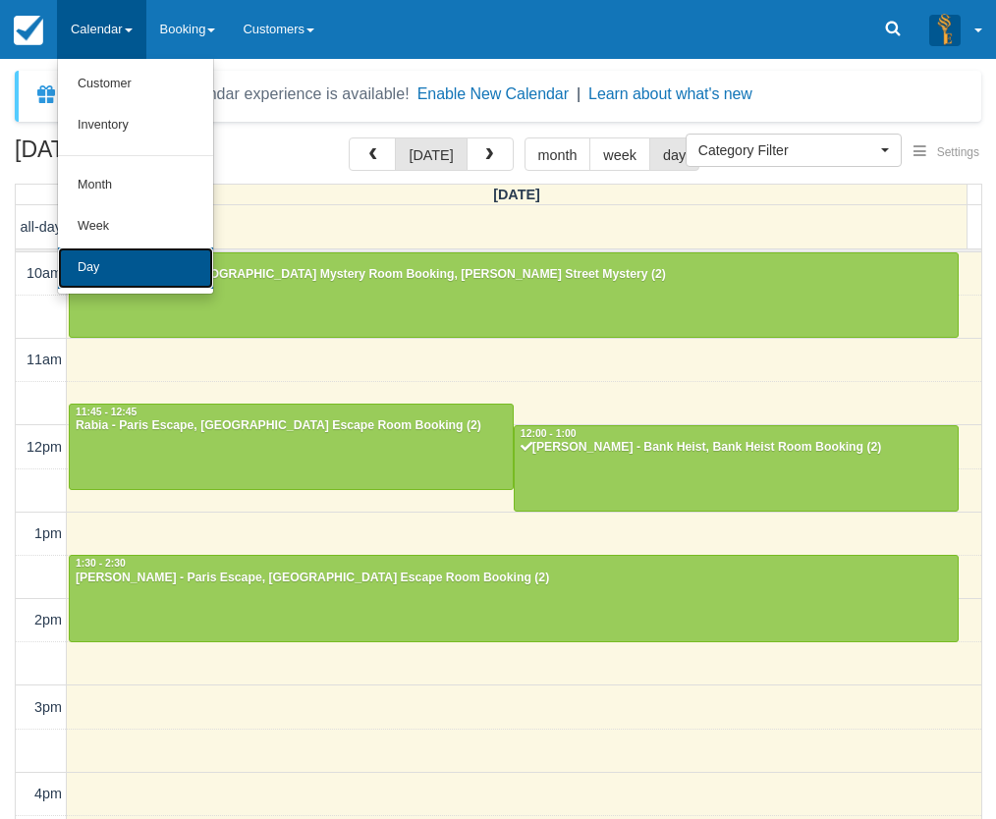
click at [125, 256] on link "Day" at bounding box center [135, 268] width 155 height 41
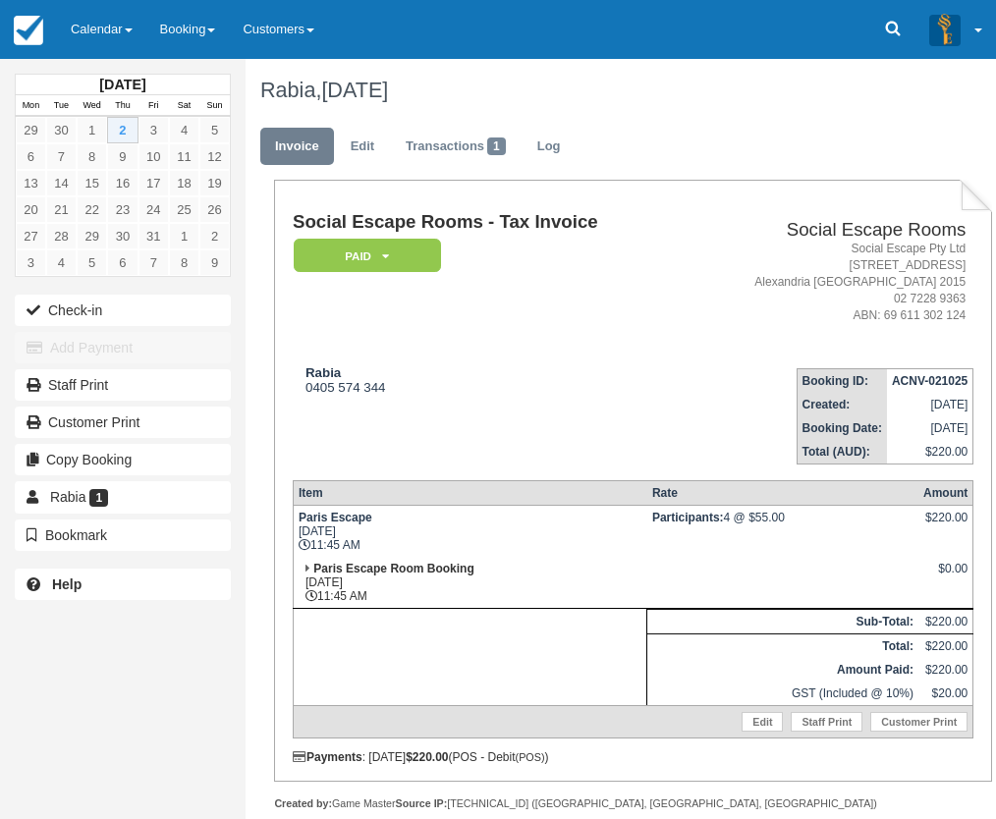
drag, startPoint x: 437, startPoint y: 433, endPoint x: 432, endPoint y: 421, distance: 12.8
click at [437, 433] on td "Rabia 0405 574 344" at bounding box center [488, 409] width 391 height 112
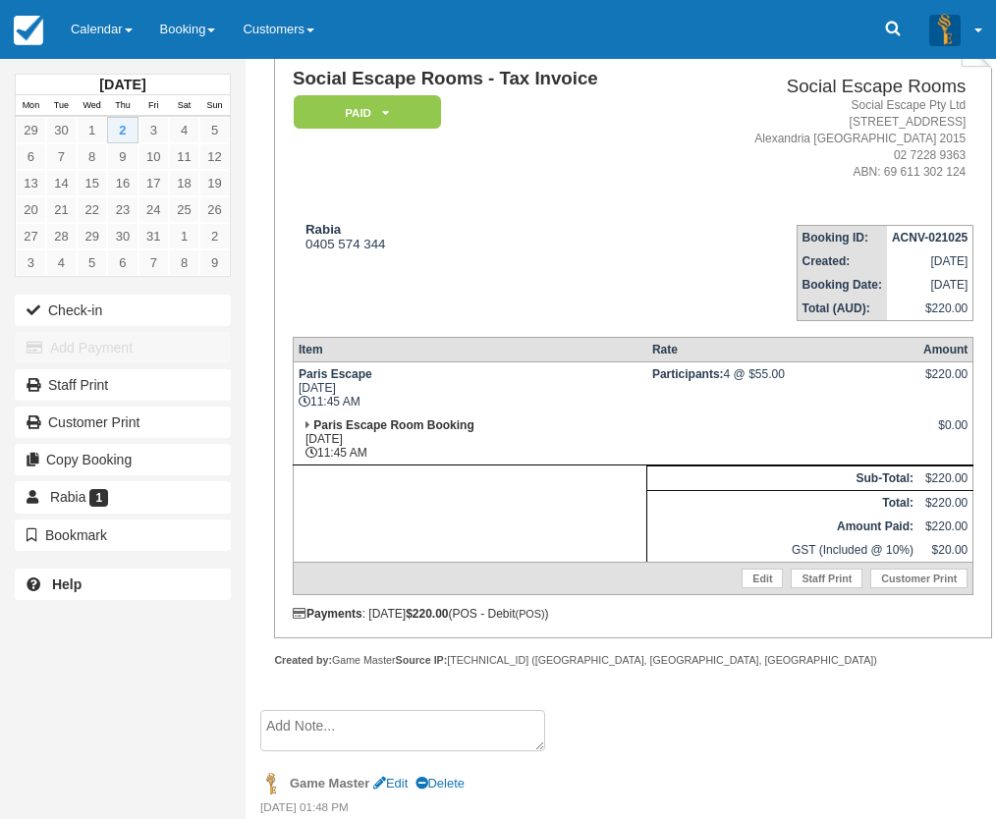
scroll to position [215, 0]
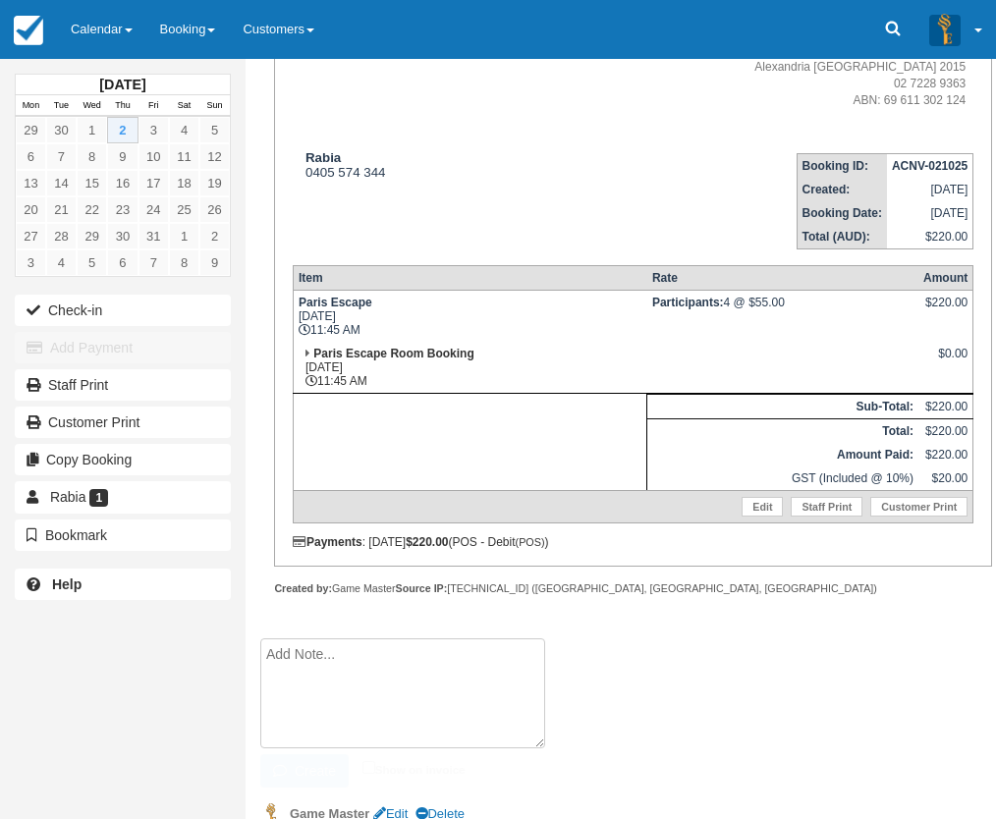
click at [356, 652] on textarea at bounding box center [402, 693] width 285 height 110
paste textarea "Ahsan 5 reviews • 2 photos starstarstarstarstar 33 mins ago New For [GEOGRAPHIC…"
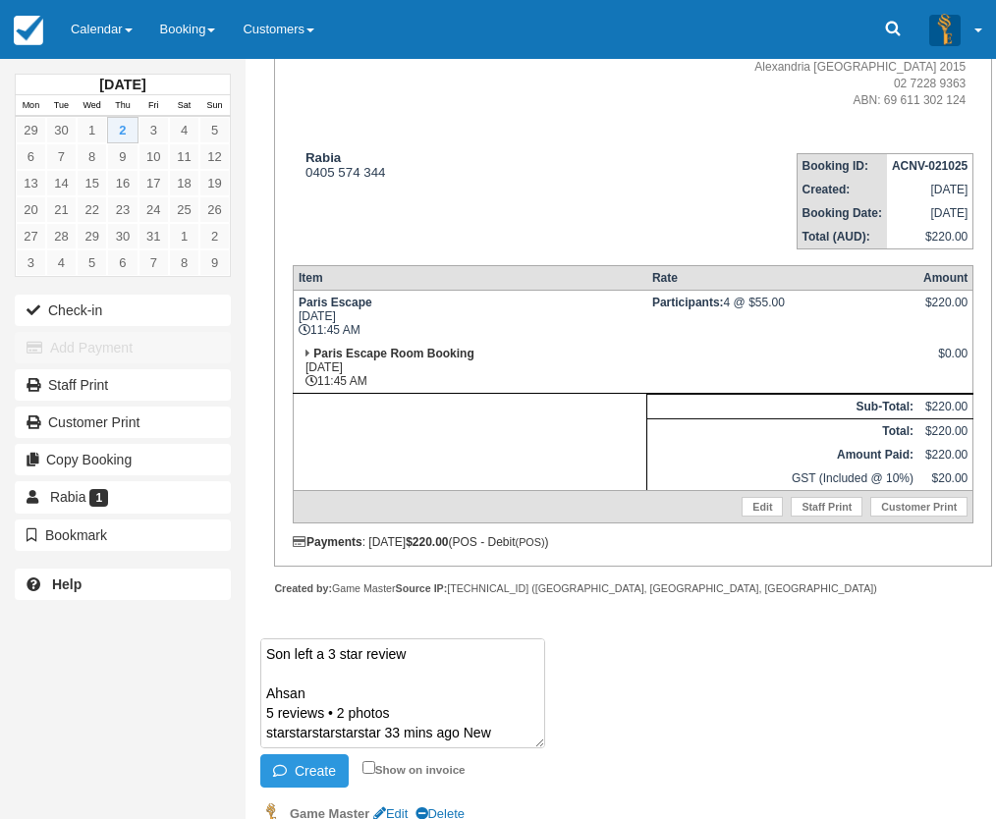
scroll to position [33, 0]
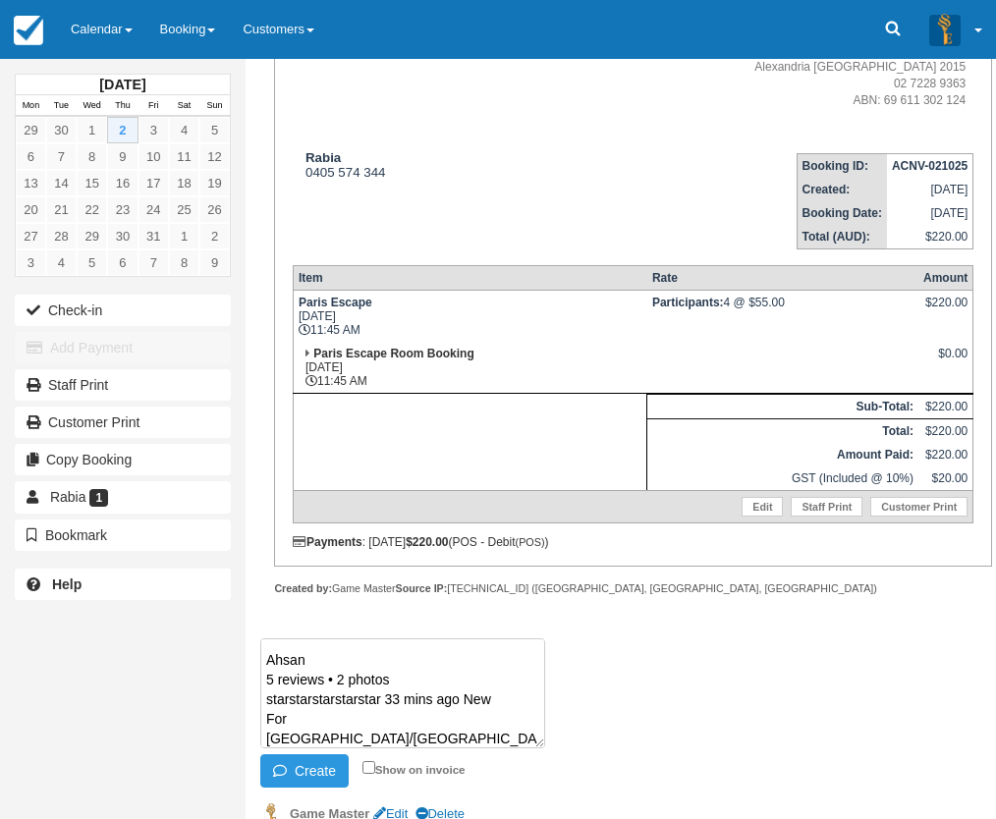
click at [415, 680] on textarea "Son left a 3 star review Ahsan 5 reviews • 2 photos starstarstarstarstar 33 min…" at bounding box center [402, 693] width 285 height 110
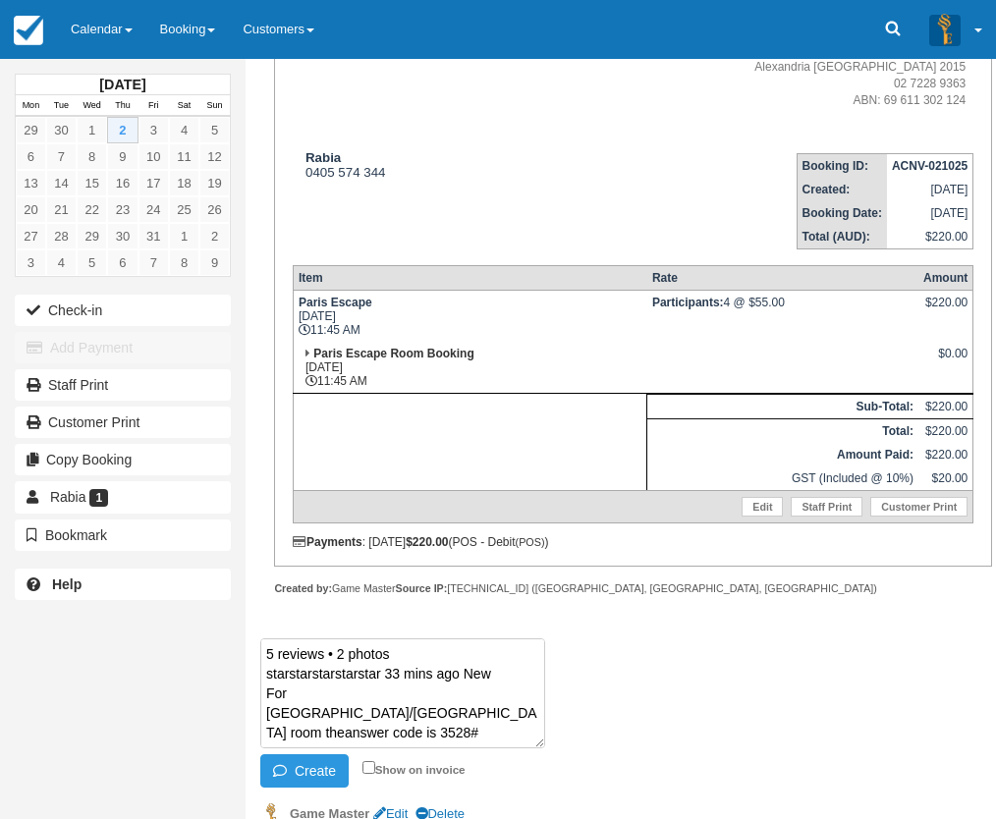
paste textarea "[URL][DOMAIN_NAME]"
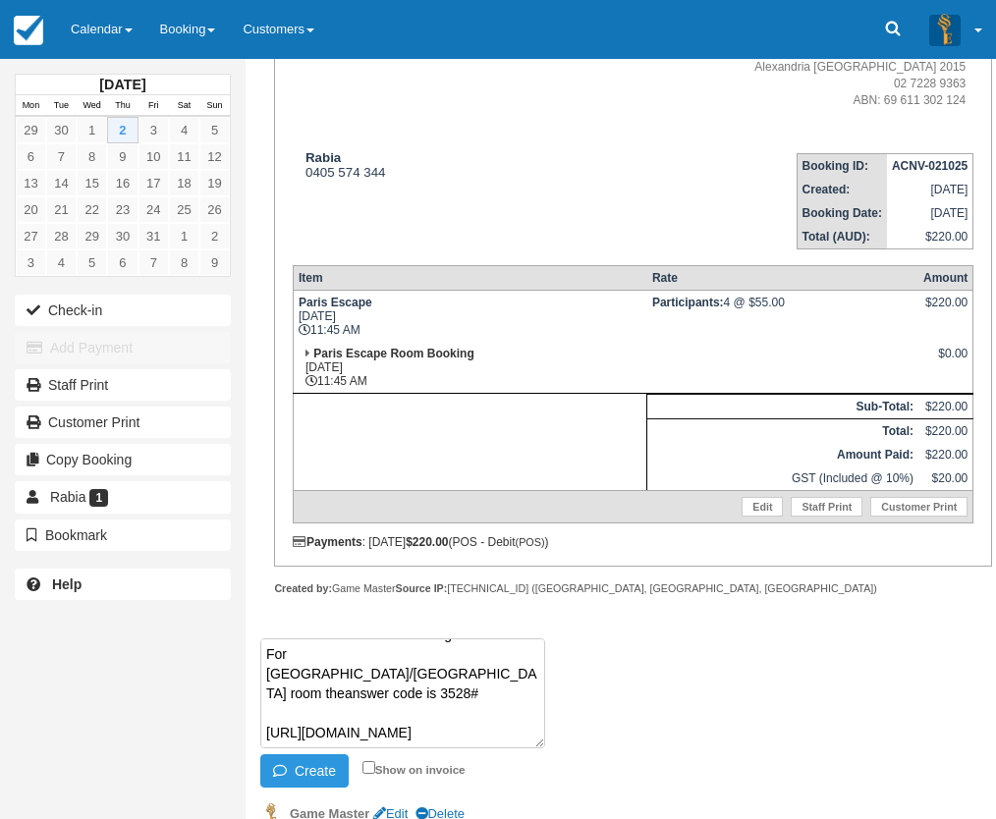
scroll to position [230, 0]
click at [333, 766] on button "Create" at bounding box center [304, 770] width 88 height 33
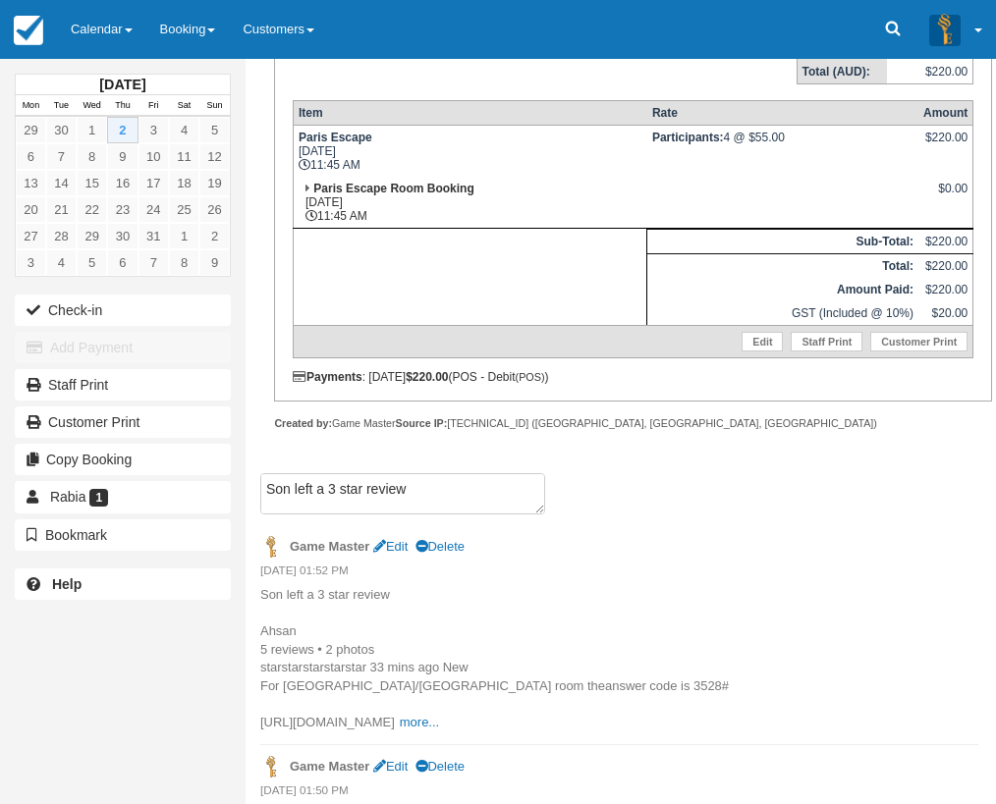
scroll to position [378, 0]
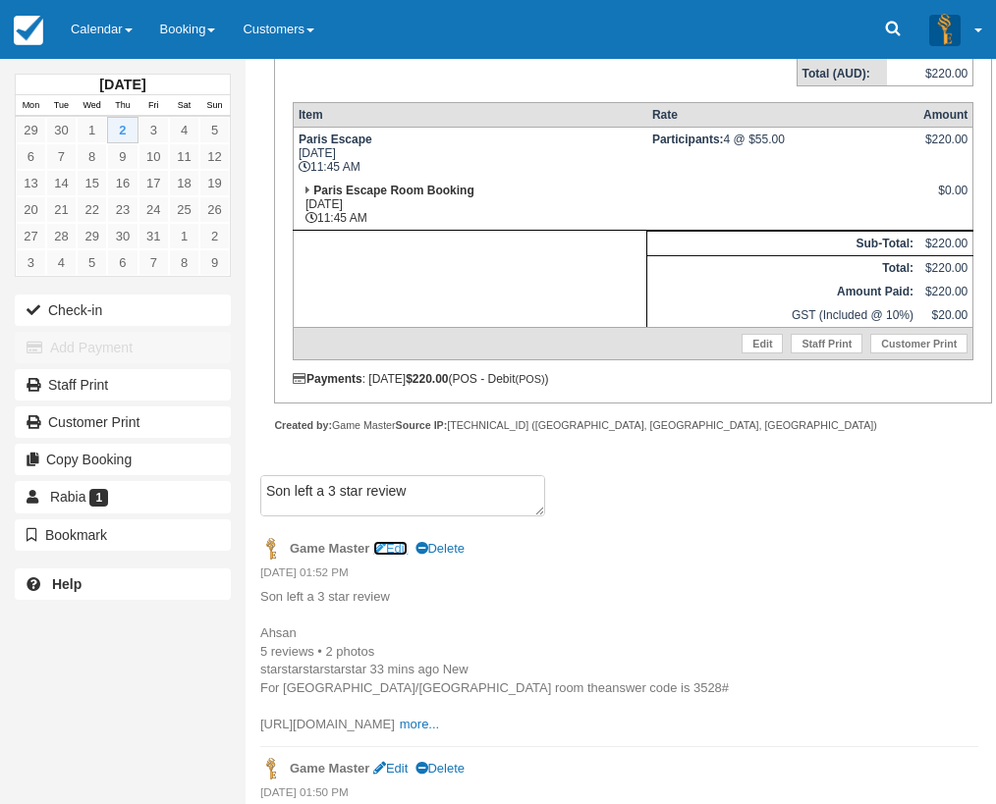
click at [399, 546] on link "Edit" at bounding box center [390, 548] width 34 height 15
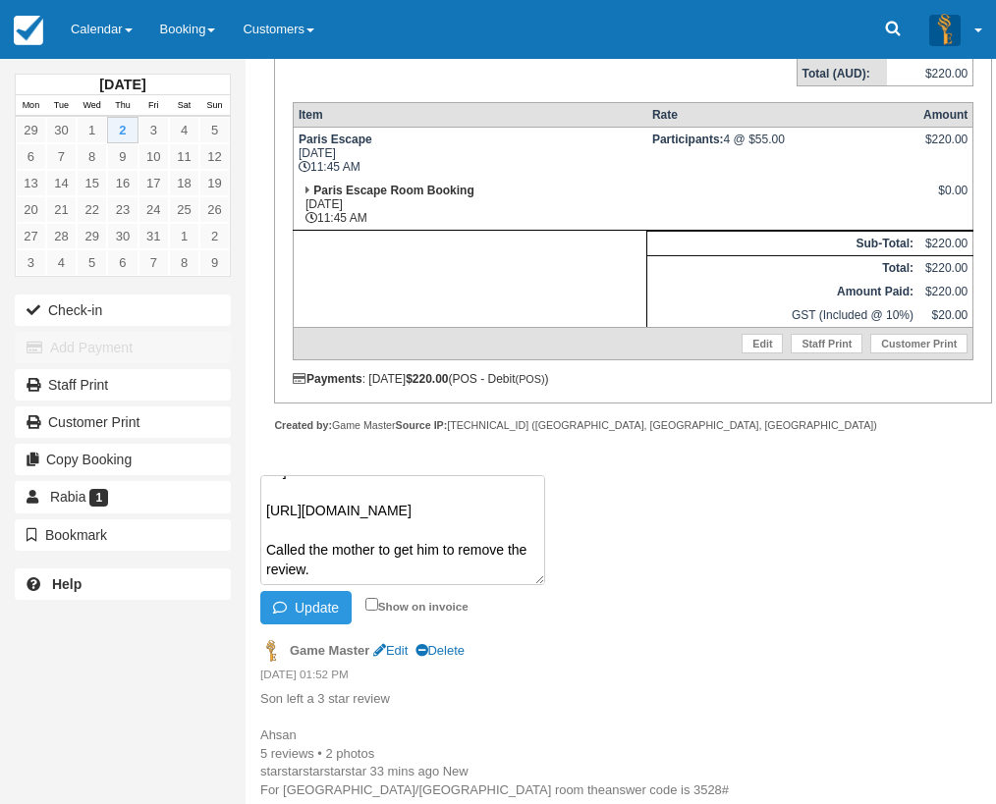
scroll to position [289, 0]
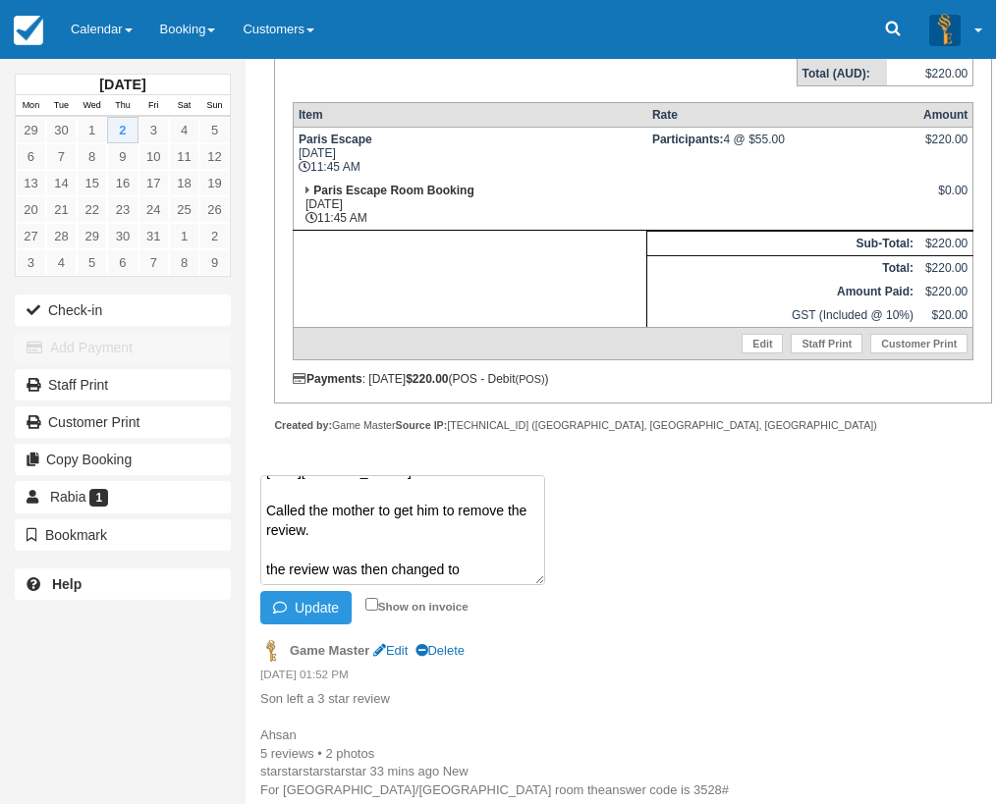
paste textarea "     just now Ok room"
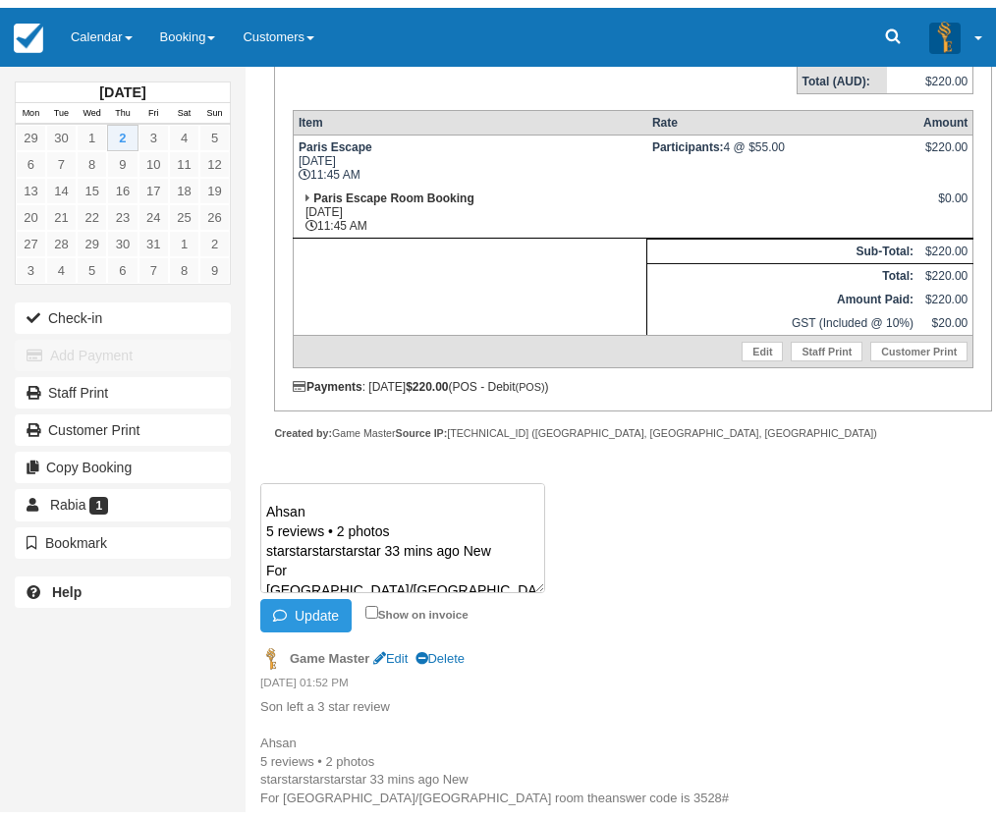
scroll to position [7, 0]
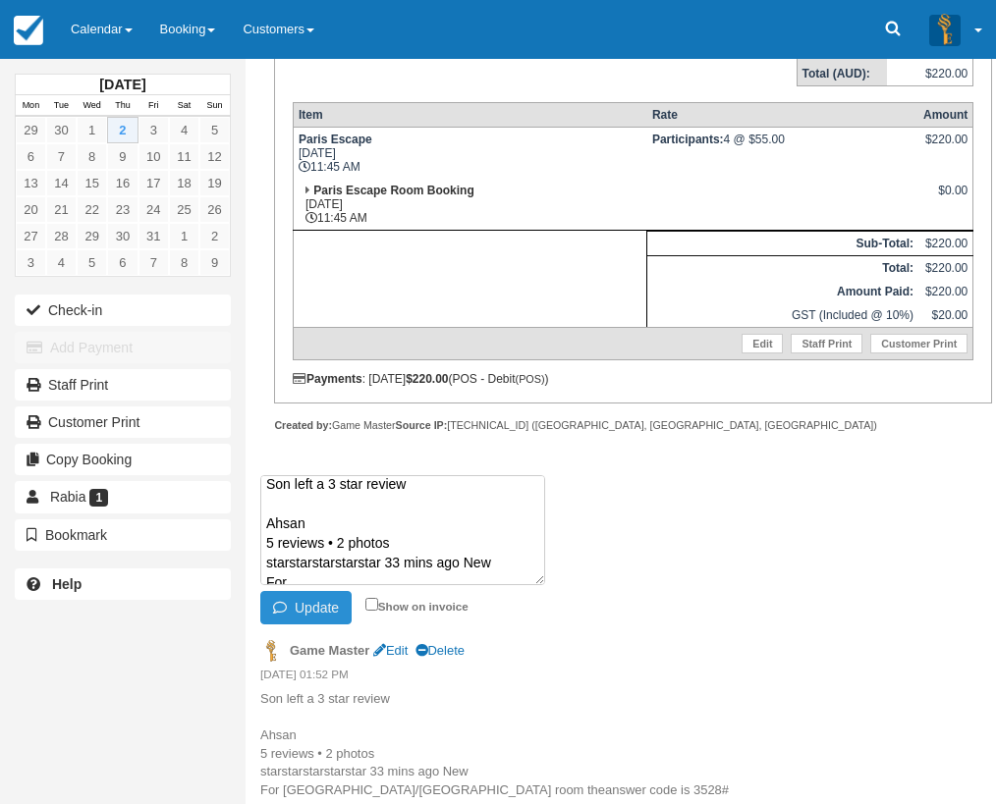
type textarea "Son left a 3 star review Ahsan 5 reviews • 2 photos starstarstarstarstar 33 min…"
click at [319, 617] on button "Update" at bounding box center [305, 607] width 91 height 33
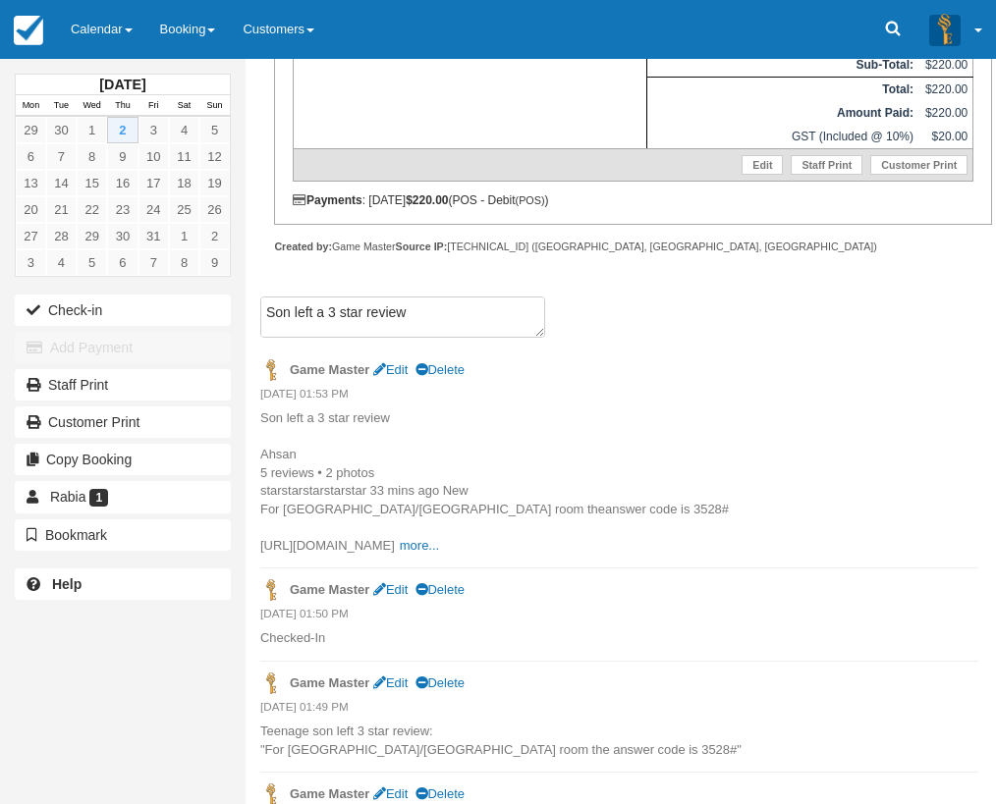
scroll to position [575, 0]
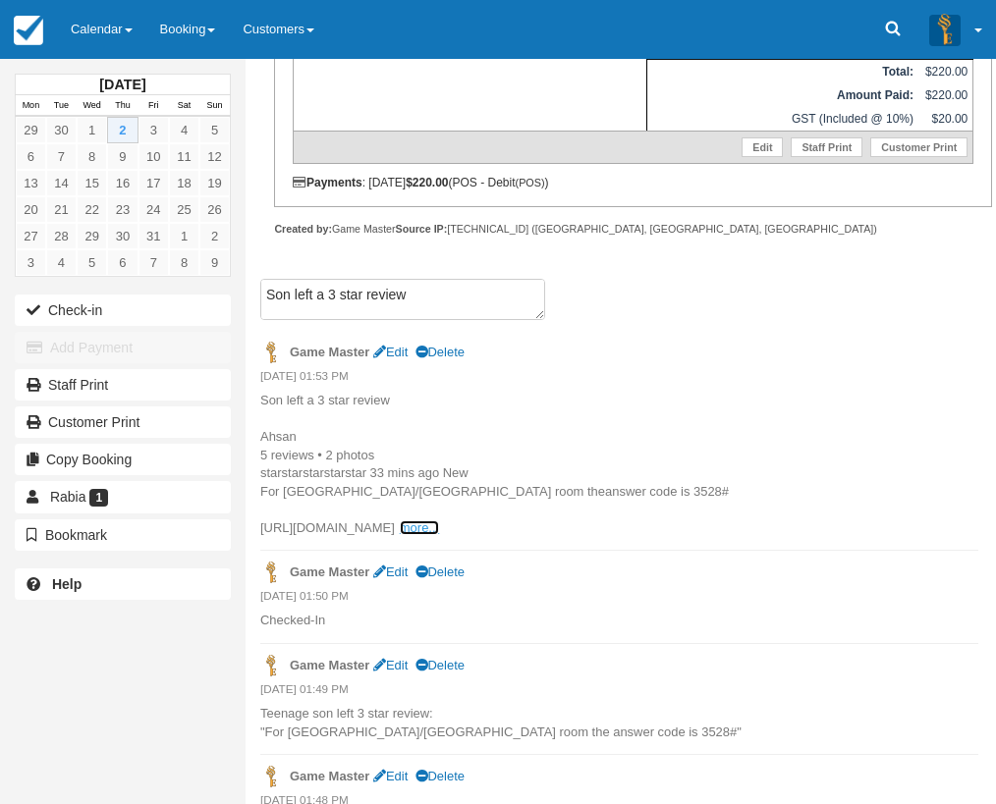
click at [422, 535] on link "more..." at bounding box center [419, 528] width 39 height 15
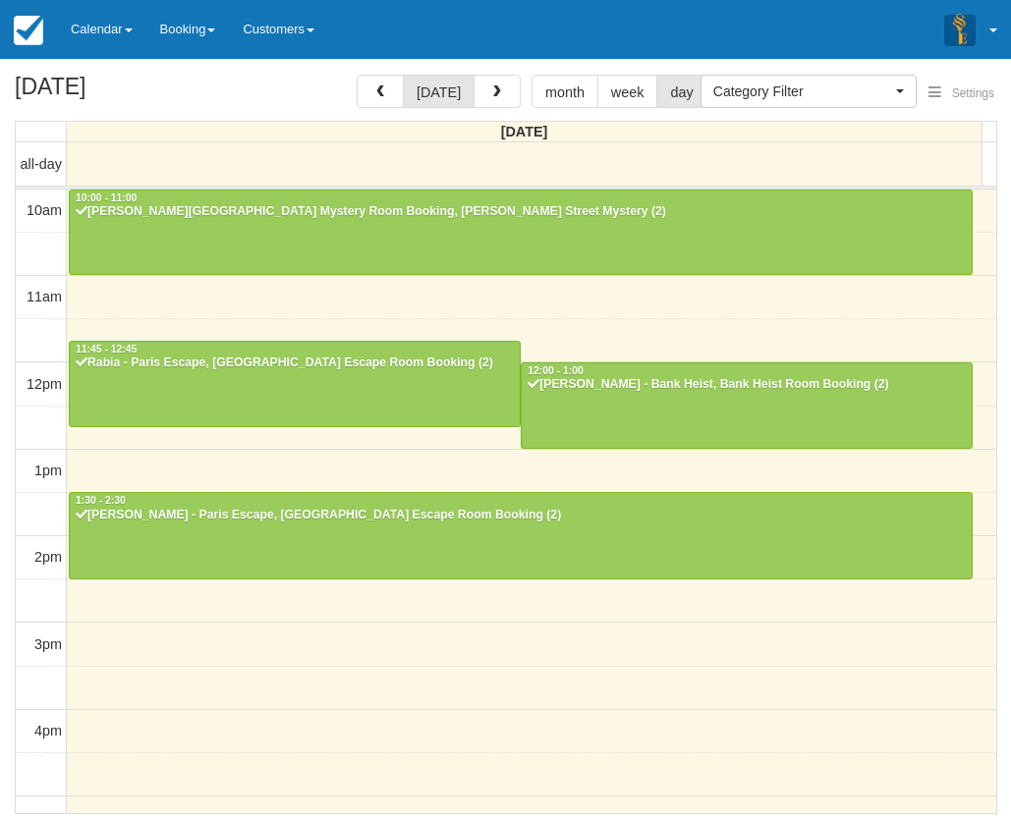
select select
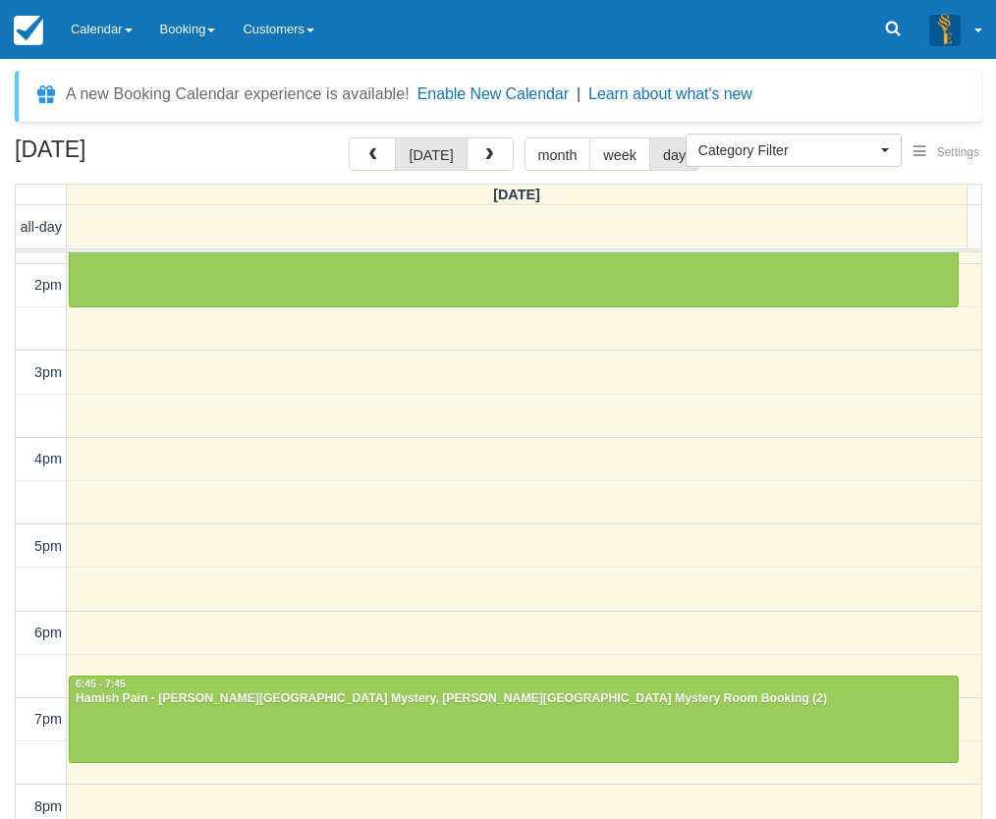
scroll to position [460, 0]
